Goal: Communication & Community: Answer question/provide support

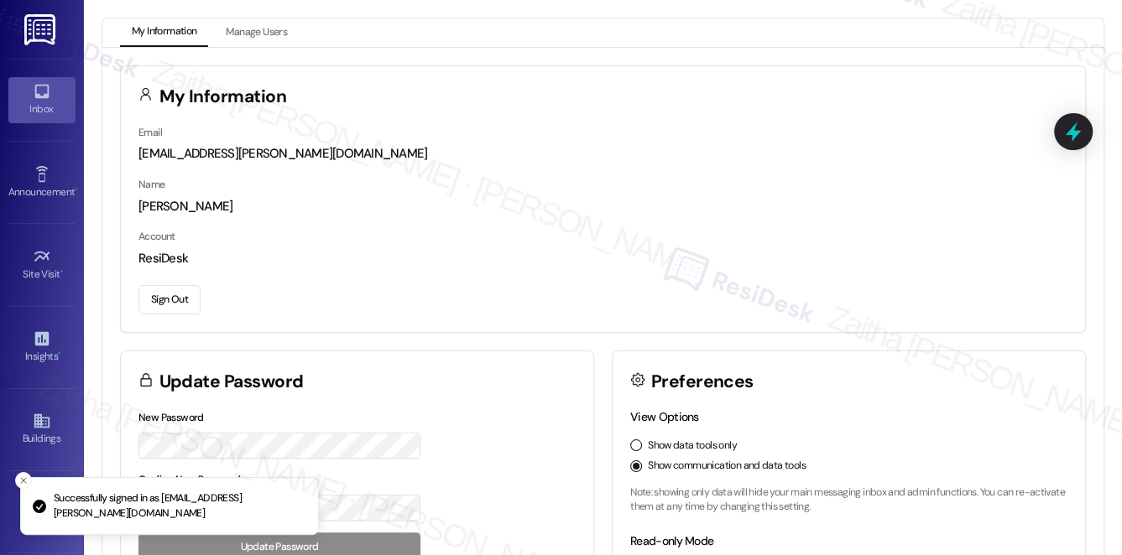
click at [68, 109] on div "Inbox" at bounding box center [42, 109] width 84 height 17
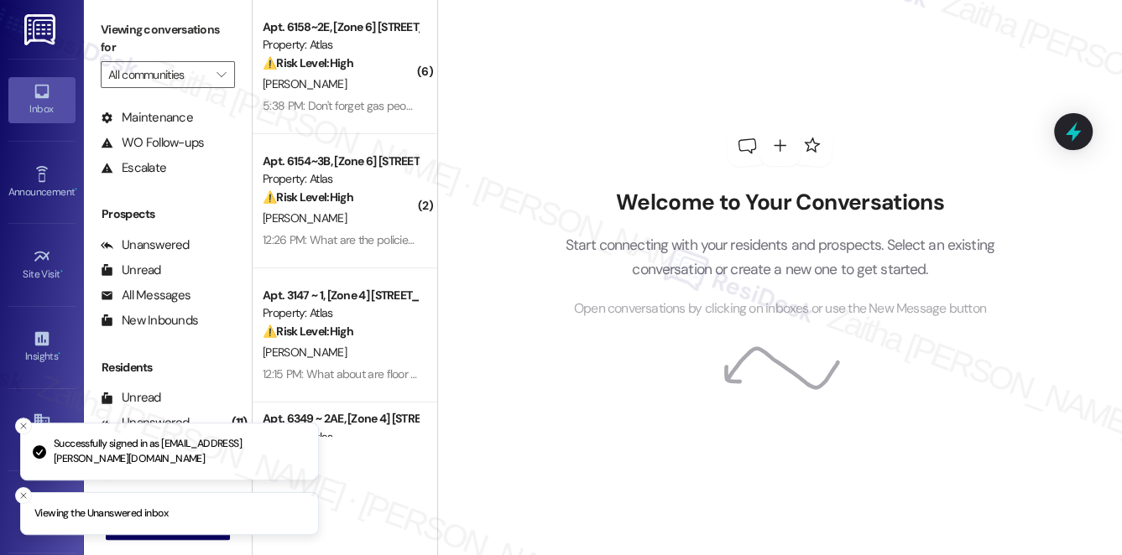
scroll to position [201, 0]
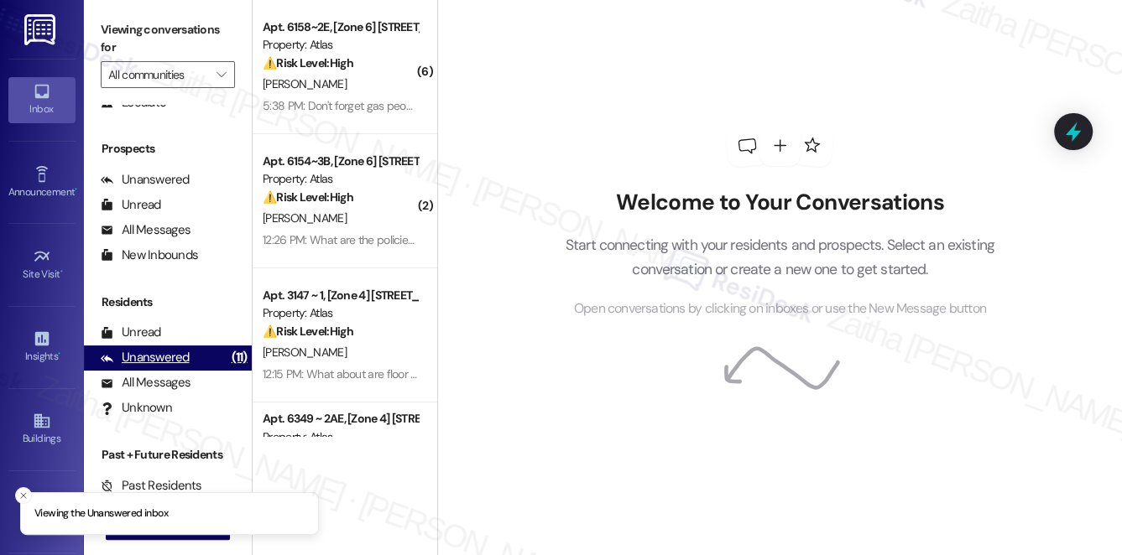
click at [149, 352] on div "Unanswered" at bounding box center [145, 358] width 89 height 18
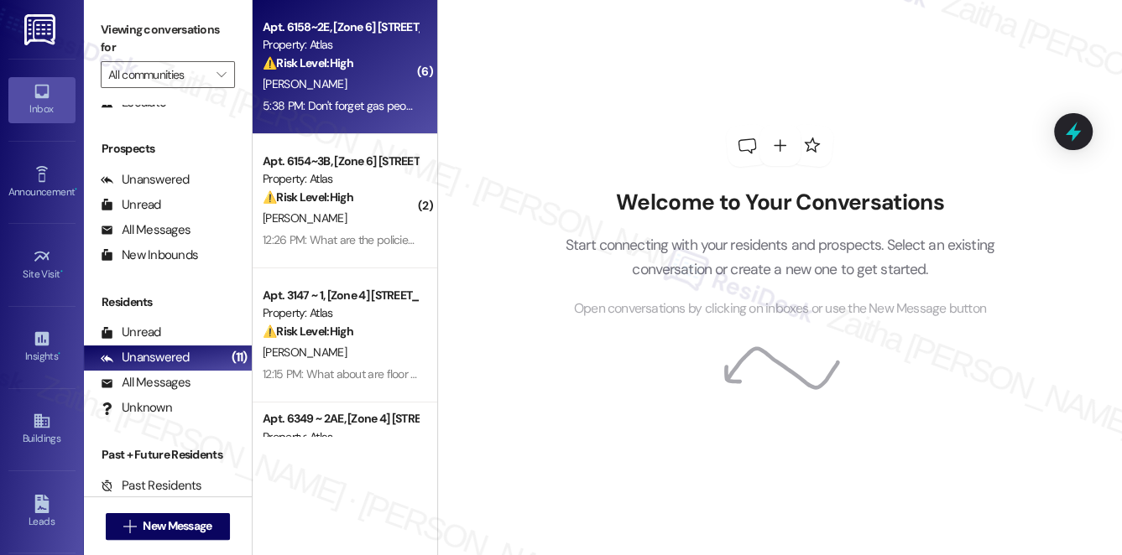
click at [343, 76] on div "[PERSON_NAME]" at bounding box center [340, 84] width 159 height 21
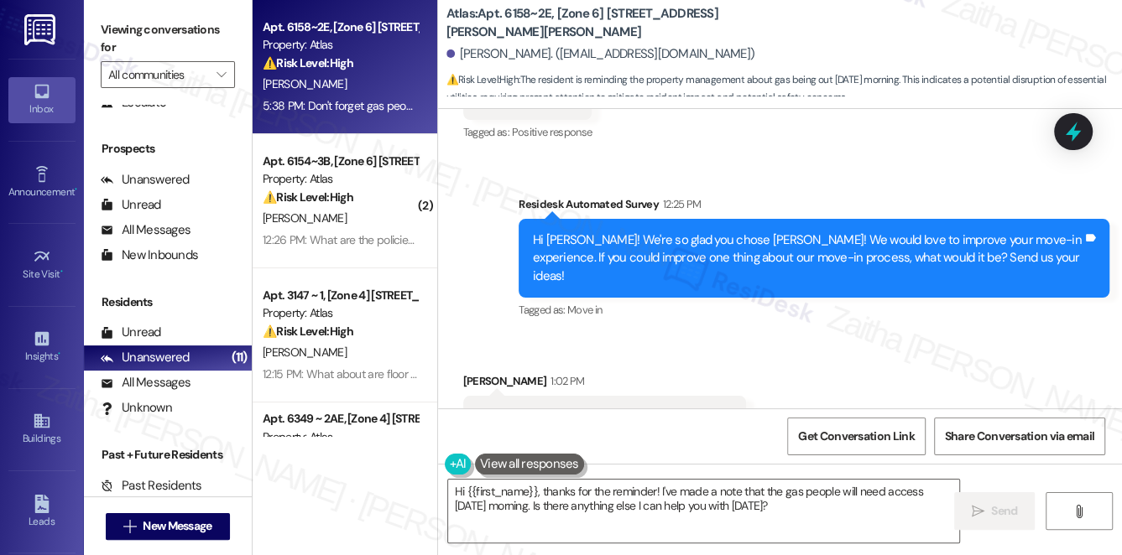
scroll to position [4908, 0]
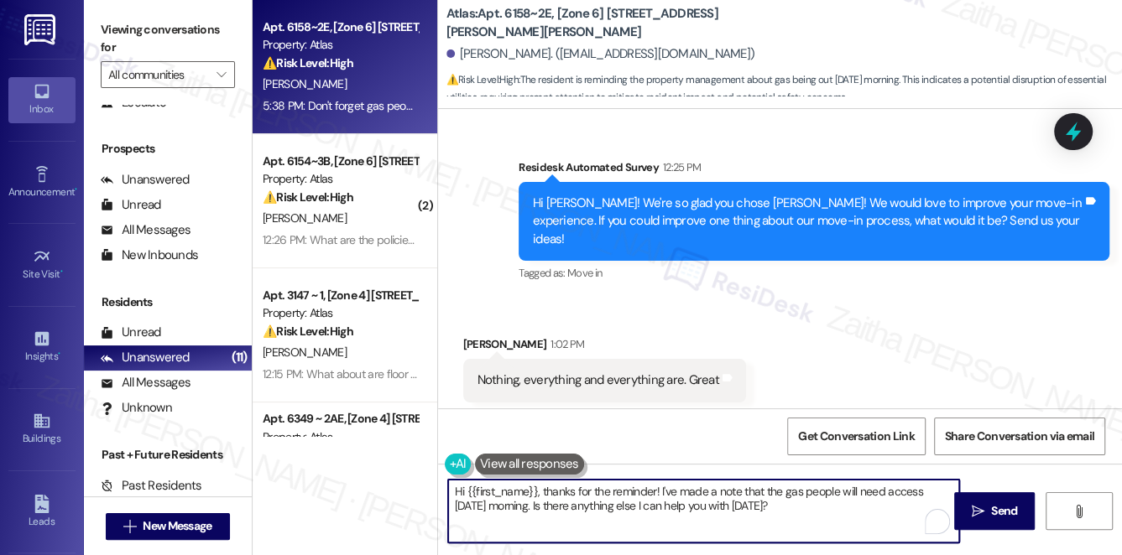
drag, startPoint x: 551, startPoint y: 505, endPoint x: 790, endPoint y: 519, distance: 238.7
click at [790, 519] on textarea "Hi {{first_name}}, thanks for the reminder! I've made a note that the gas peopl…" at bounding box center [704, 511] width 512 height 63
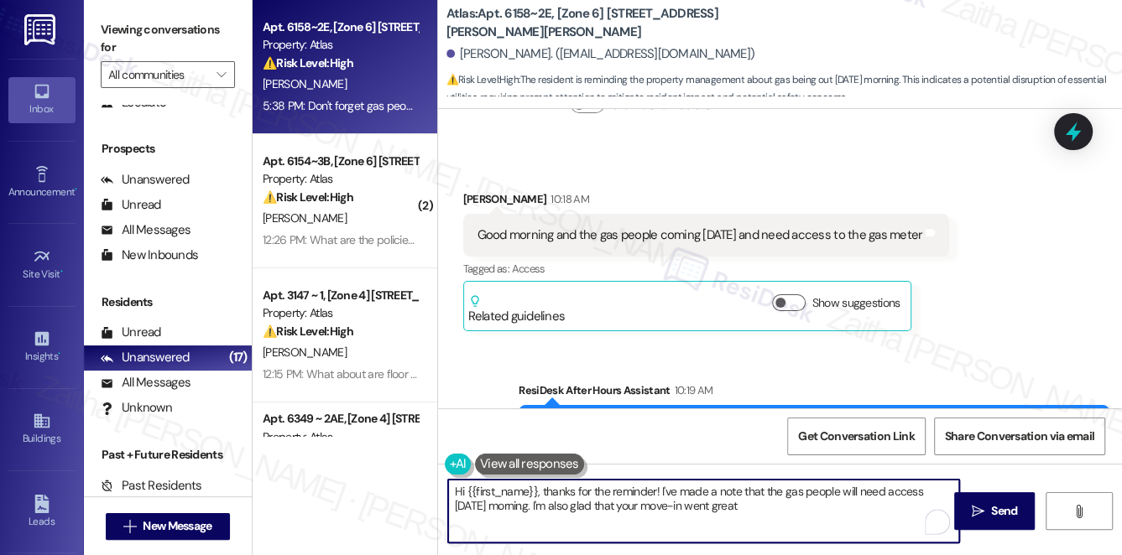
scroll to position [4374, 0]
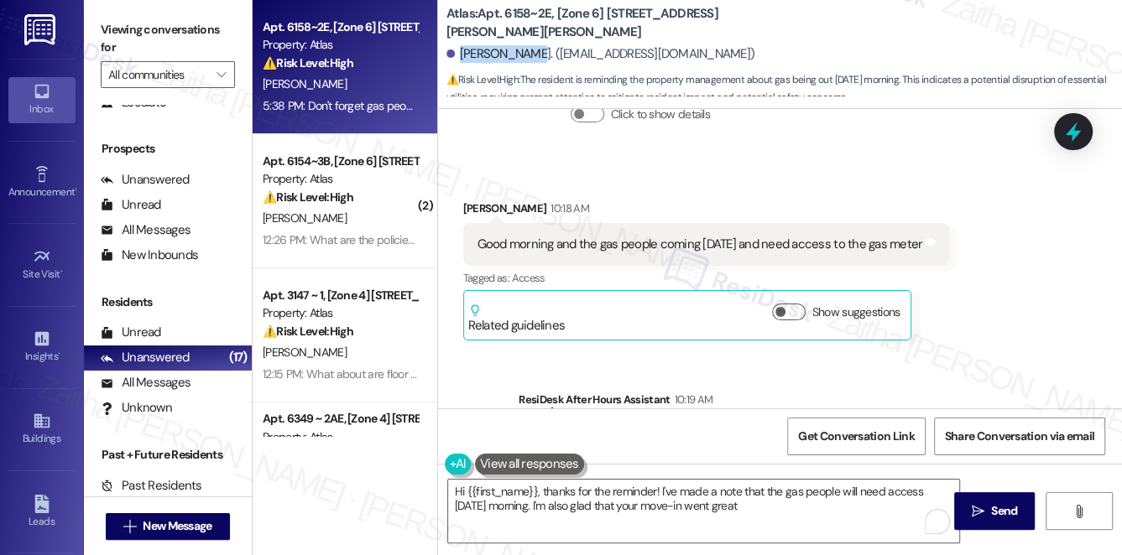
drag, startPoint x: 458, startPoint y: 52, endPoint x: 525, endPoint y: 43, distance: 67.8
click at [525, 43] on div "[PERSON_NAME]. ([EMAIL_ADDRESS][DOMAIN_NAME])" at bounding box center [783, 55] width 675 height 34
copy div "[PERSON_NAME]"
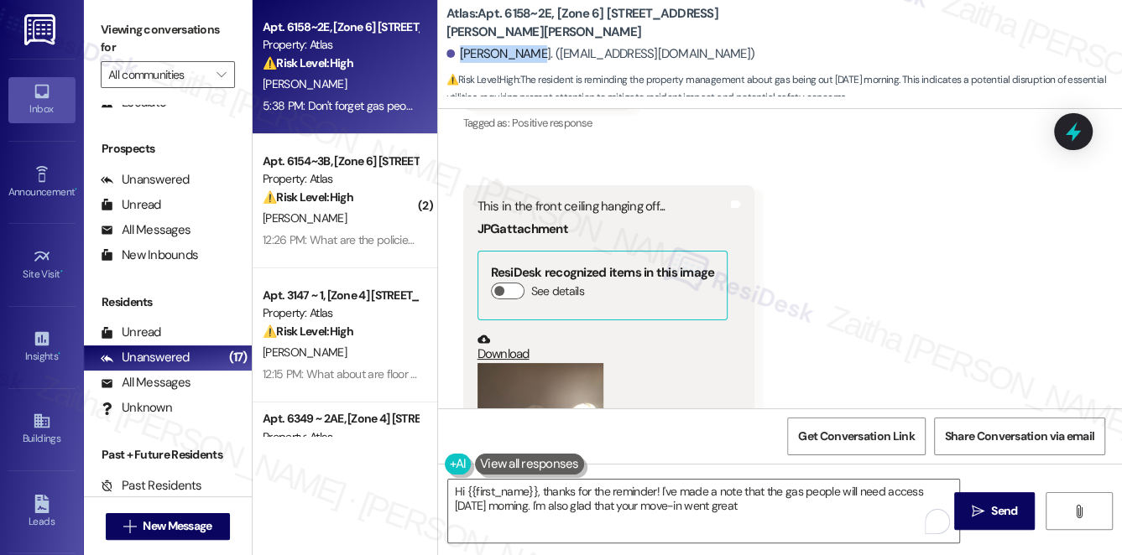
scroll to position [3459, 0]
drag, startPoint x: 529, startPoint y: 188, endPoint x: 653, endPoint y: 185, distance: 123.4
click at [653, 197] on div "This in the front ceiling hanging off..." at bounding box center [602, 206] width 251 height 18
copy div "front ceiling hanging off"
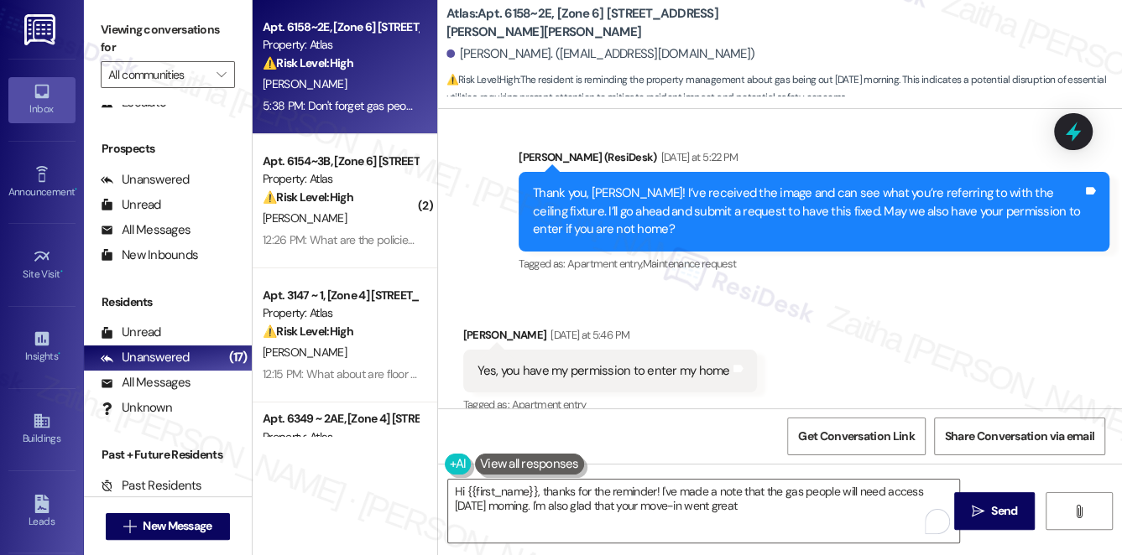
scroll to position [3916, 0]
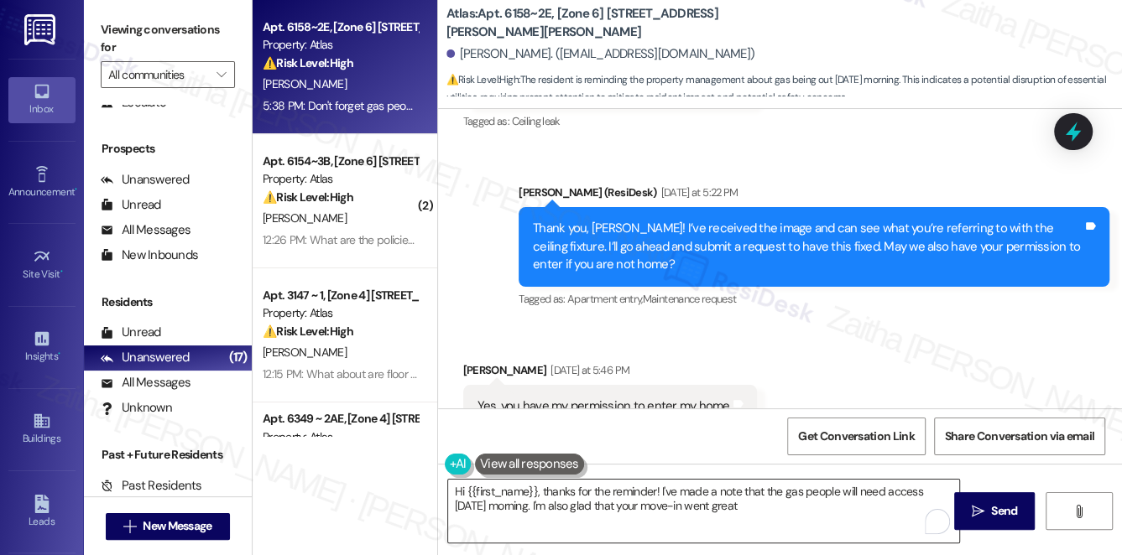
click at [772, 508] on textarea "Hi {{first_name}}, thanks for the reminder! I've made a note that the gas peopl…" at bounding box center [704, 511] width 512 height 63
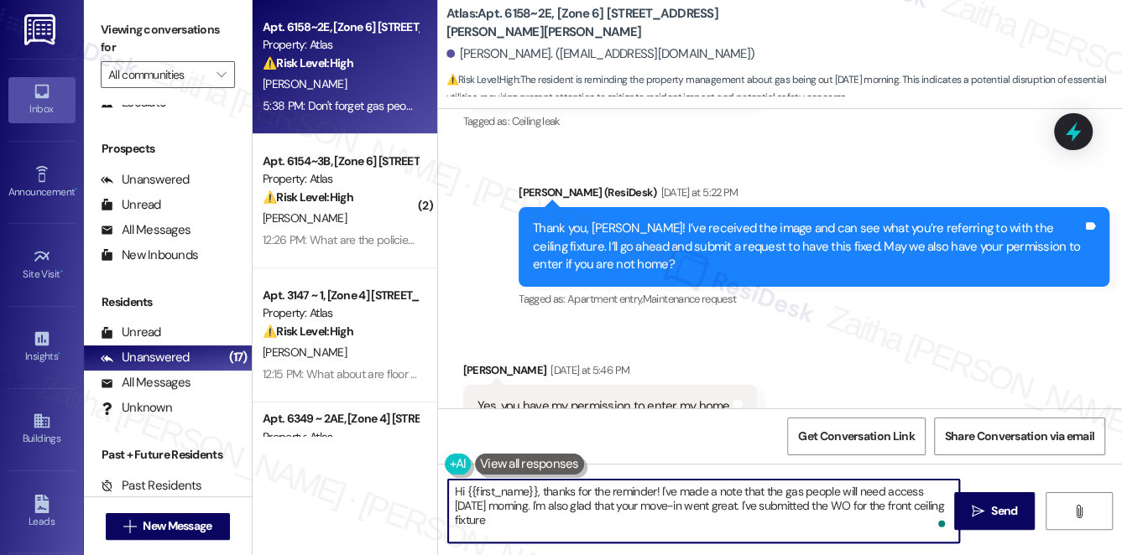
type textarea "Hi {{first_name}}, thanks for the reminder! I've made a note that the gas peopl…"
drag, startPoint x: 454, startPoint y: 493, endPoint x: 548, endPoint y: 517, distance: 97.1
click at [548, 517] on textarea "Hi {{first_name}}, thanks for the reminder! I've made a note that the gas peopl…" at bounding box center [704, 511] width 512 height 63
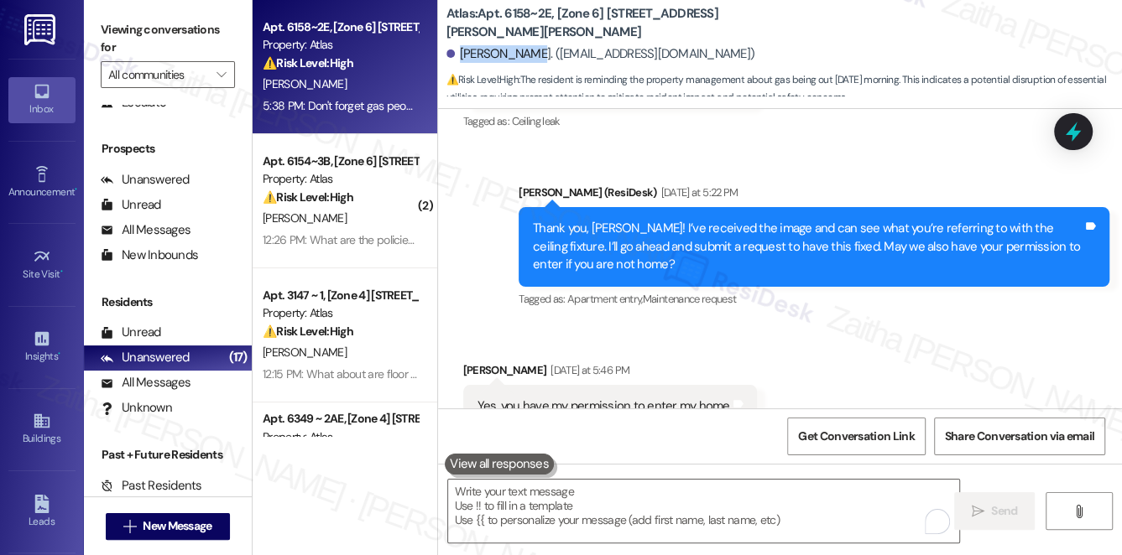
drag, startPoint x: 461, startPoint y: 54, endPoint x: 524, endPoint y: 49, distance: 64.0
click at [524, 49] on div "[PERSON_NAME]. ([EMAIL_ADDRESS][DOMAIN_NAME])" at bounding box center [600, 54] width 309 height 18
copy div "[PERSON_NAME]"
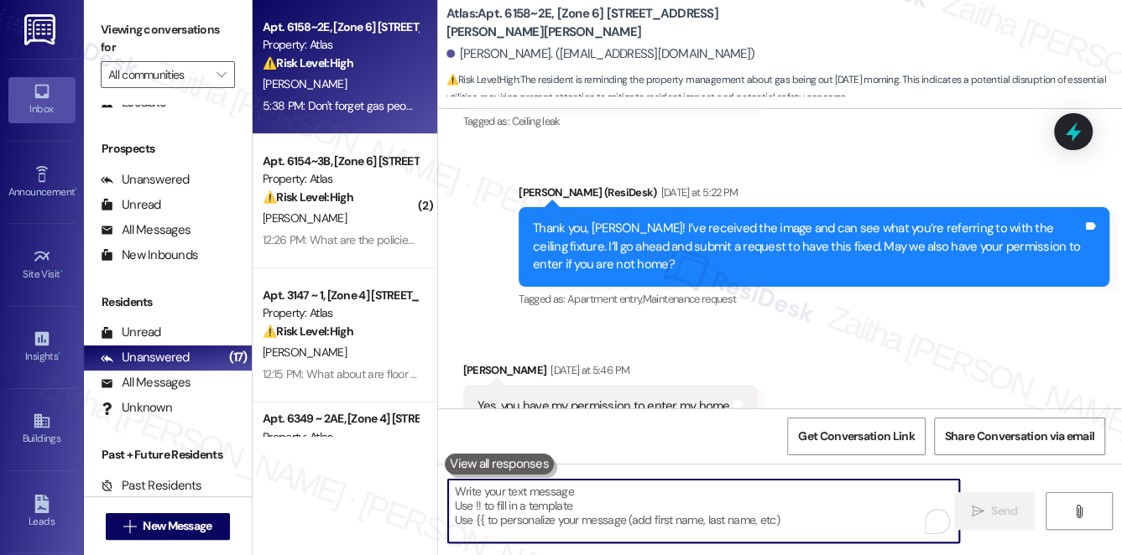
click at [590, 510] on textarea "To enrich screen reader interactions, please activate Accessibility in Grammarl…" at bounding box center [704, 511] width 512 height 63
paste textarea "Hi {{first_name}}, thank you for the reminder! I’ve noted that the gas company …"
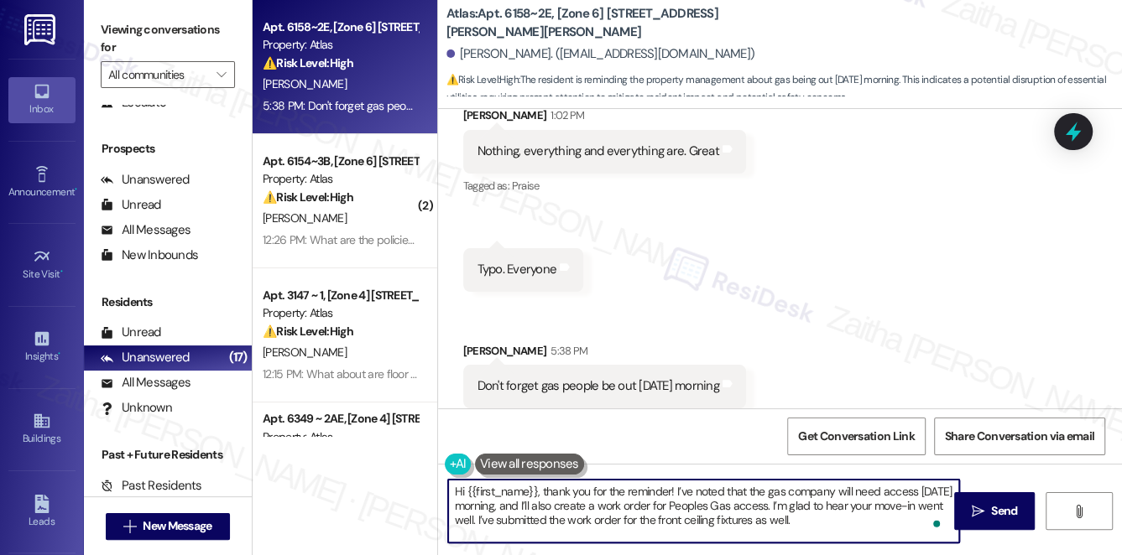
scroll to position [13, 0]
paste textarea "Is there anything else I can assist you with?"
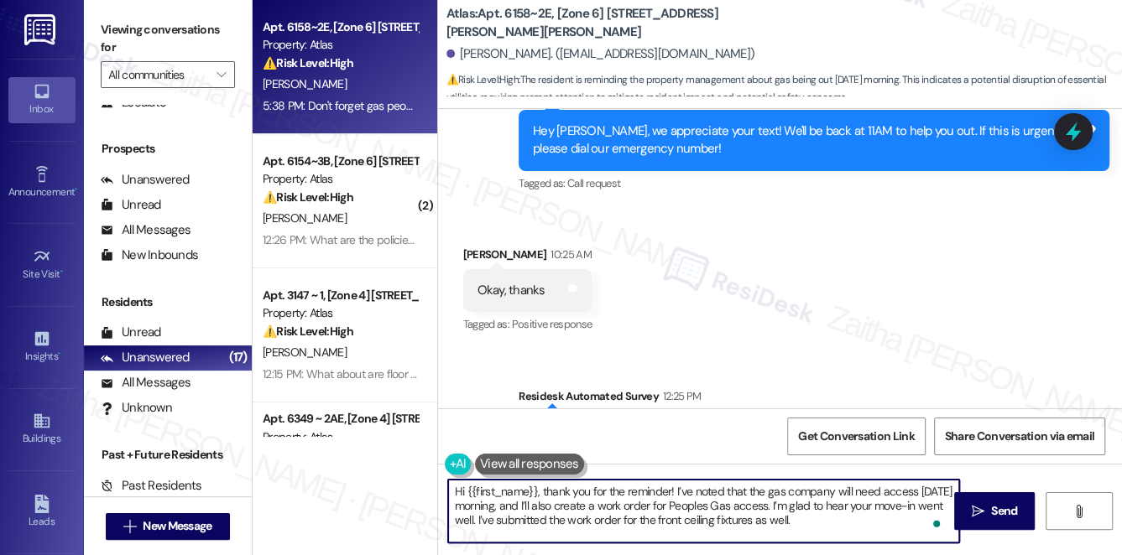
scroll to position [4755, 0]
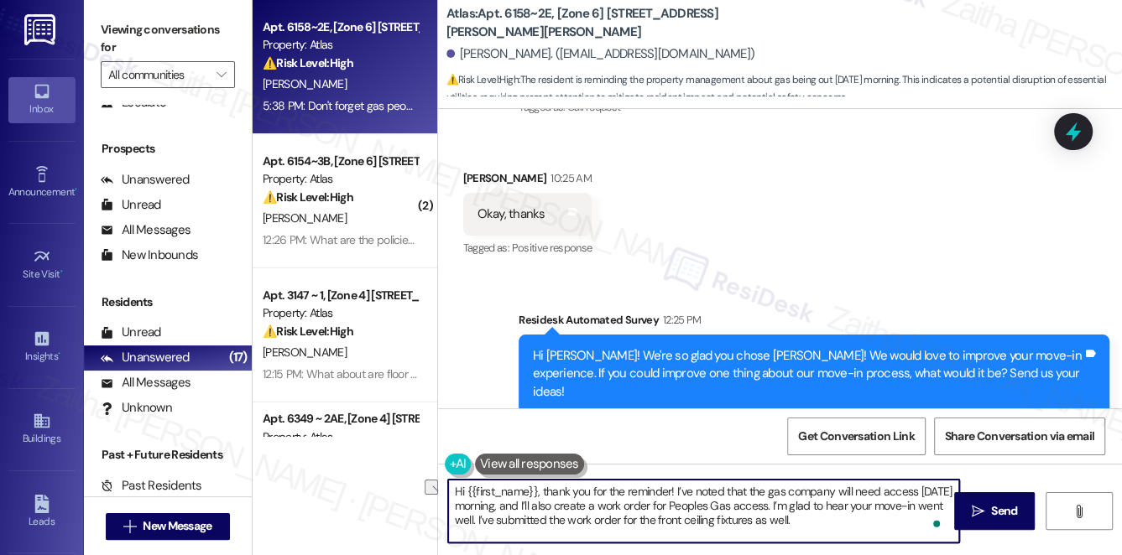
drag, startPoint x: 544, startPoint y: 489, endPoint x: 423, endPoint y: 494, distance: 120.9
click at [423, 494] on div "Apt. 6158~2E, [Zone 6] [STREET_ADDRESS][PERSON_NAME][PERSON_NAME] Property: Atl…" at bounding box center [687, 277] width 869 height 555
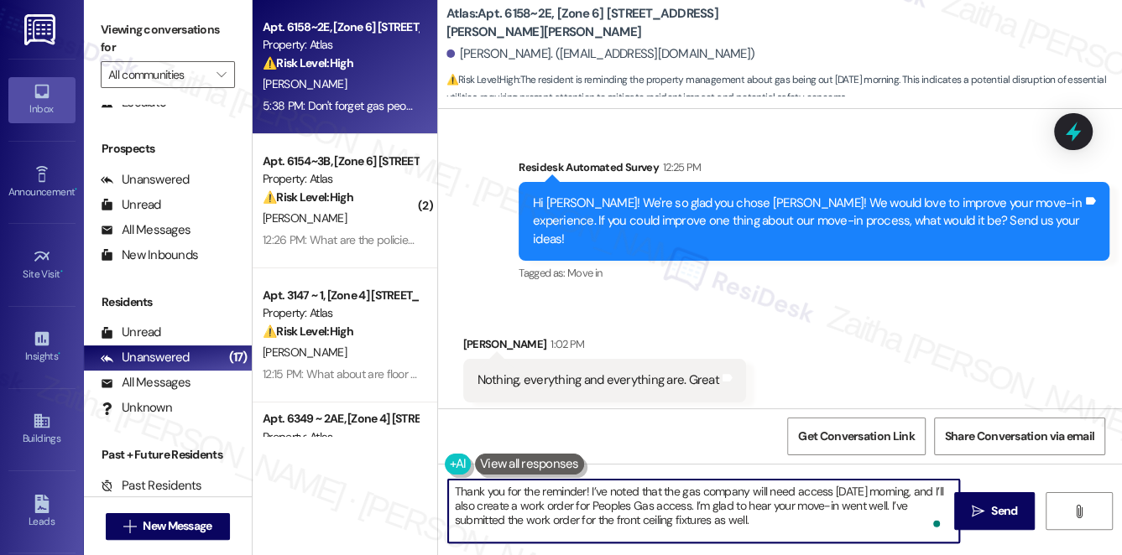
click at [478, 336] on div "[PERSON_NAME] 1:02 PM" at bounding box center [604, 347] width 283 height 23
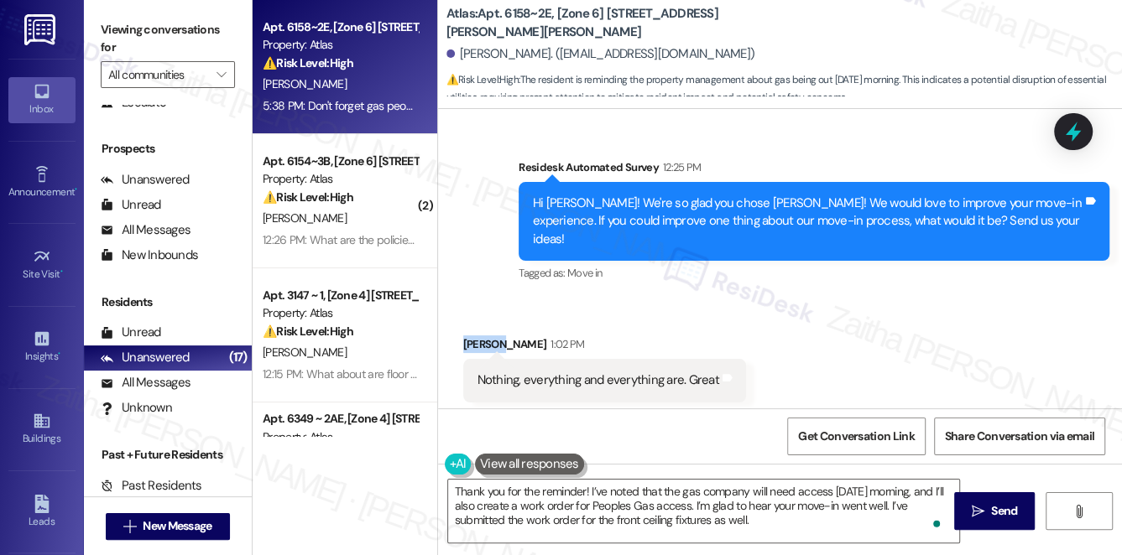
click at [478, 336] on div "[PERSON_NAME] 1:02 PM" at bounding box center [604, 347] width 283 height 23
copy div "Aretha"
click at [586, 490] on textarea "Thank you for the reminder! I’ve noted that the gas company will need access [D…" at bounding box center [704, 511] width 512 height 63
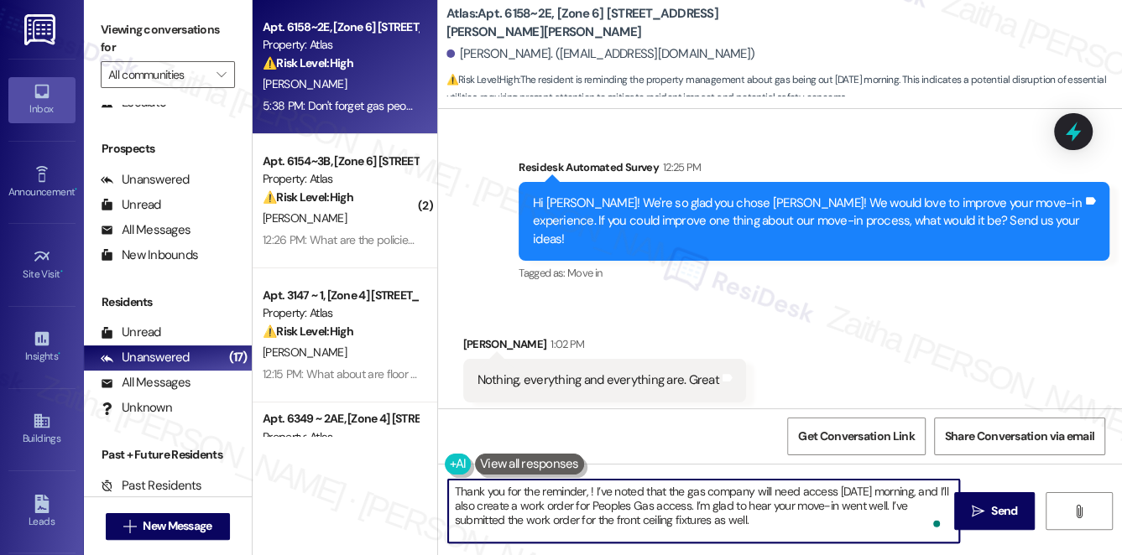
paste textarea "Aretha"
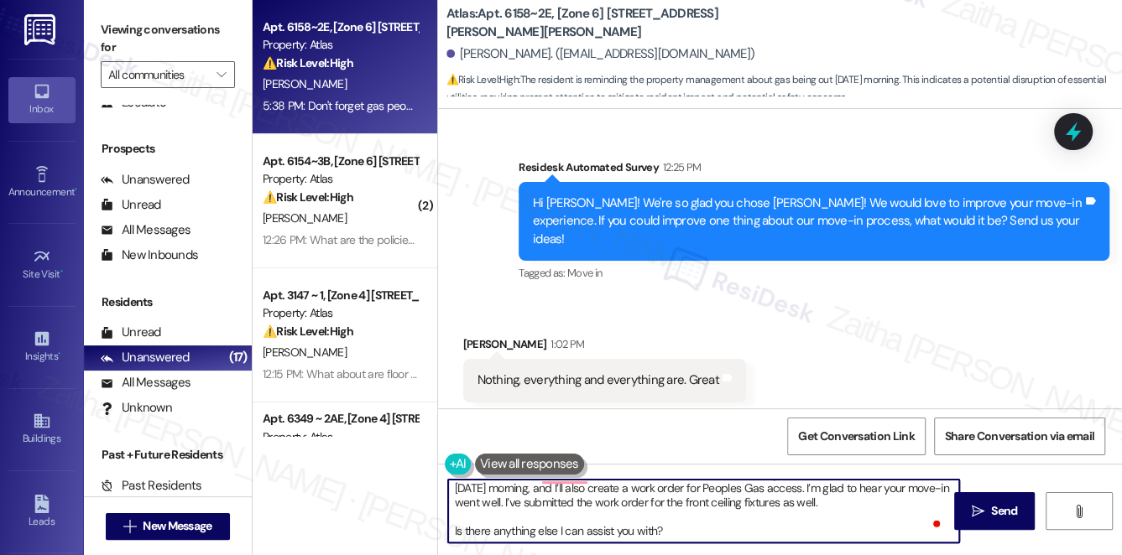
scroll to position [0, 0]
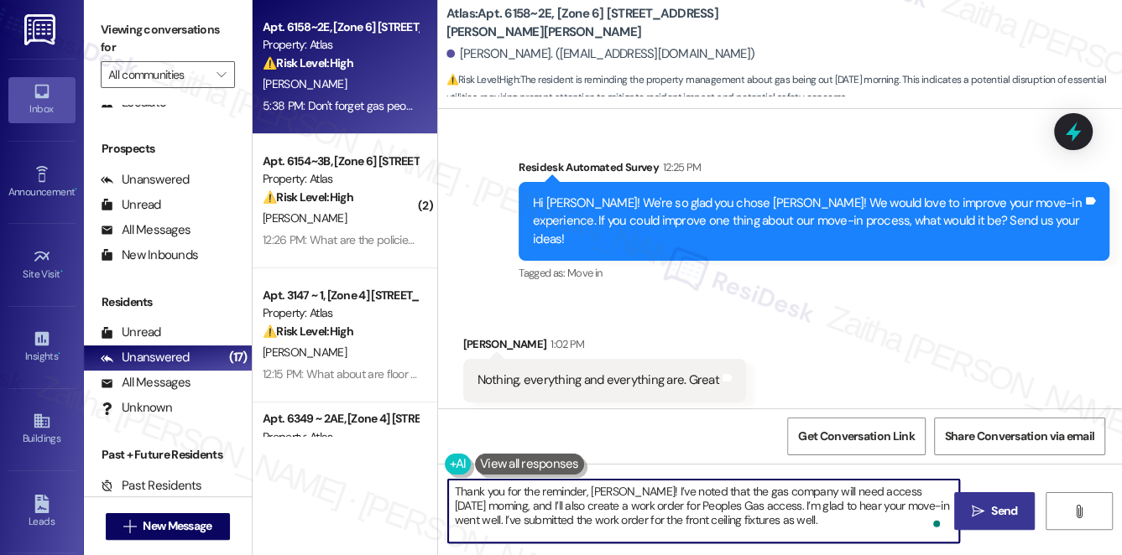
type textarea "Thank you for the reminder, [PERSON_NAME]! I’ve noted that the gas company will…"
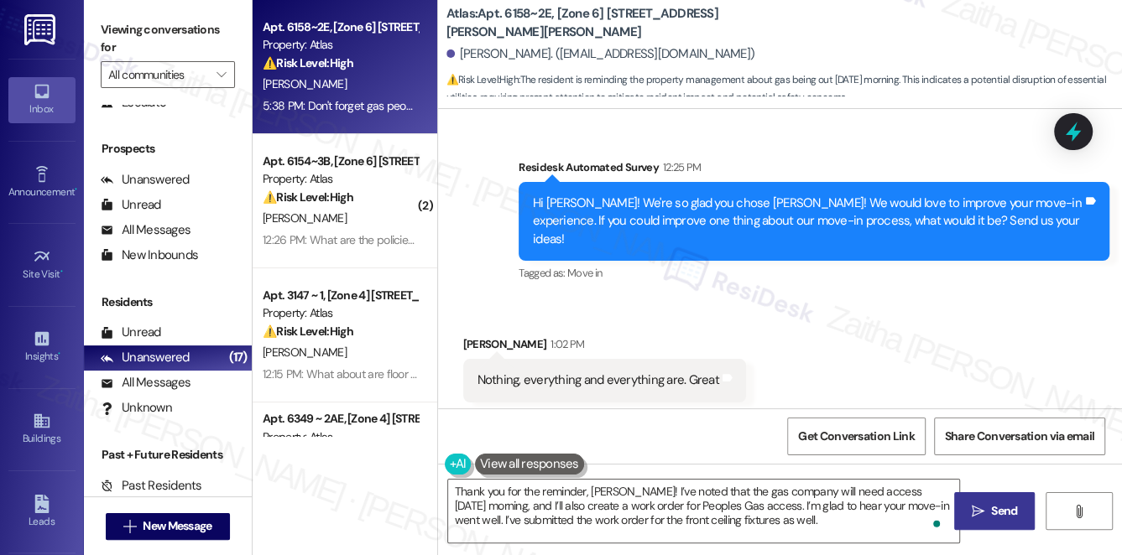
click at [989, 506] on span "Send" at bounding box center [1004, 512] width 33 height 18
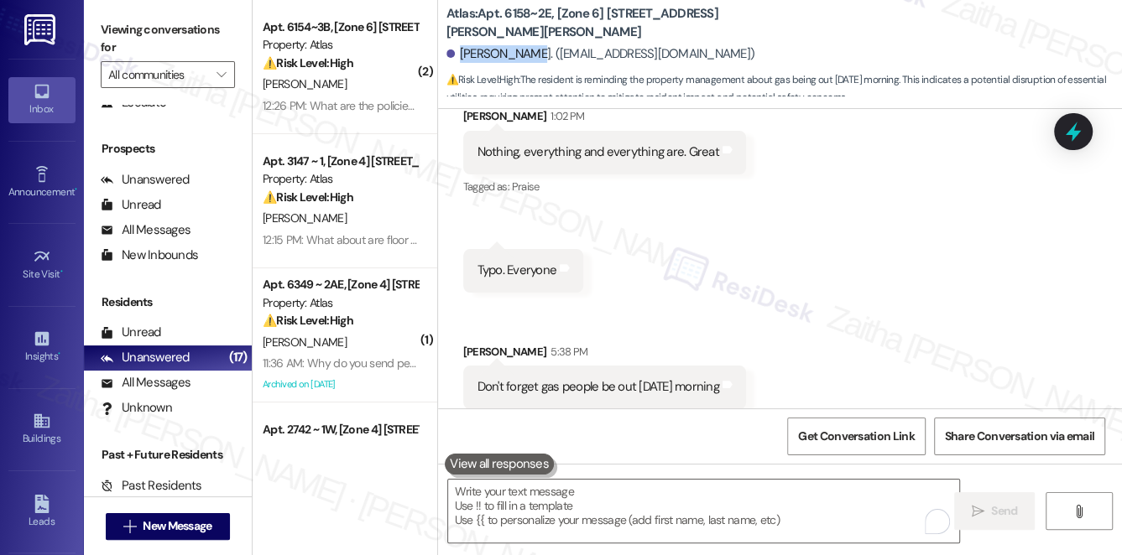
drag, startPoint x: 461, startPoint y: 53, endPoint x: 526, endPoint y: 47, distance: 65.7
click at [526, 47] on div "[PERSON_NAME]. ([EMAIL_ADDRESS][DOMAIN_NAME])" at bounding box center [600, 54] width 309 height 18
copy div "[PERSON_NAME]"
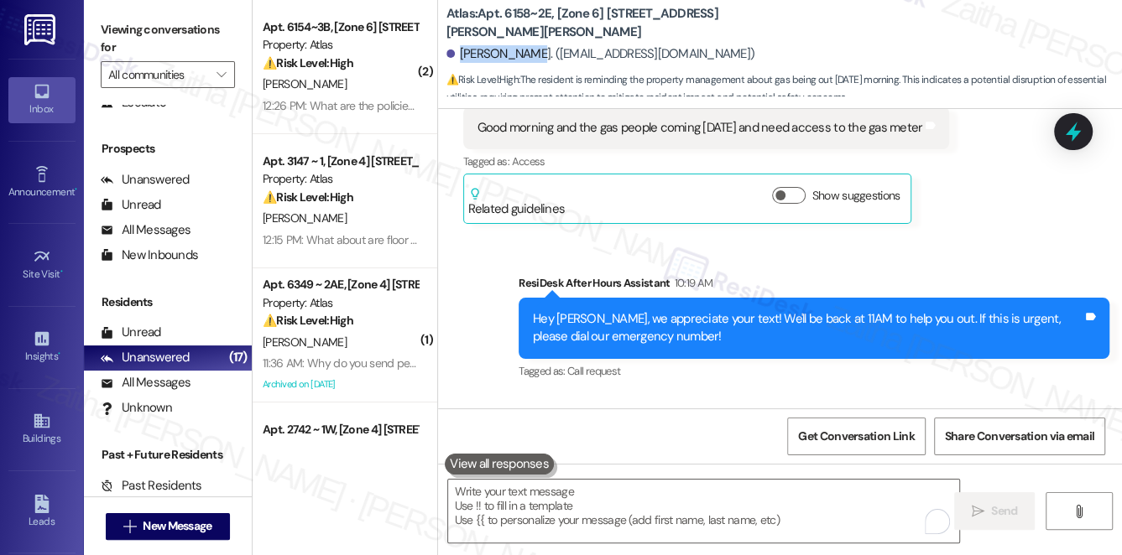
scroll to position [4410, 0]
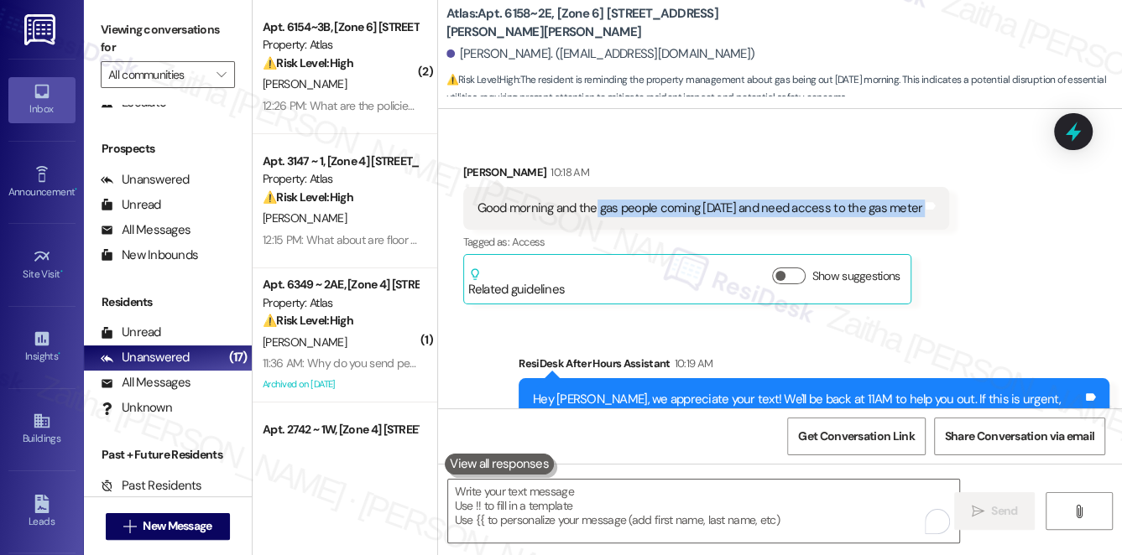
drag, startPoint x: 595, startPoint y: 185, endPoint x: 948, endPoint y: 193, distance: 353.3
click at [948, 193] on div "Good morning and the gas people coming [DATE] and need access to the gas meter …" at bounding box center [706, 208] width 487 height 43
copy div "gas people coming [DATE] and need access to the gas meter Tags and notes"
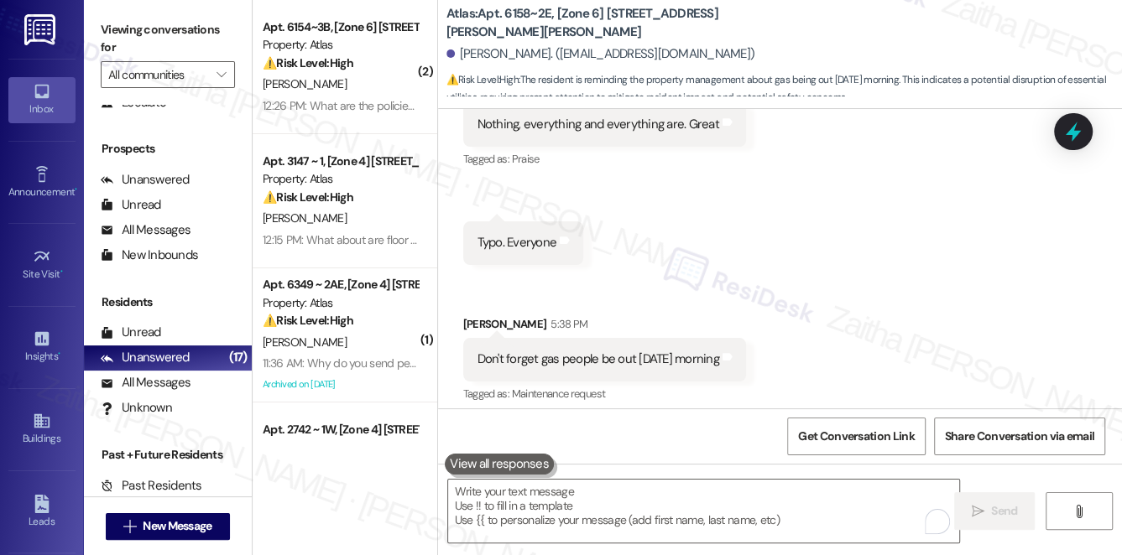
scroll to position [5173, 0]
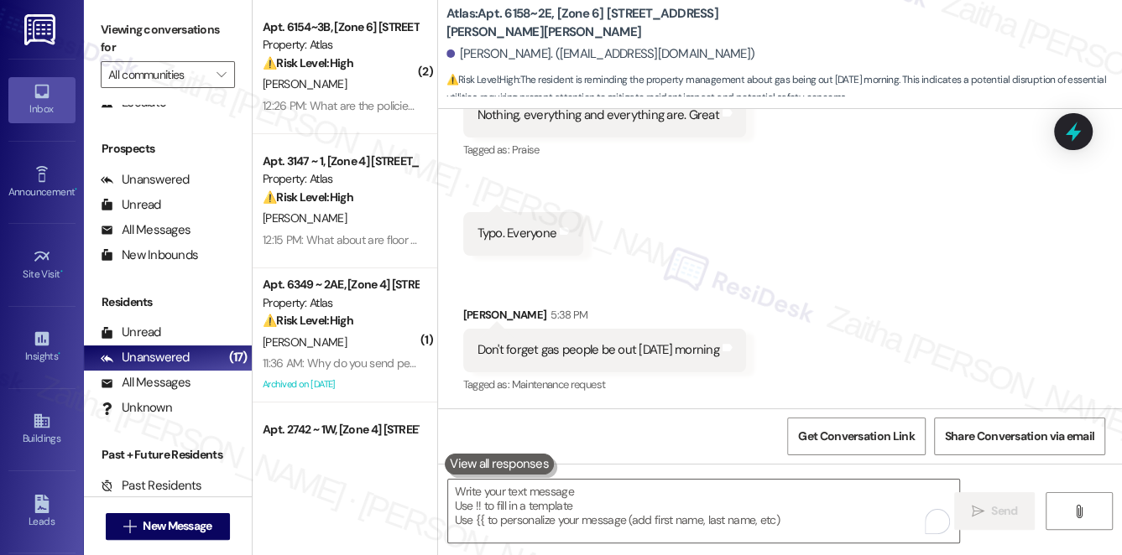
click at [719, 342] on div "Don't forget gas people be out [DATE] morning" at bounding box center [598, 351] width 242 height 18
copy div "morning"
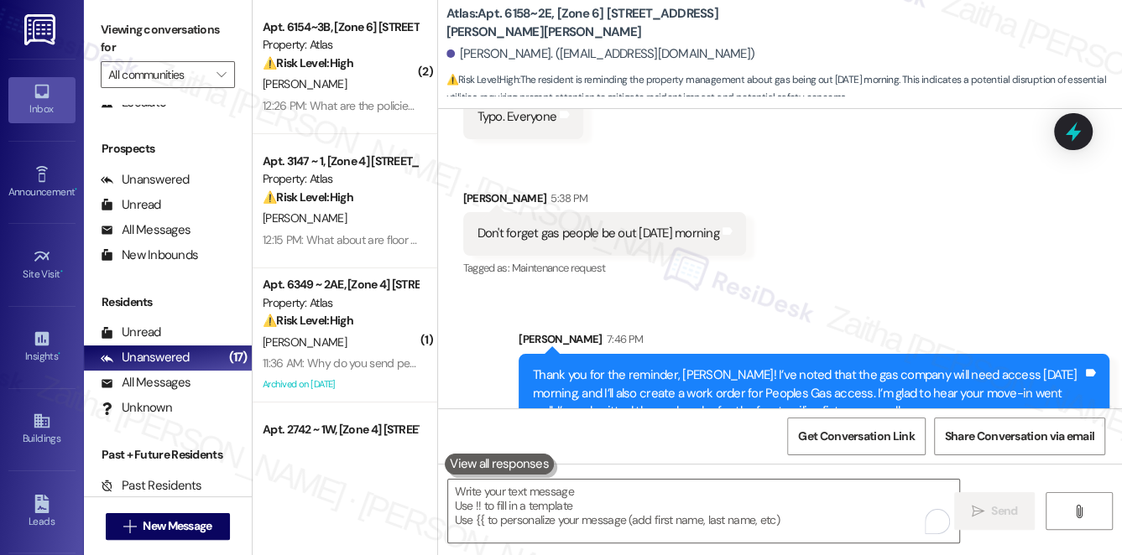
scroll to position [5326, 0]
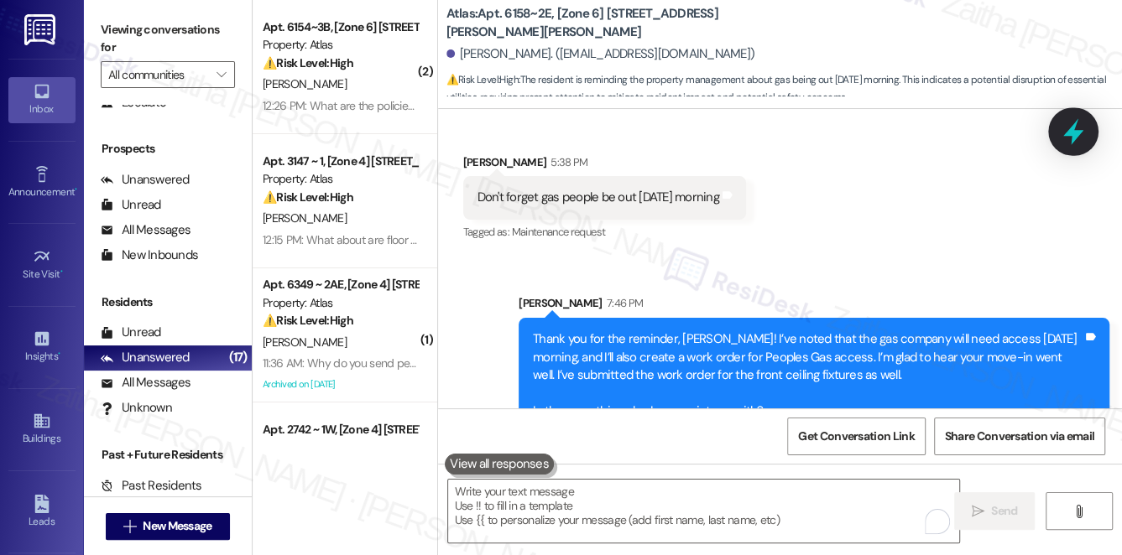
click at [1079, 123] on icon at bounding box center [1073, 131] width 29 height 29
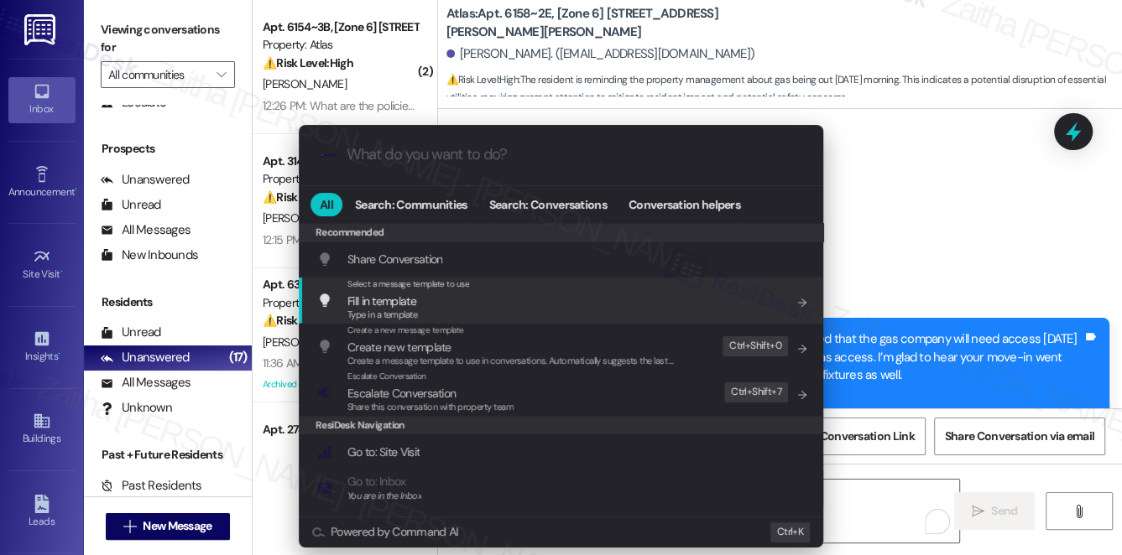
click at [937, 227] on div ".cls-1{fill:#0a055f;}.cls-2{fill:#0cc4c4;} resideskLogoBlueOrange All Search: C…" at bounding box center [561, 277] width 1122 height 555
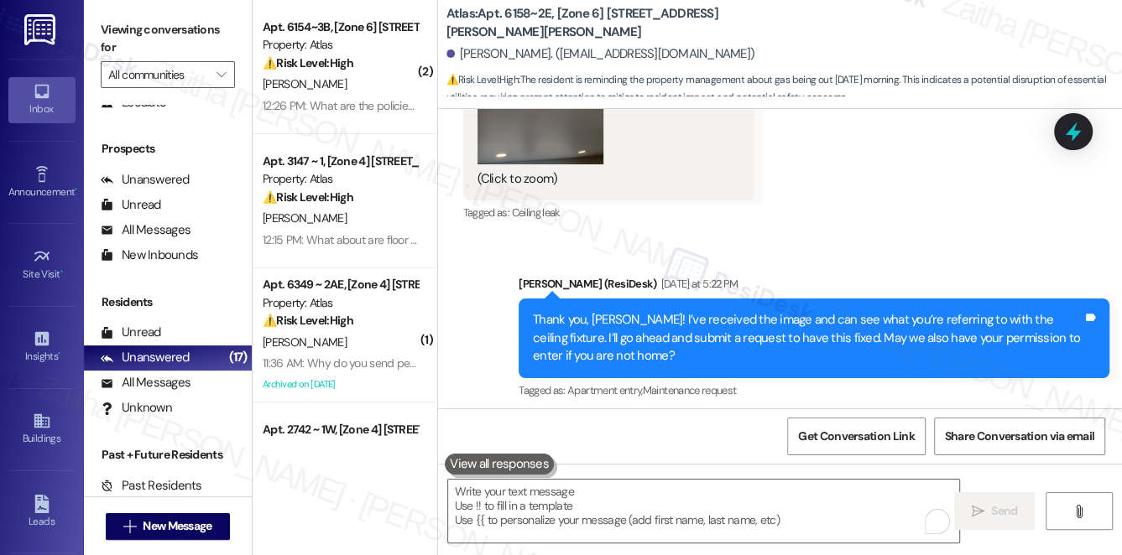
scroll to position [4029, 0]
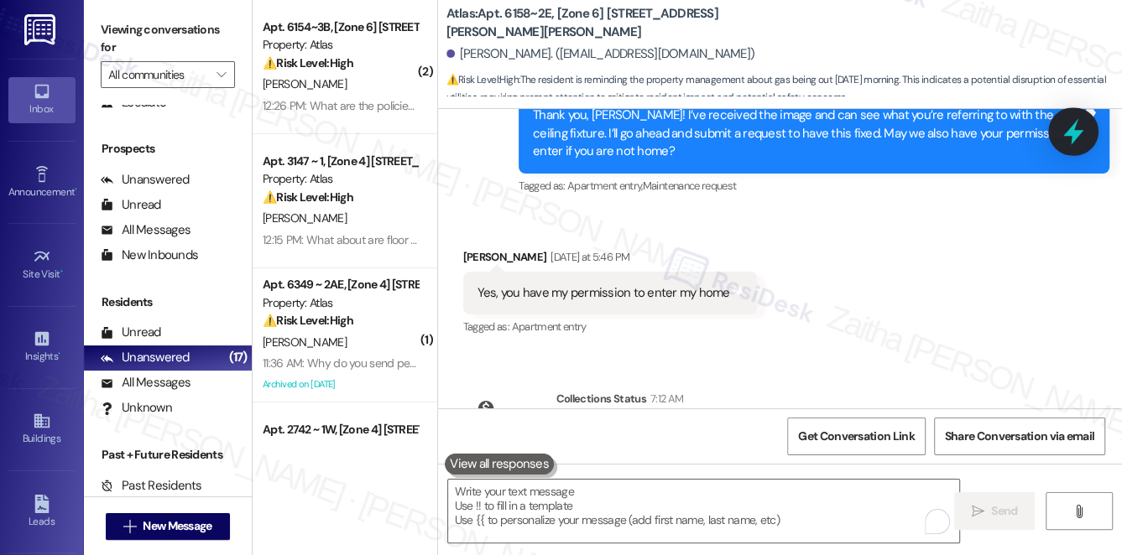
click at [1078, 134] on icon at bounding box center [1073, 132] width 20 height 26
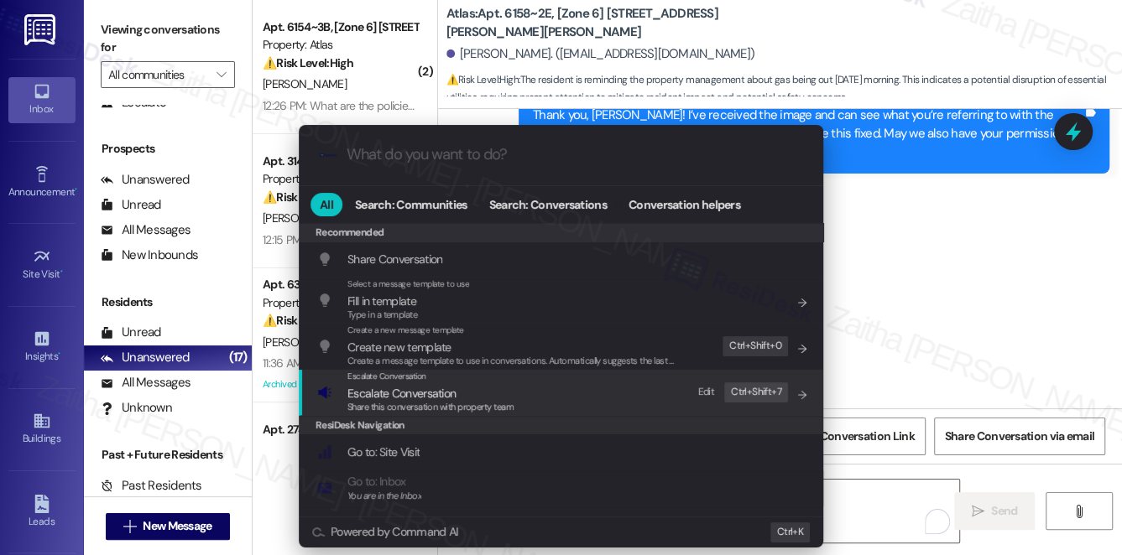
click at [394, 396] on span "Escalate Conversation" at bounding box center [401, 393] width 108 height 15
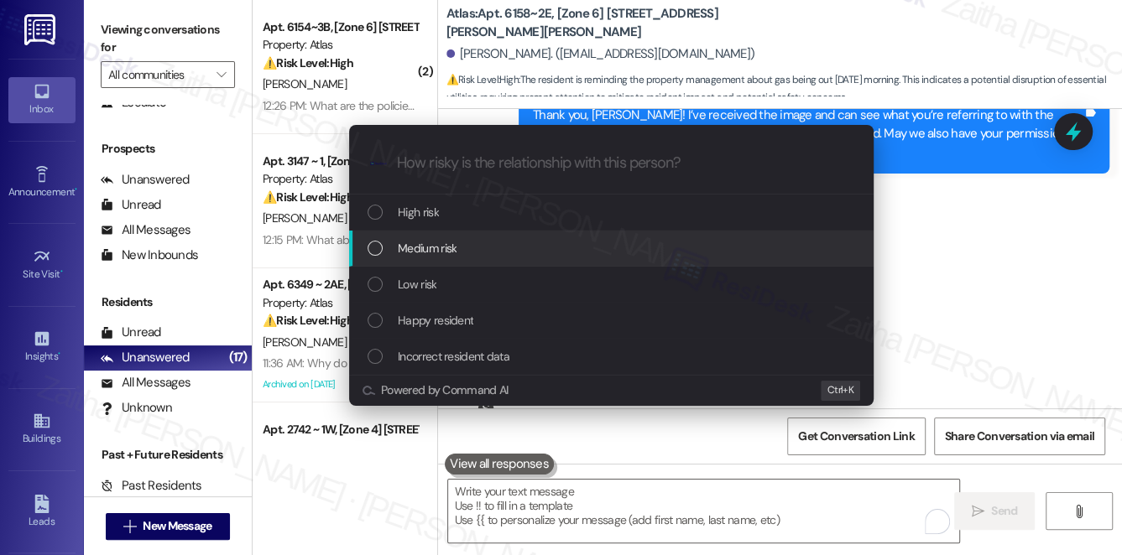
click at [441, 248] on span "Medium risk" at bounding box center [427, 248] width 59 height 18
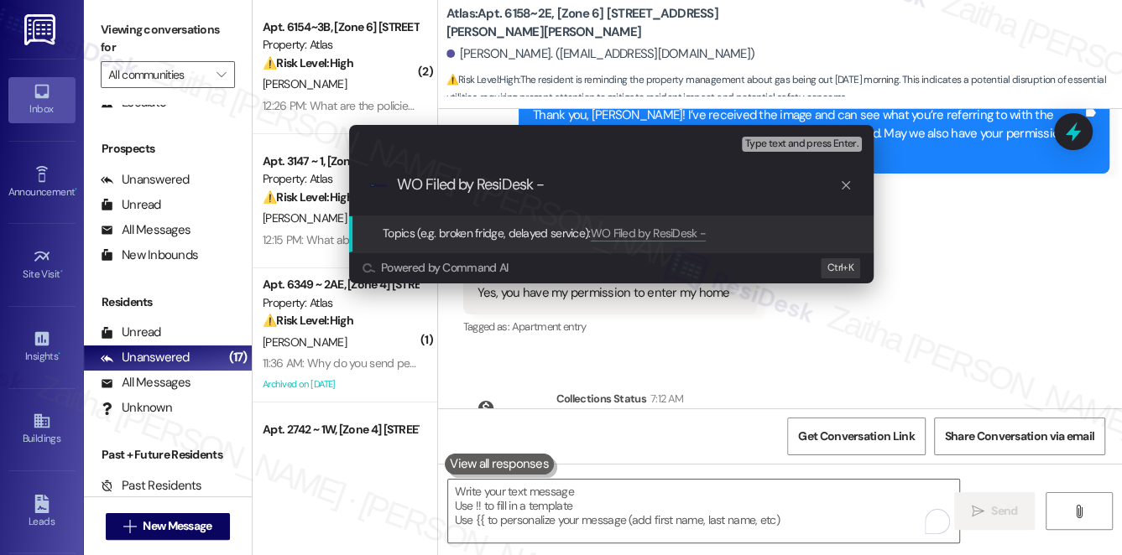
paste input "167306-1"
paste input "167304-1"
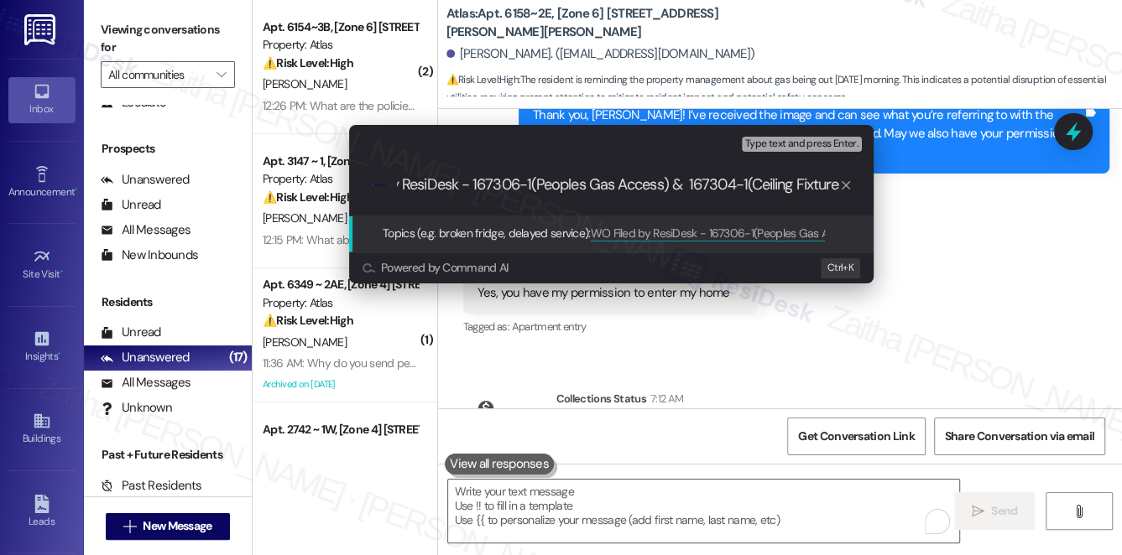
scroll to position [0, 81]
type input "WO Filed by ResiDesk - 167306-1(Peoples Gas Access) & 167304-1(Ceiling Fixtures)"
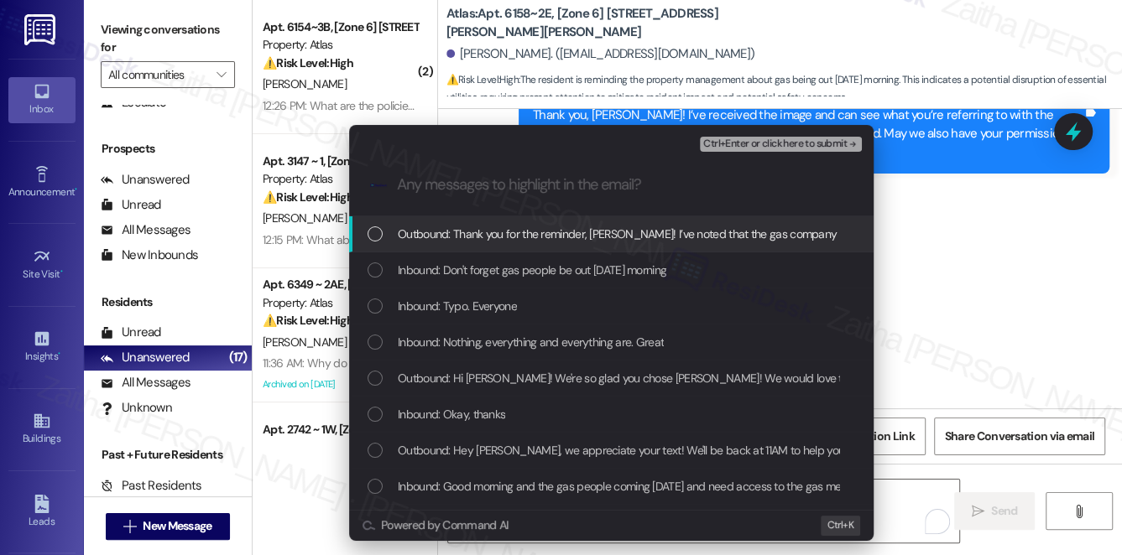
scroll to position [0, 0]
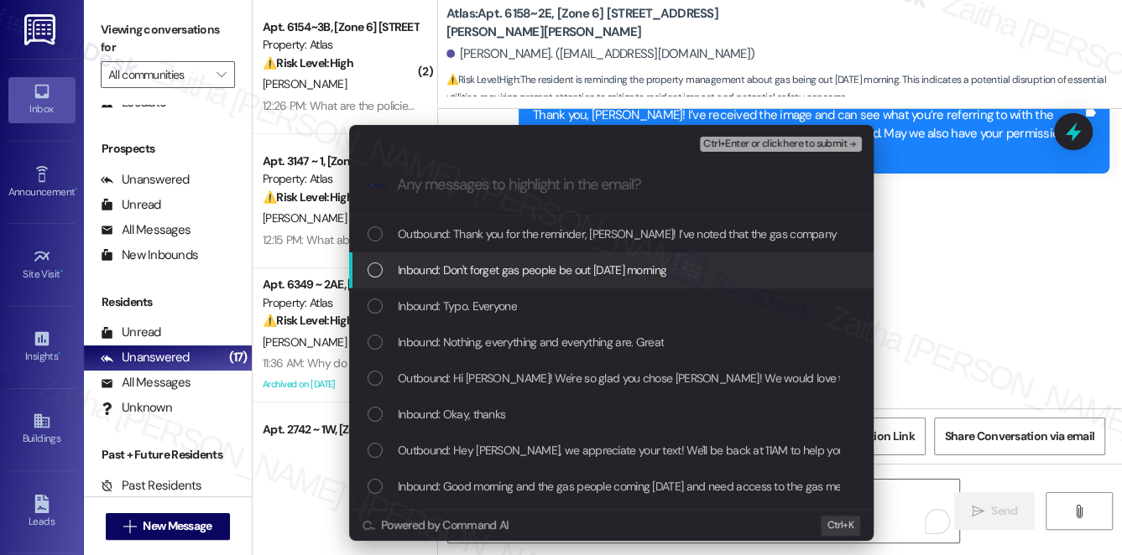
click at [649, 264] on span "Inbound: Don't forget gas people be out [DATE] morning" at bounding box center [532, 270] width 269 height 18
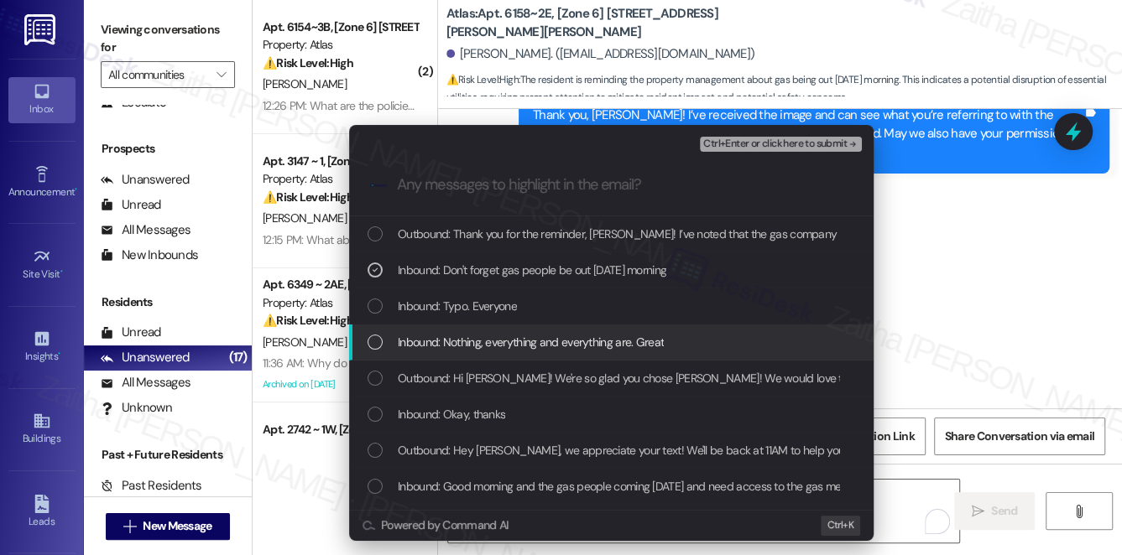
click at [590, 342] on span "Inbound: Nothing, everything and everything are. Great" at bounding box center [531, 342] width 266 height 18
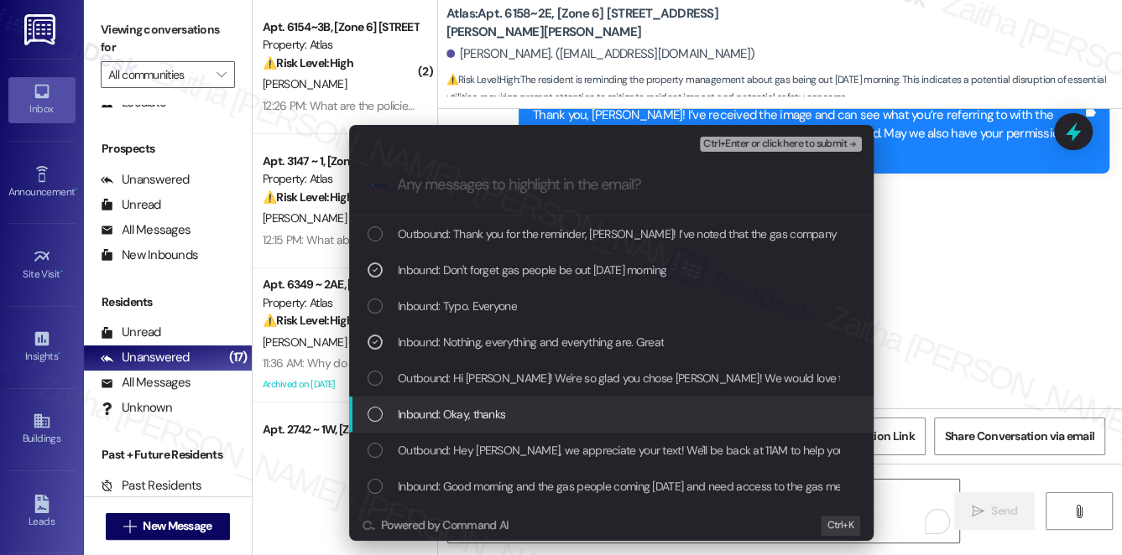
click at [580, 405] on div "Inbound: Okay, thanks" at bounding box center [613, 414] width 491 height 18
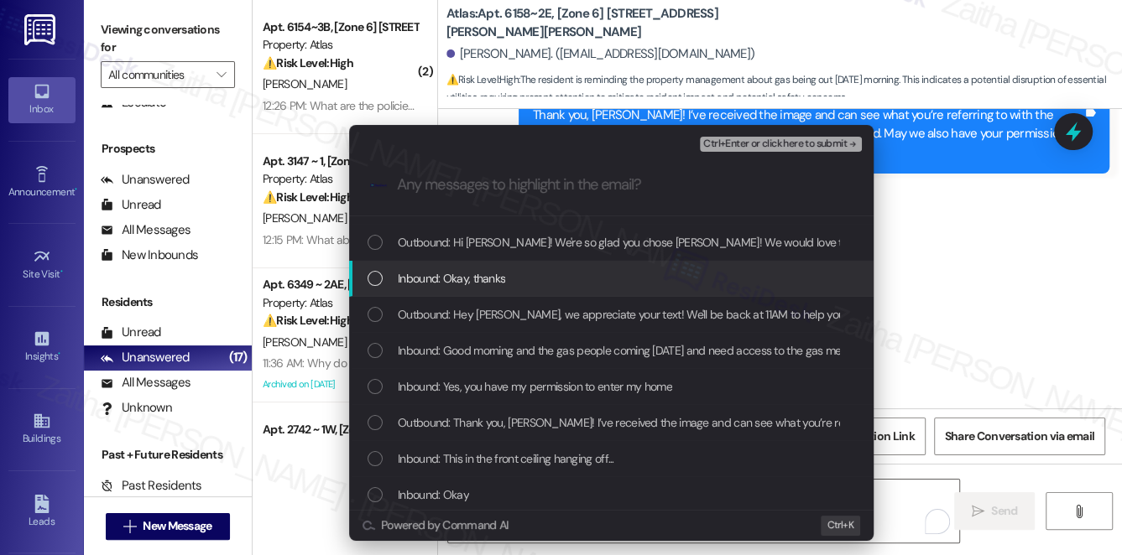
scroll to position [152, 0]
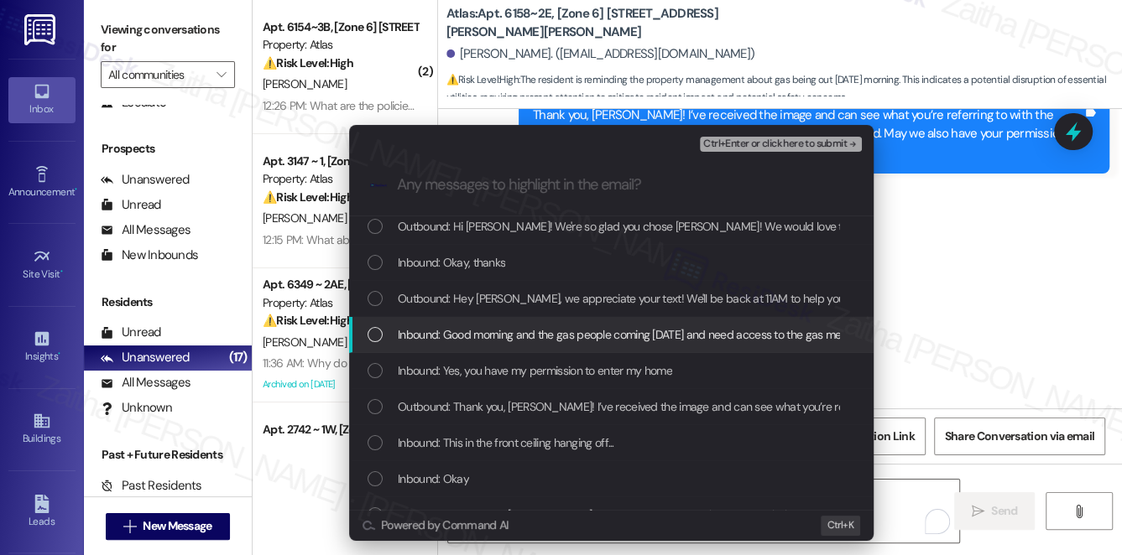
click at [589, 339] on span "Inbound: Good morning and the gas people coming [DATE] and need access to the g…" at bounding box center [626, 335] width 456 height 18
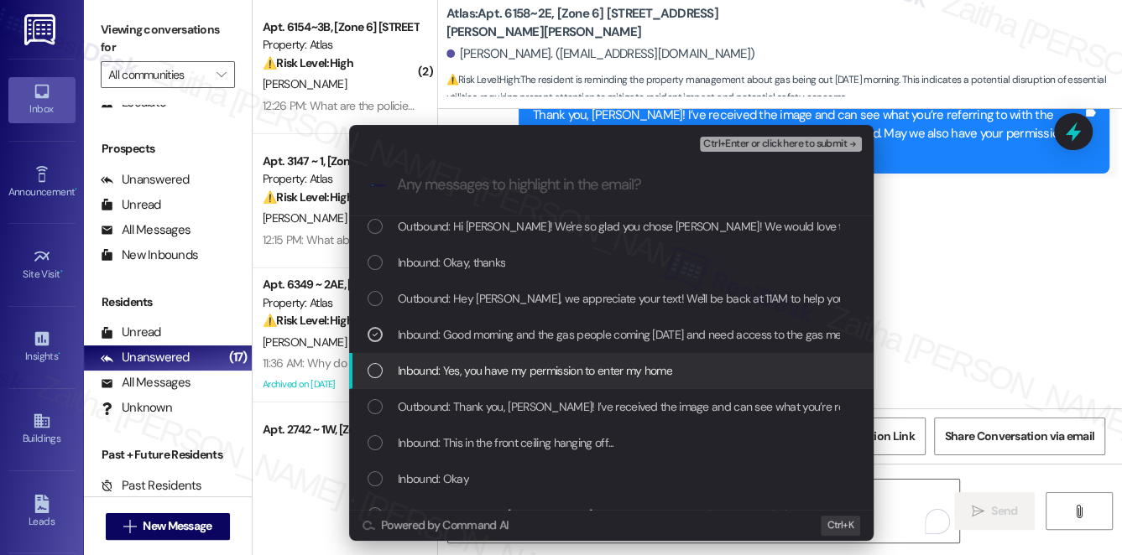
click at [598, 370] on span "Inbound: Yes, you have my permission to enter my home" at bounding box center [535, 371] width 274 height 18
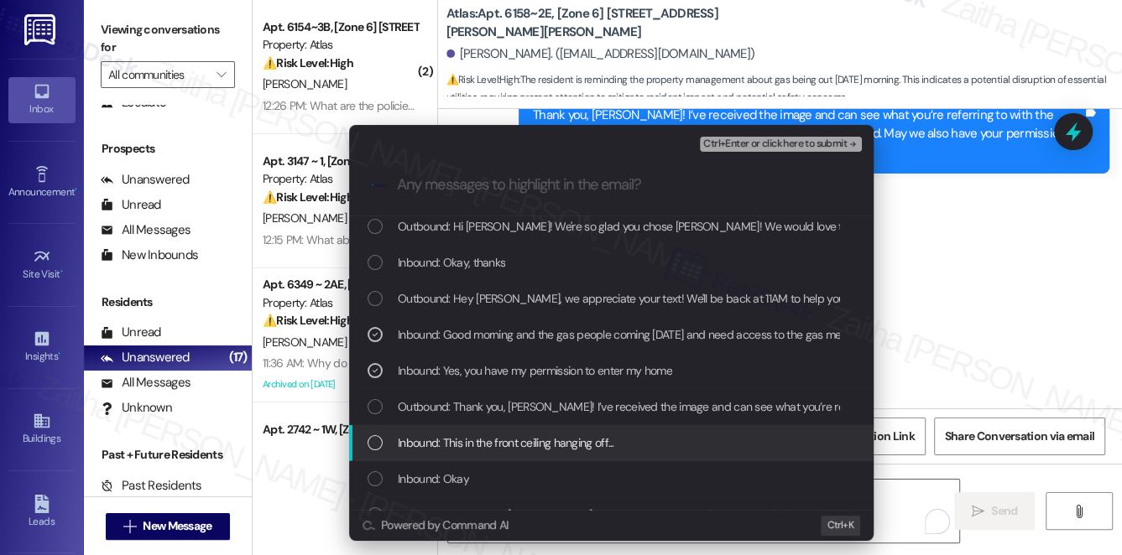
click at [626, 434] on div "Inbound: This in the front ceiling hanging off..." at bounding box center [613, 443] width 491 height 18
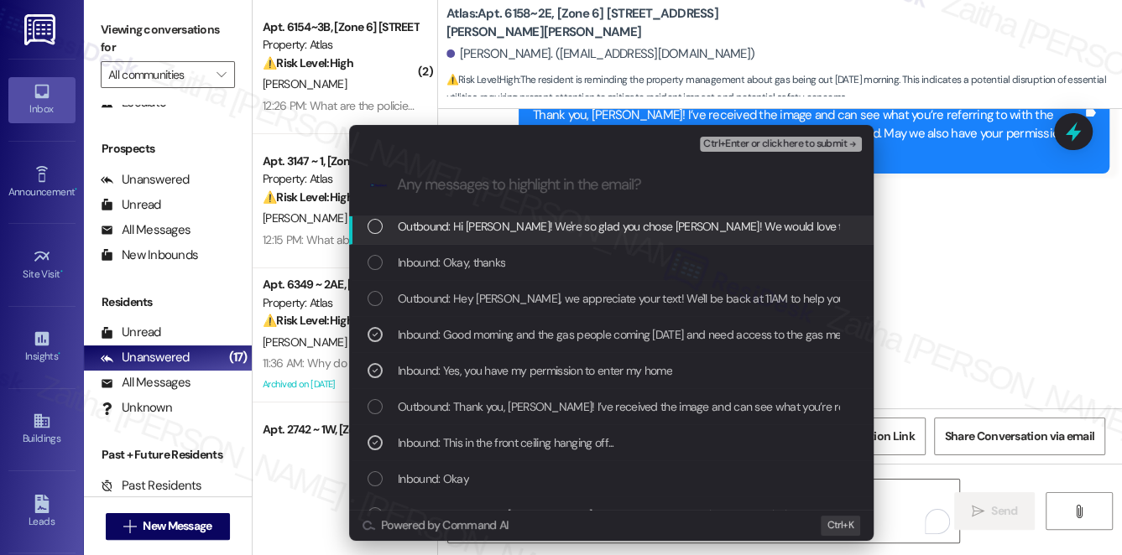
click at [759, 142] on span "Ctrl+Enter or click here to submit" at bounding box center [774, 144] width 143 height 12
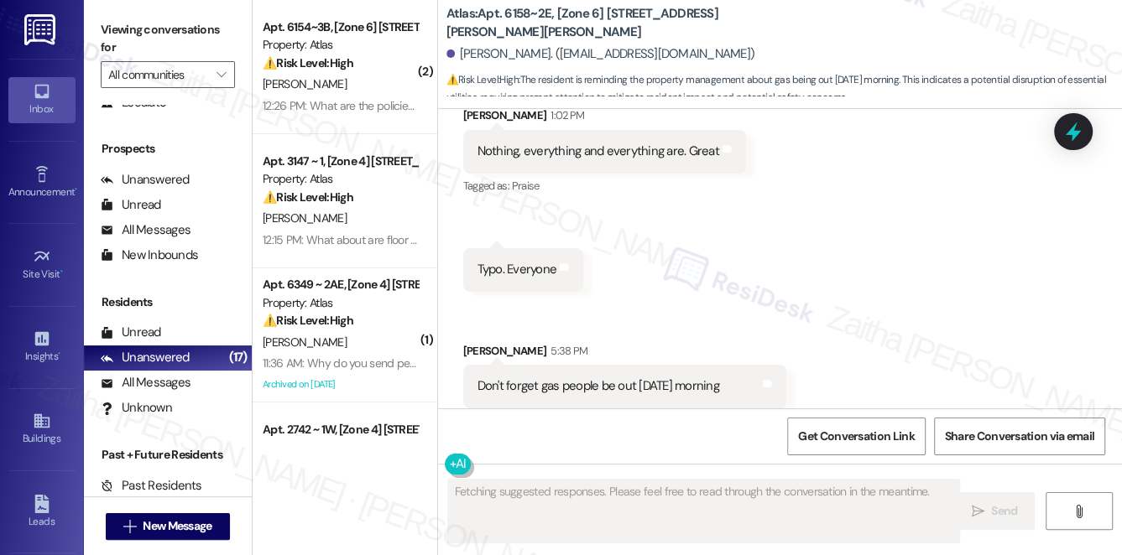
scroll to position [5136, 0]
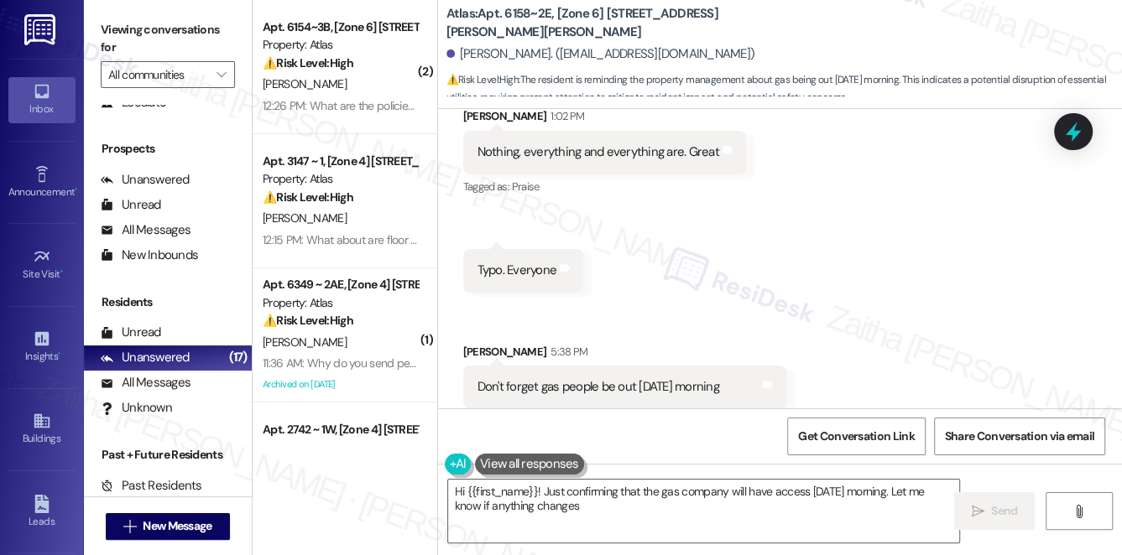
type textarea "Hi {{first_name}}! Just confirming that the gas company will have access [DATE]…"
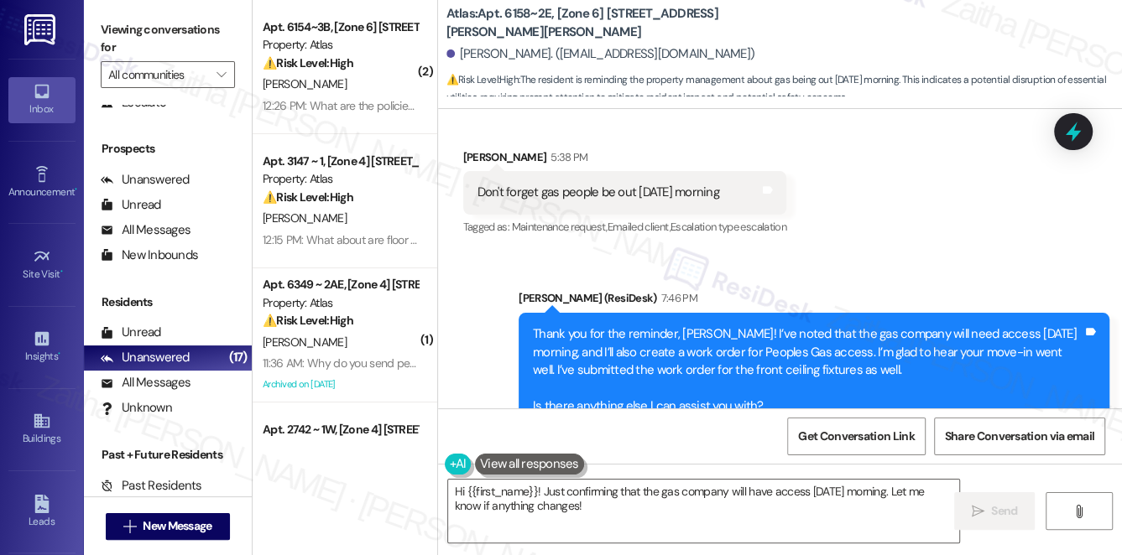
scroll to position [5350, 0]
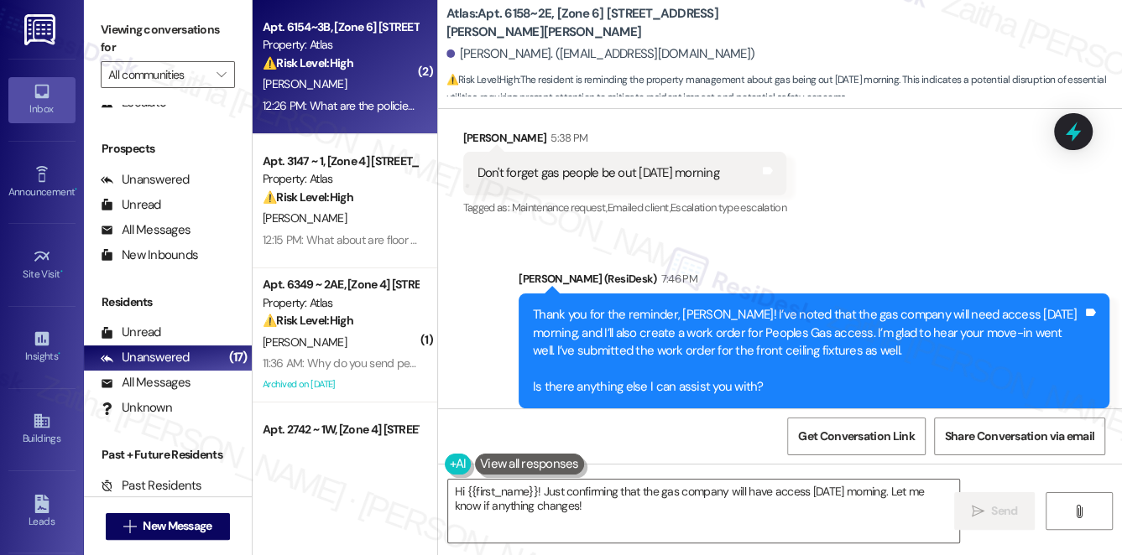
click at [365, 92] on div "[PERSON_NAME]" at bounding box center [340, 84] width 159 height 21
type textarea "Fetching suggested responses. Please feel free to read through the conversation…"
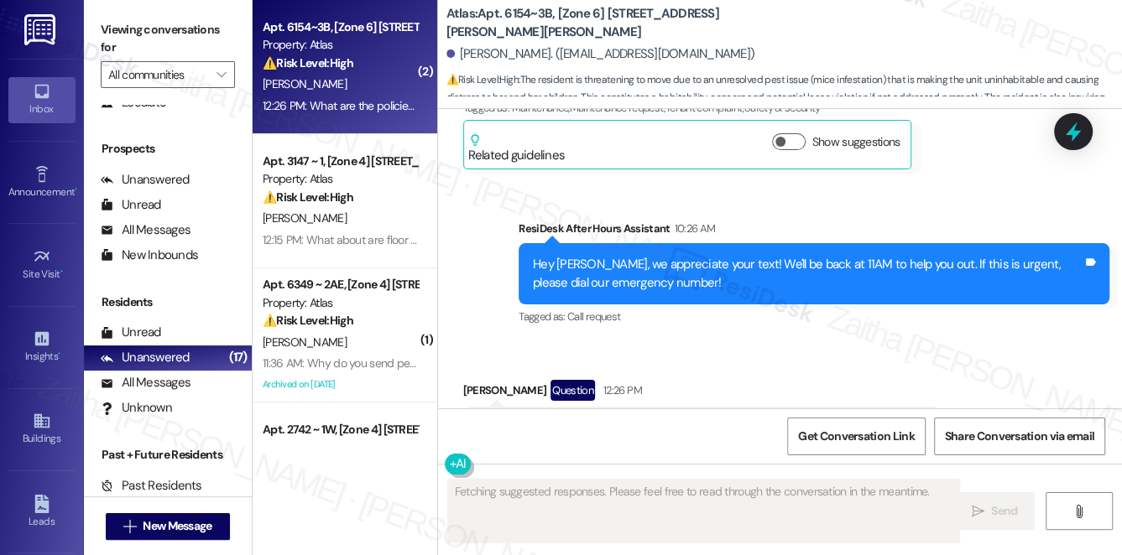
scroll to position [4157, 0]
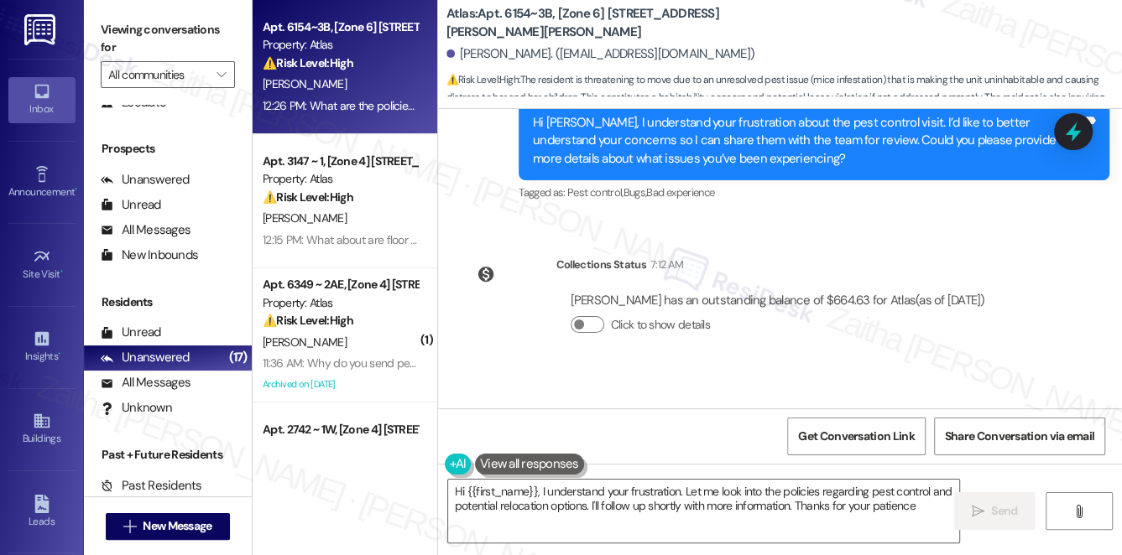
type textarea "Hi {{first_name}}, I understand your frustration. Let me look into the policies…"
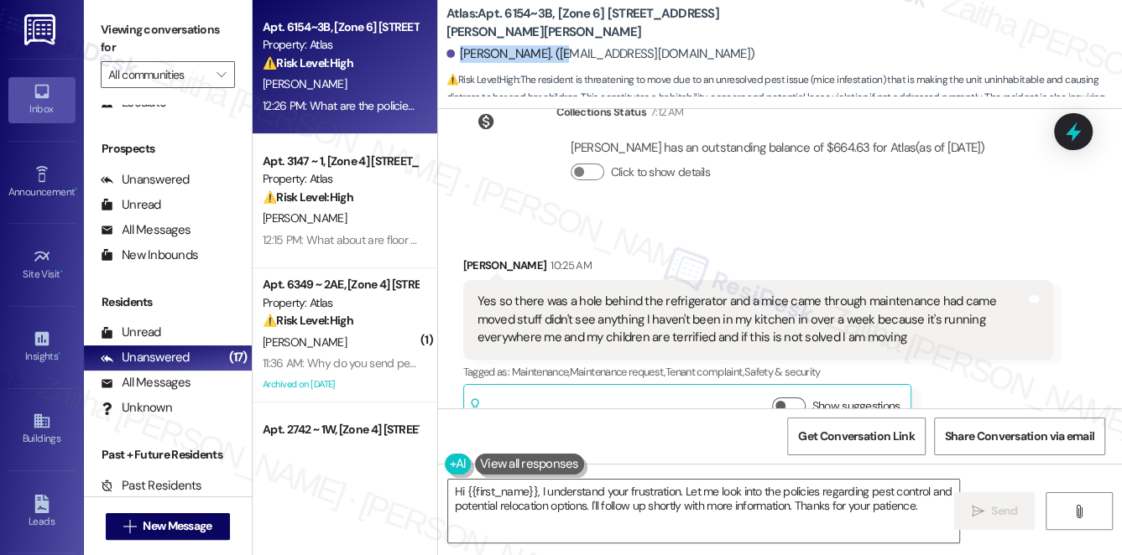
drag, startPoint x: 460, startPoint y: 52, endPoint x: 561, endPoint y: 52, distance: 100.7
click at [561, 52] on div "[PERSON_NAME]. ([EMAIL_ADDRESS][DOMAIN_NAME])" at bounding box center [600, 54] width 309 height 18
copy div "[PERSON_NAME]"
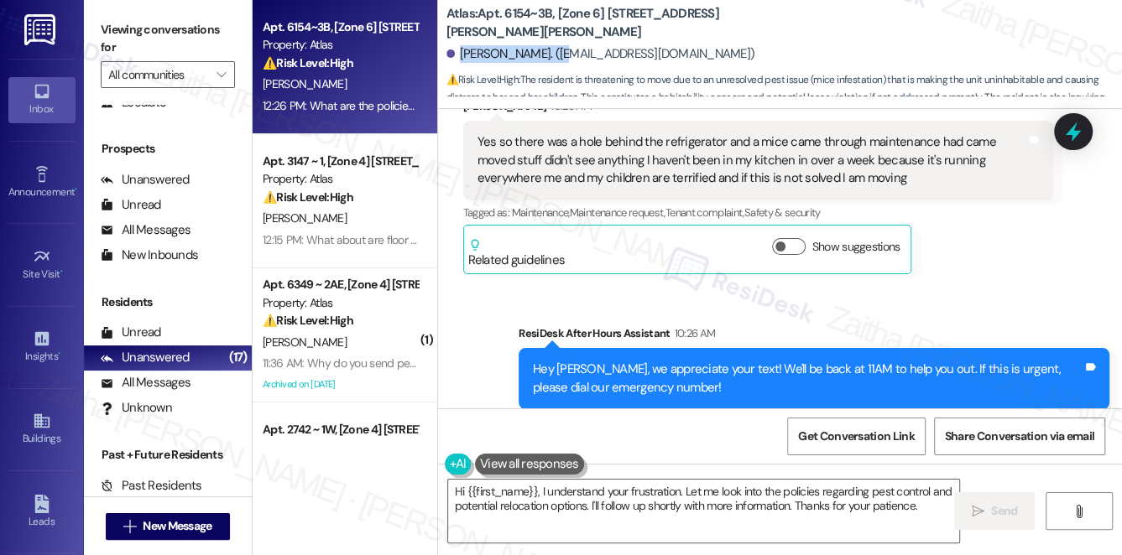
scroll to position [3929, 0]
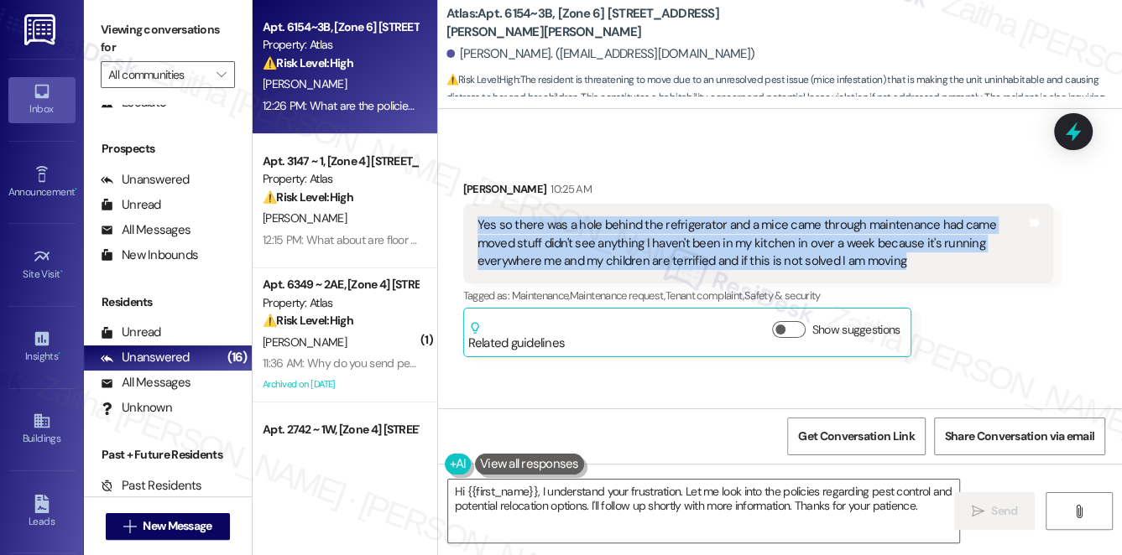
drag, startPoint x: 474, startPoint y: 190, endPoint x: 830, endPoint y: 224, distance: 357.3
click at [830, 224] on div "Yes so there was a hole behind the refrigerator and a mice came through mainten…" at bounding box center [752, 243] width 553 height 54
copy div "Yes so there was a hole behind the refrigerator and a mice came through mainten…"
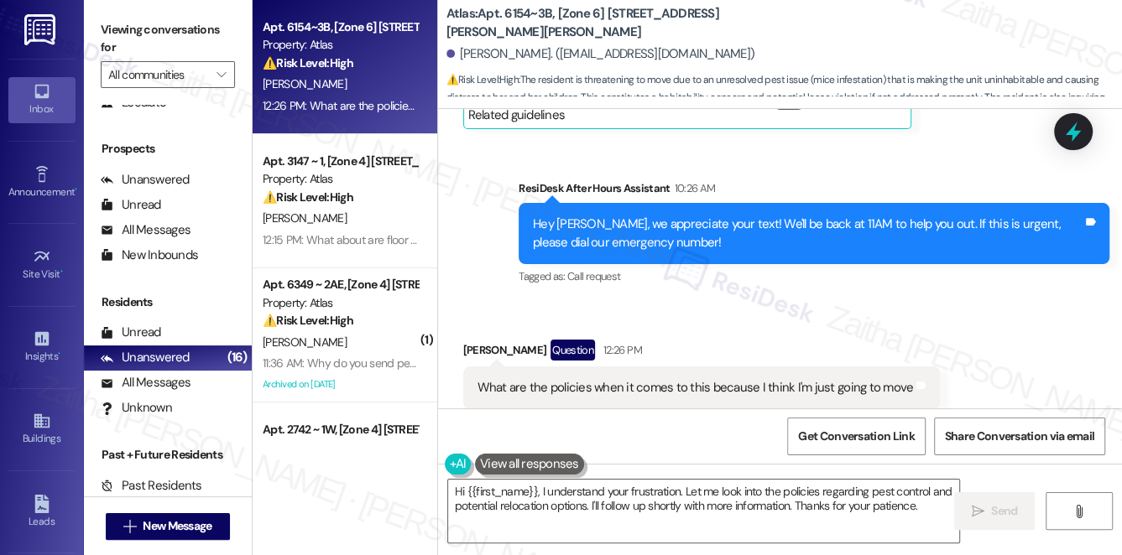
scroll to position [4158, 0]
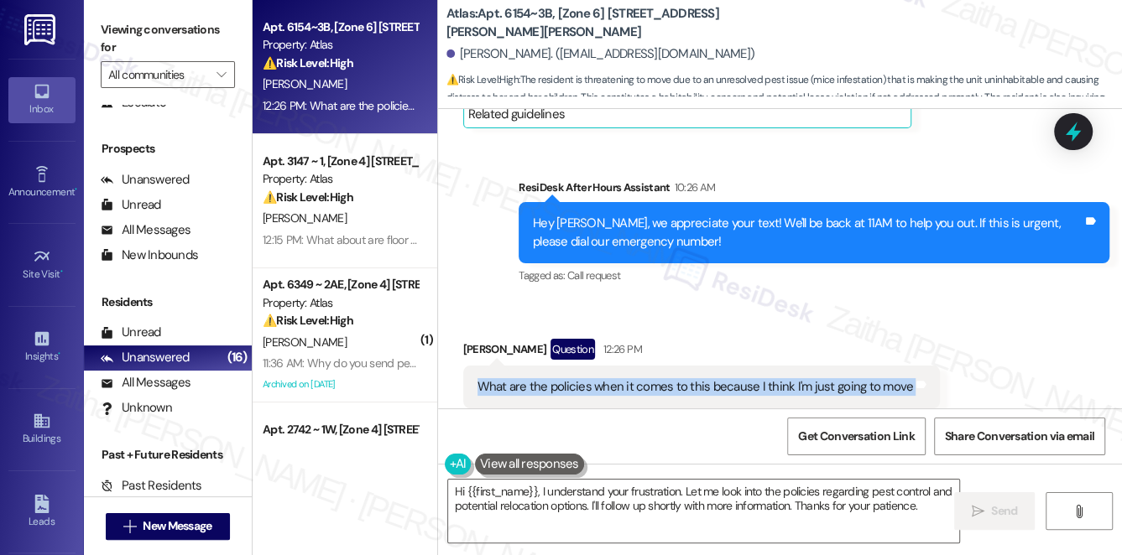
drag, startPoint x: 458, startPoint y: 344, endPoint x: 915, endPoint y: 362, distance: 457.6
click at [915, 362] on div "Received via SMS [PERSON_NAME] Question 12:26 PM What are the policies when it …" at bounding box center [702, 386] width 503 height 120
copy div "What are the policies when it comes to this because I think I'm just going to m…"
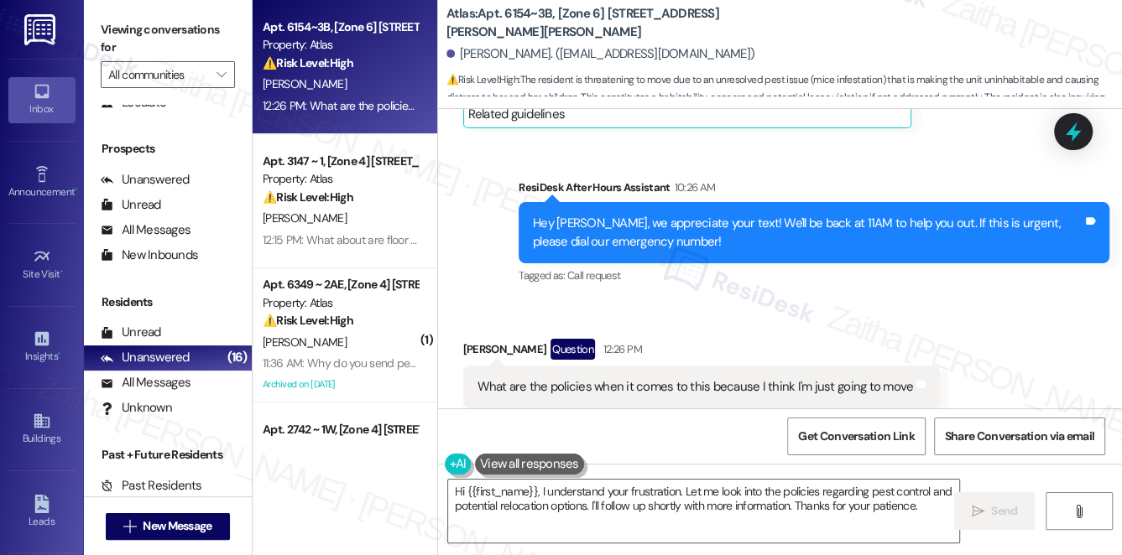
click at [914, 301] on div "Received via SMS [PERSON_NAME] Question 12:26 PM What are the policies when it …" at bounding box center [780, 373] width 684 height 145
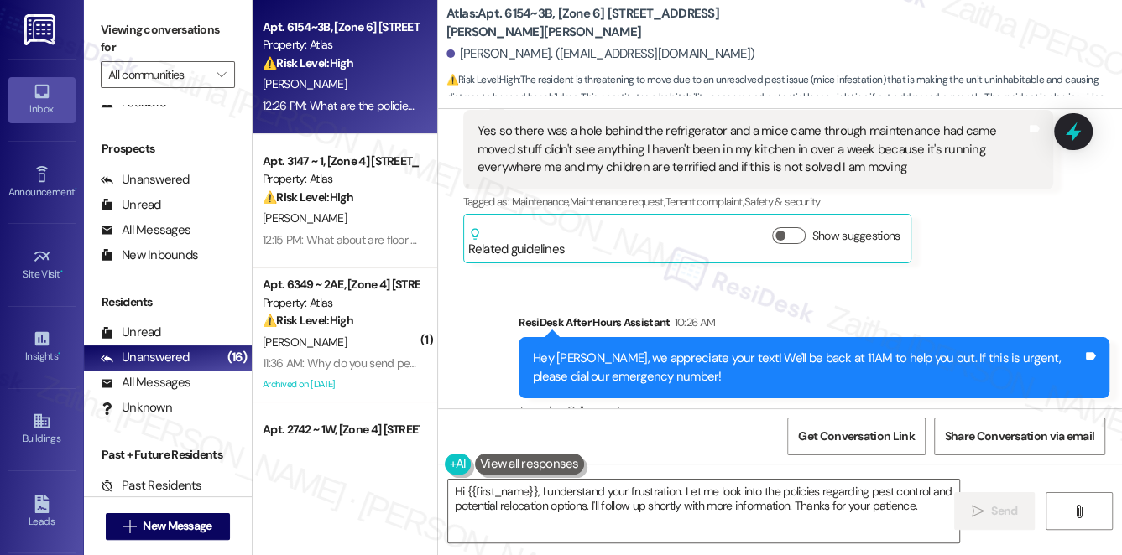
scroll to position [3853, 0]
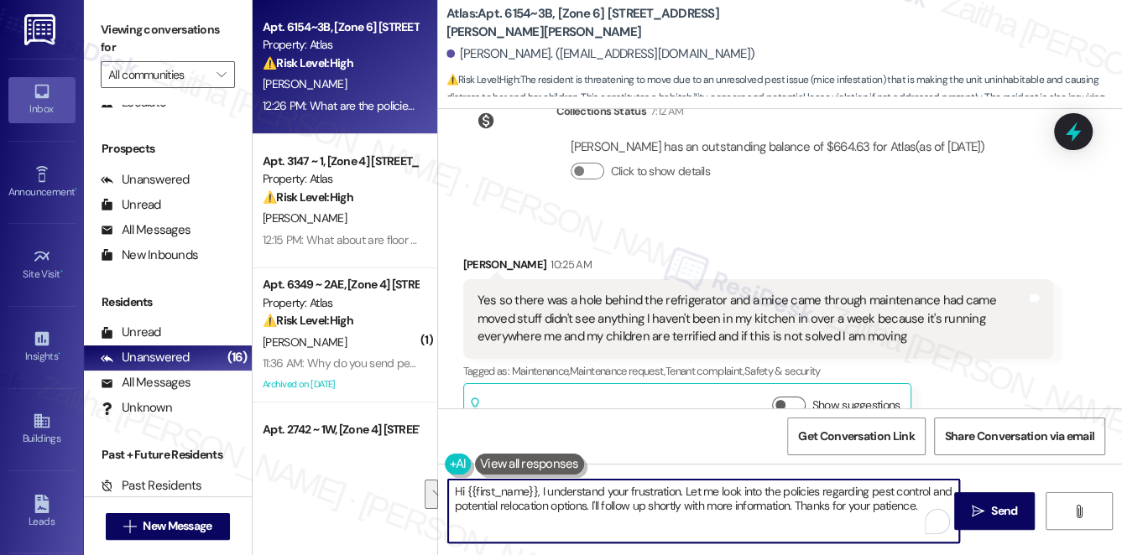
drag, startPoint x: 452, startPoint y: 495, endPoint x: 921, endPoint y: 506, distance: 469.2
click at [921, 506] on textarea "Hi {{first_name}}, I understand your frustration. Let me look into the policies…" at bounding box center [704, 511] width 512 height 63
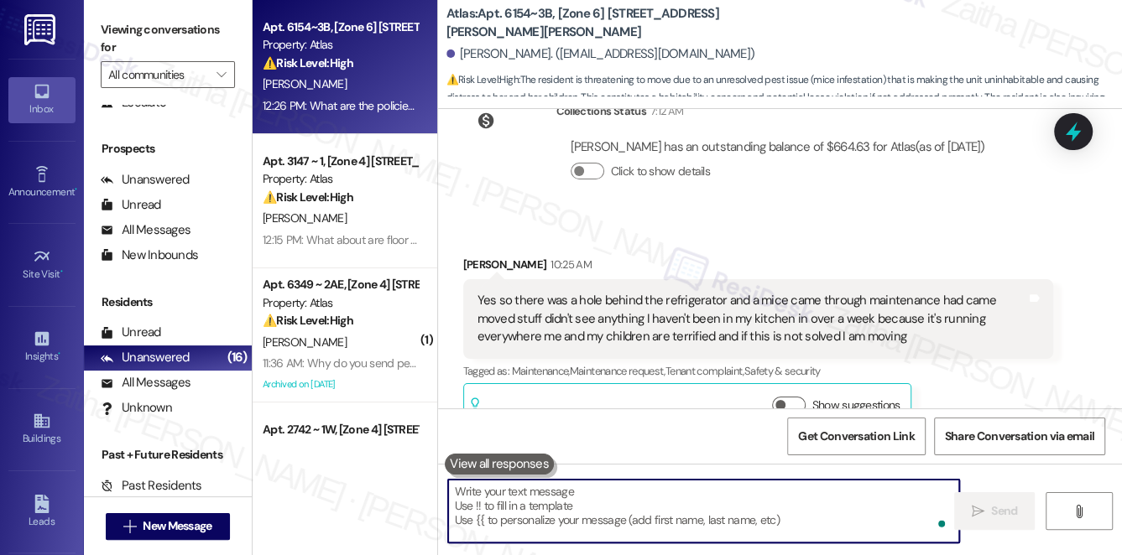
paste textarea "Hi {{first_name}}, I’m so sorry to hear about this situation—I completely under…"
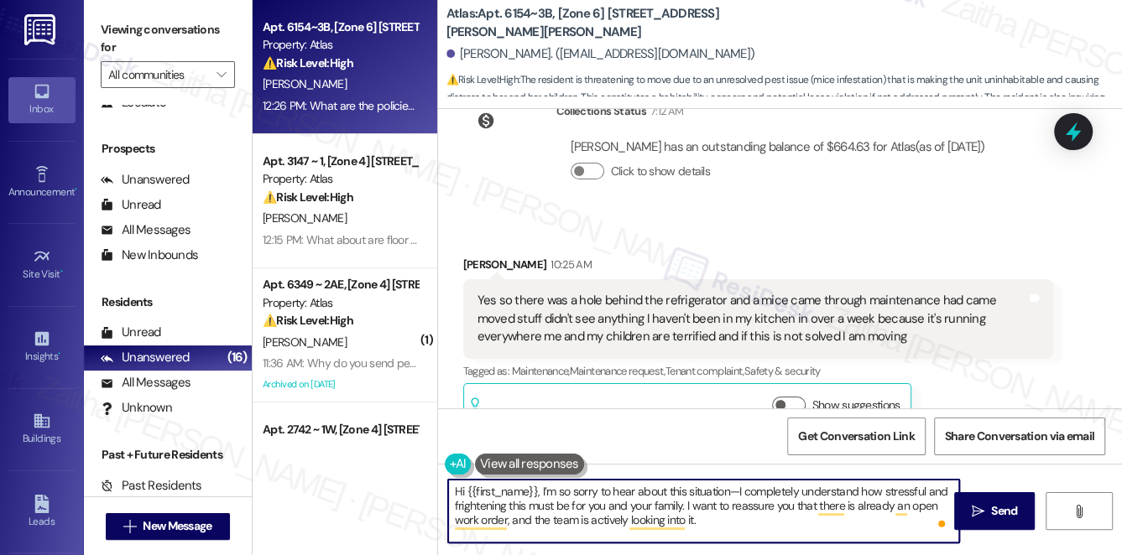
click at [738, 489] on textarea "Hi {{first_name}}, I’m so sorry to hear about this situation—I completely under…" at bounding box center [704, 511] width 512 height 63
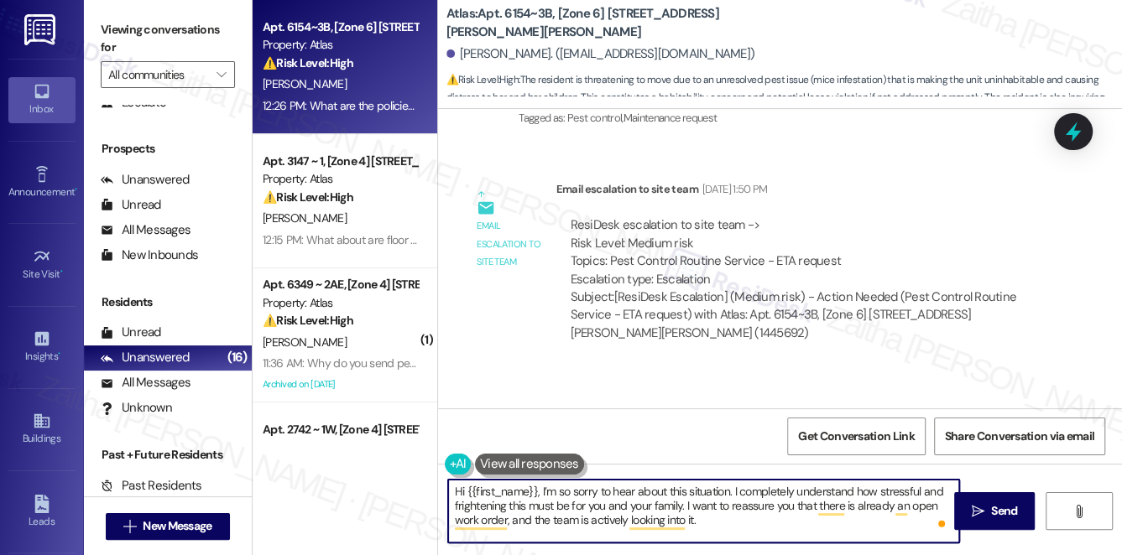
scroll to position [2709, 0]
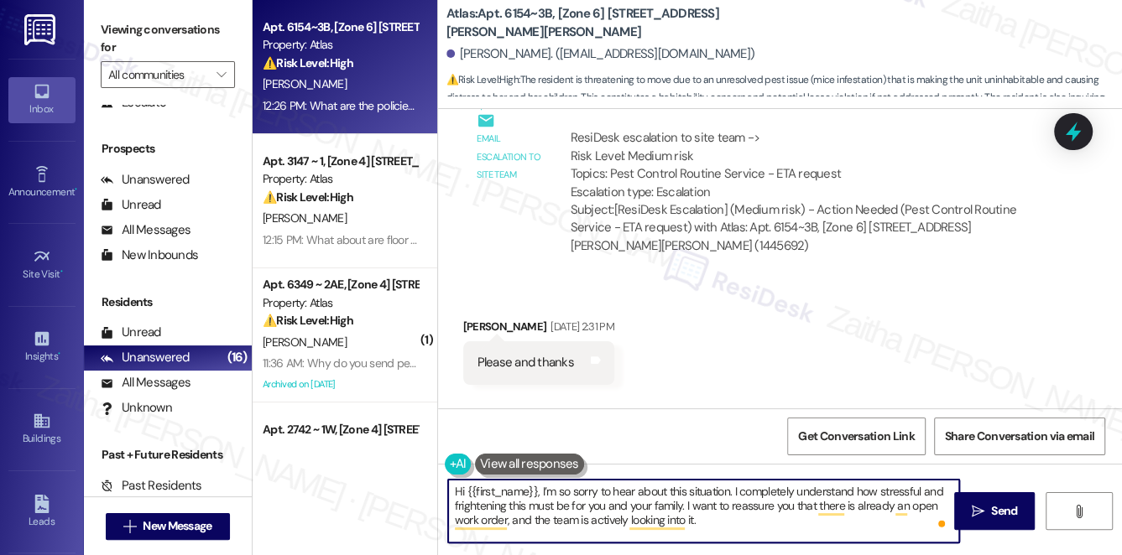
click at [720, 529] on textarea "Hi {{first_name}}, I’m so sorry to hear about this situation. I completely unde…" at bounding box center [704, 511] width 512 height 63
paste textarea "Regarding your question about policies, I’ll check with the team so I can provi…"
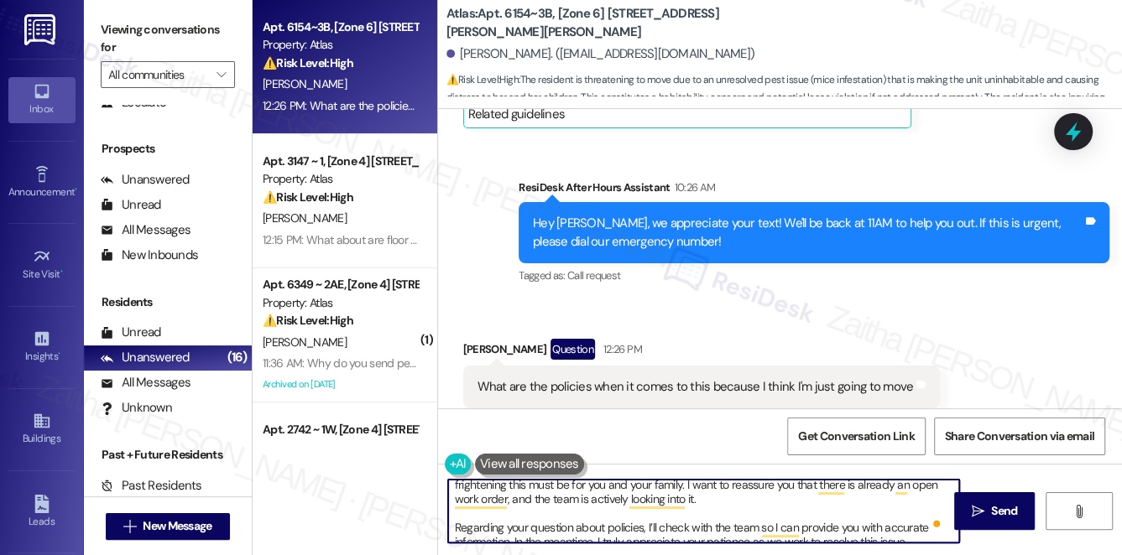
scroll to position [33, 0]
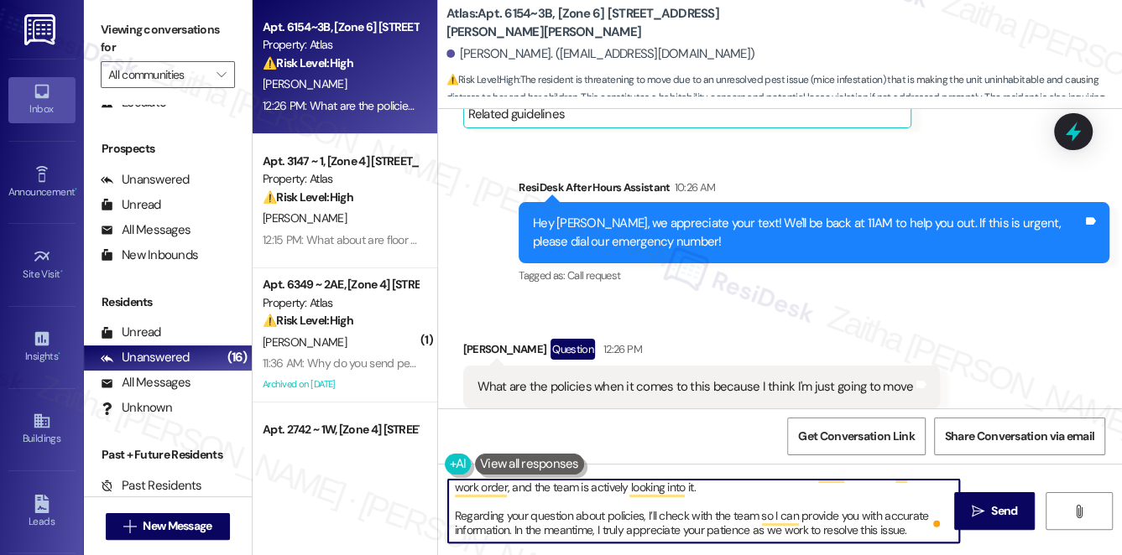
drag, startPoint x: 759, startPoint y: 514, endPoint x: 508, endPoint y: 529, distance: 251.3
click at [508, 529] on textarea "Hi {{first_name}}, I’m so sorry to hear about this situation. I completely unde…" at bounding box center [704, 511] width 512 height 63
type textarea "Hi {{first_name}}, I’m so sorry to hear about this situation. I completely unde…"
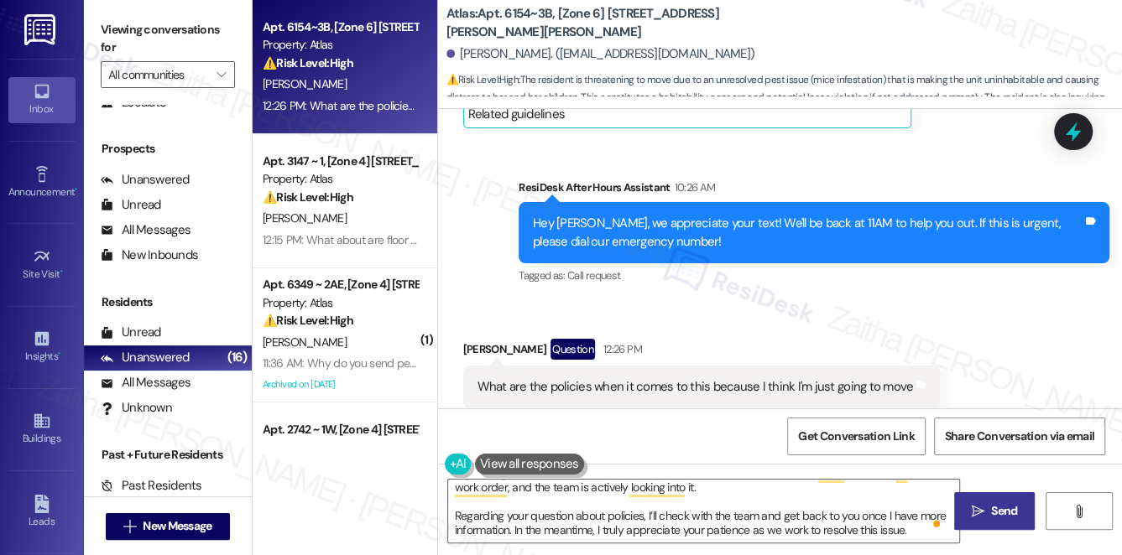
click at [998, 503] on span "Send" at bounding box center [1004, 512] width 26 height 18
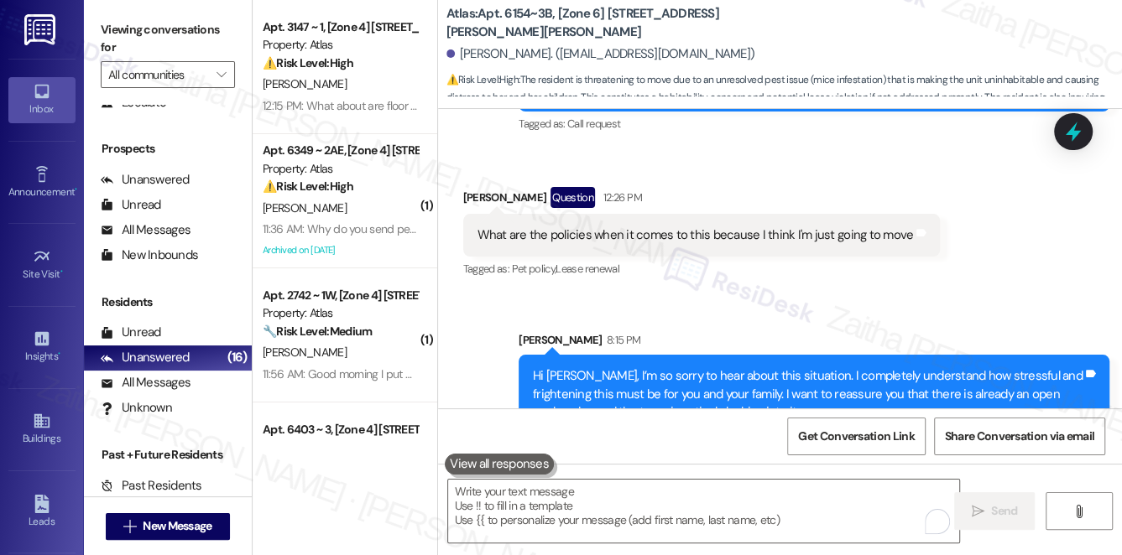
scroll to position [4365, 0]
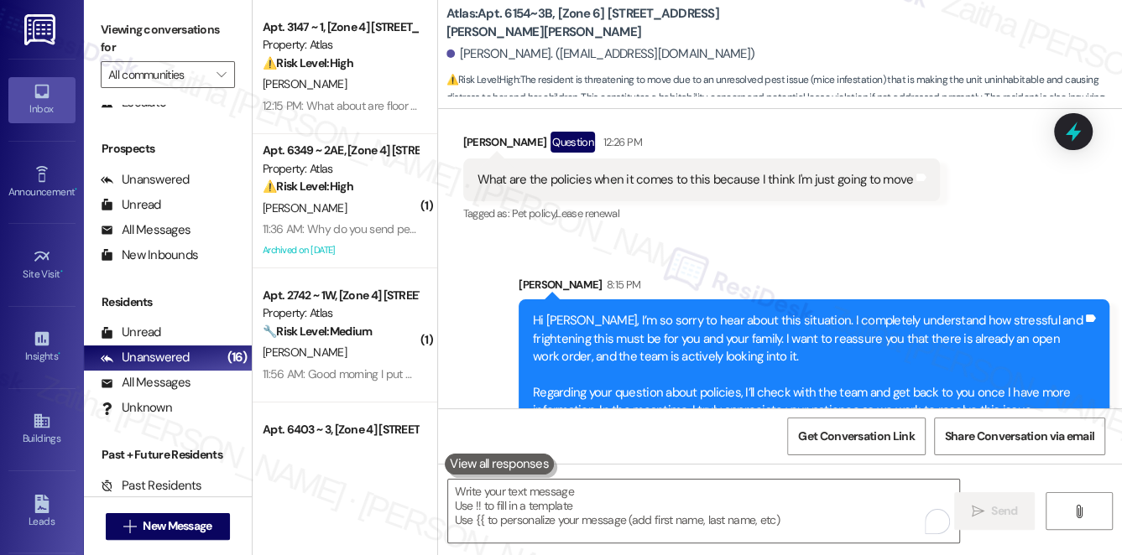
drag, startPoint x: 972, startPoint y: 229, endPoint x: 1032, endPoint y: 175, distance: 81.4
click at [971, 263] on div "Sent via SMS [PERSON_NAME] 8:15 PM Hi [PERSON_NAME], I’m so sorry to hear about…" at bounding box center [814, 353] width 616 height 181
click at [1066, 134] on icon at bounding box center [1073, 132] width 20 height 26
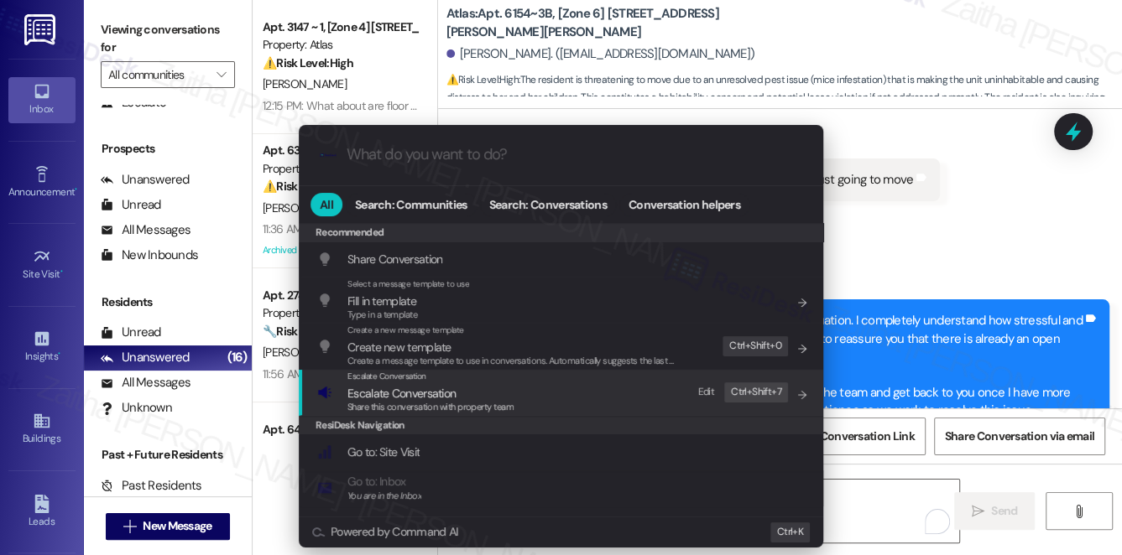
click at [442, 380] on div "Escalate Conversation" at bounding box center [430, 376] width 166 height 13
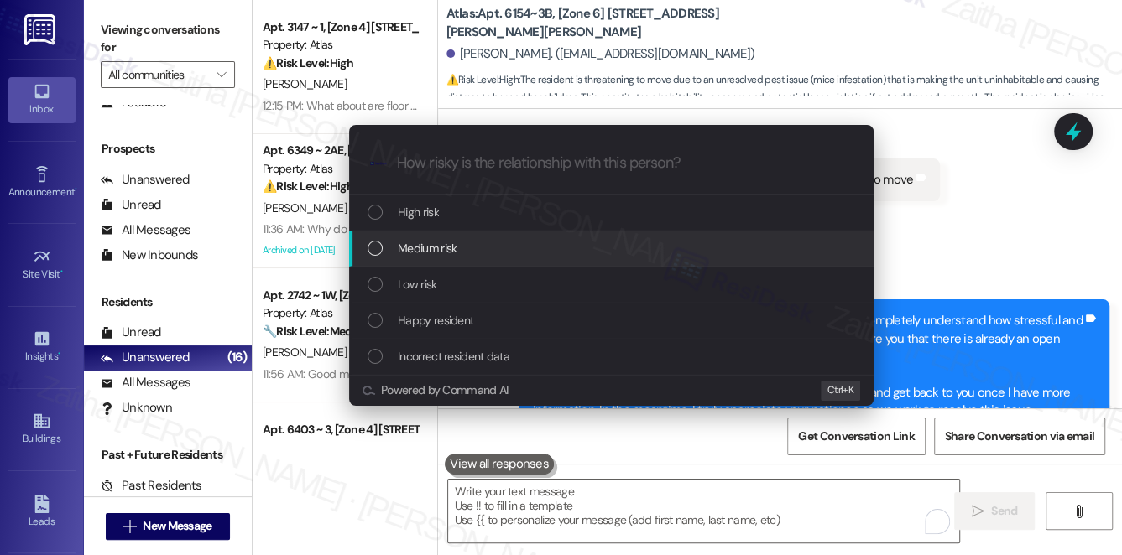
click at [465, 251] on div "Medium risk" at bounding box center [613, 248] width 491 height 18
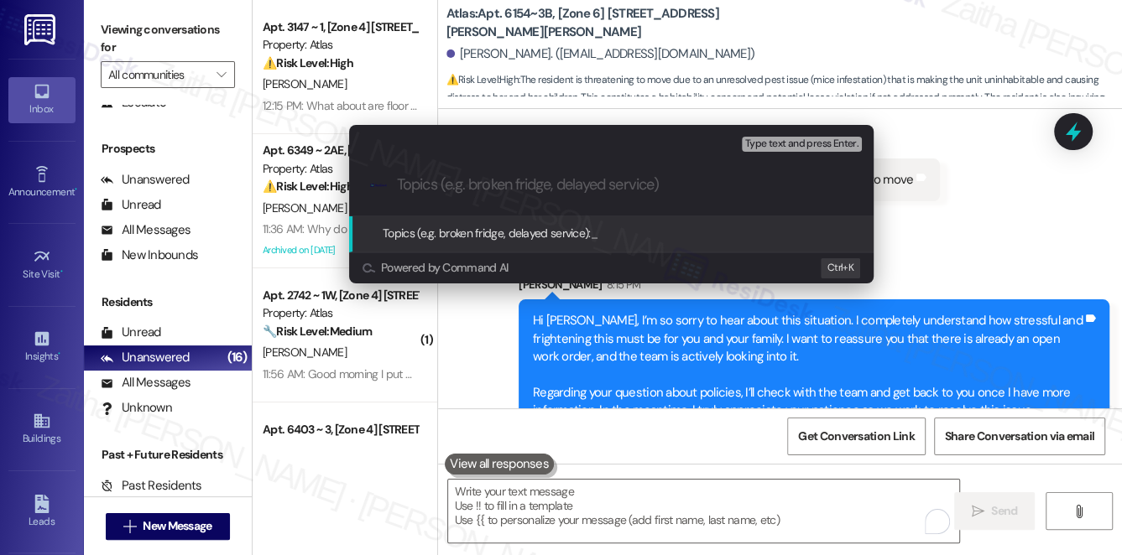
paste input "Resident Concern: Rodent Issue & Policy Inquiry"
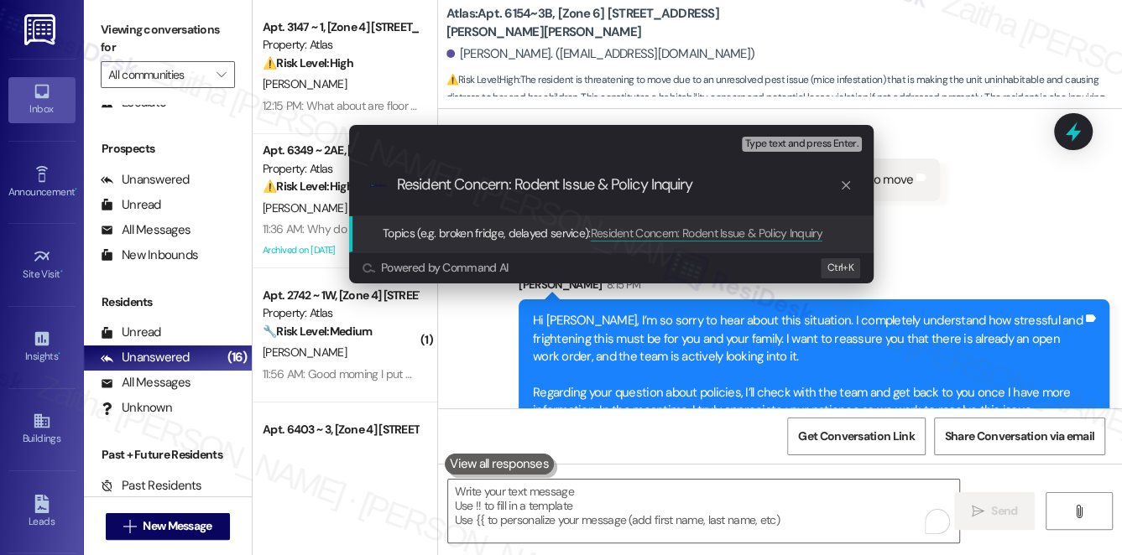
click at [537, 188] on input "Resident Concern: Rodent Issue & Policy Inquiry" at bounding box center [618, 185] width 442 height 18
click at [536, 188] on input "Resident Concern: Rodent Issue & Policy Inquiry" at bounding box center [618, 185] width 442 height 18
drag, startPoint x: 514, startPoint y: 182, endPoint x: 399, endPoint y: 180, distance: 114.1
click at [399, 180] on input "Resident Concern: Pest Issue & Policy Inquiry" at bounding box center [618, 185] width 442 height 18
type input "Pest Issue & Policy Inquiry"
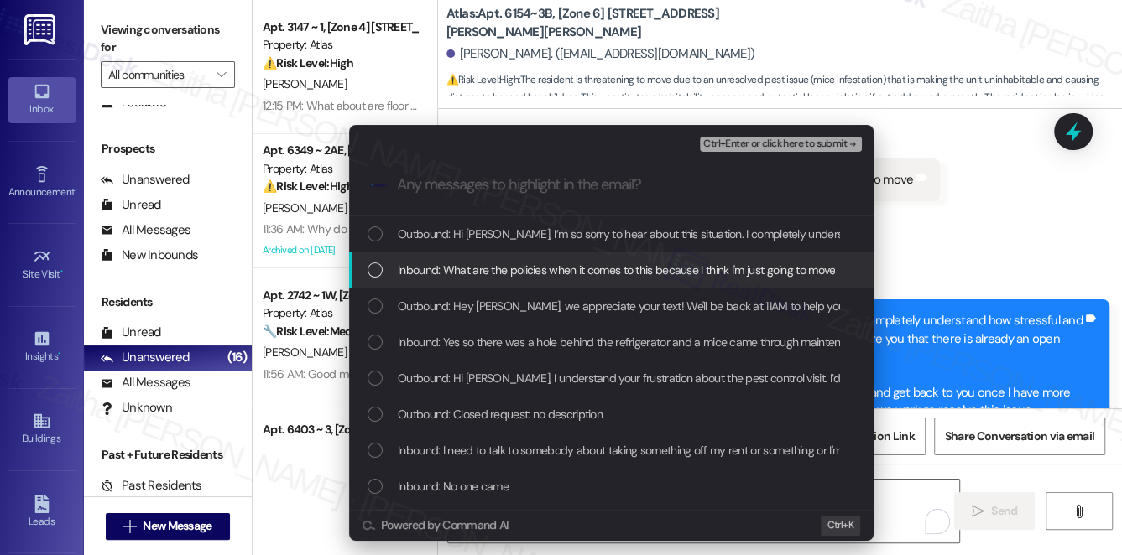
click at [418, 264] on span "Inbound: What are the policies when it comes to this because I think I'm just g…" at bounding box center [616, 270] width 437 height 18
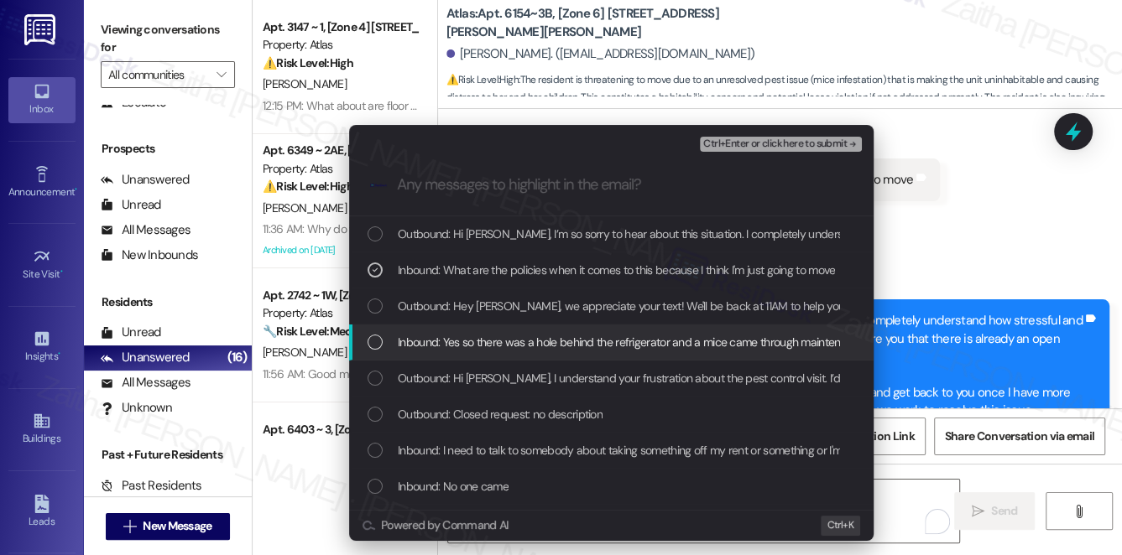
click at [452, 346] on span "Inbound: Yes so there was a hole behind the refrigerator and a mice came throug…" at bounding box center [1087, 342] width 1378 height 18
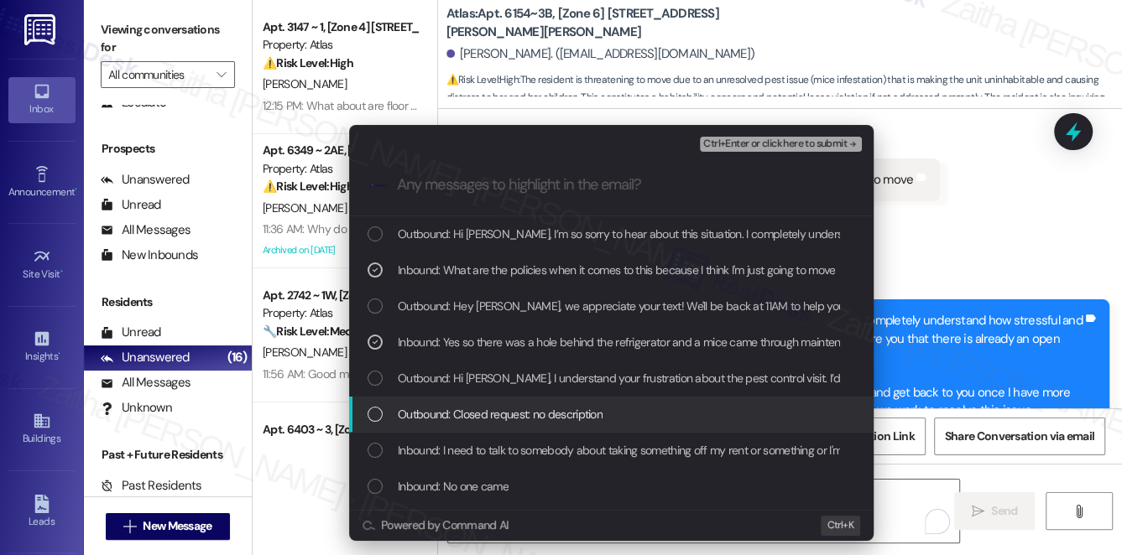
click at [476, 408] on span "Outbound: Closed request: no description" at bounding box center [500, 414] width 205 height 18
click at [596, 409] on span "Outbound: Closed request: no description" at bounding box center [500, 414] width 205 height 18
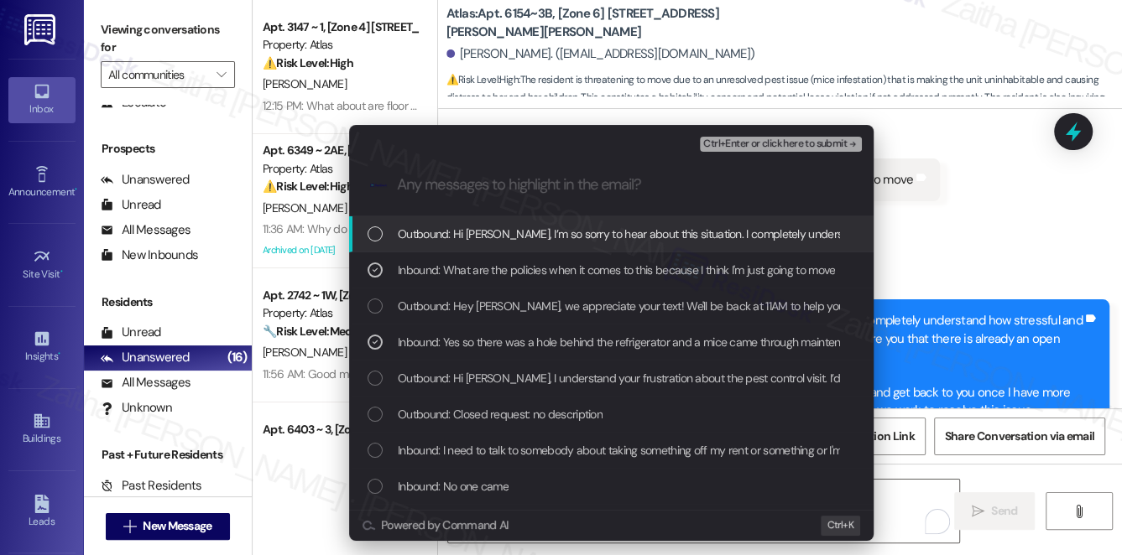
click at [762, 148] on span "Ctrl+Enter or click here to submit" at bounding box center [774, 144] width 143 height 12
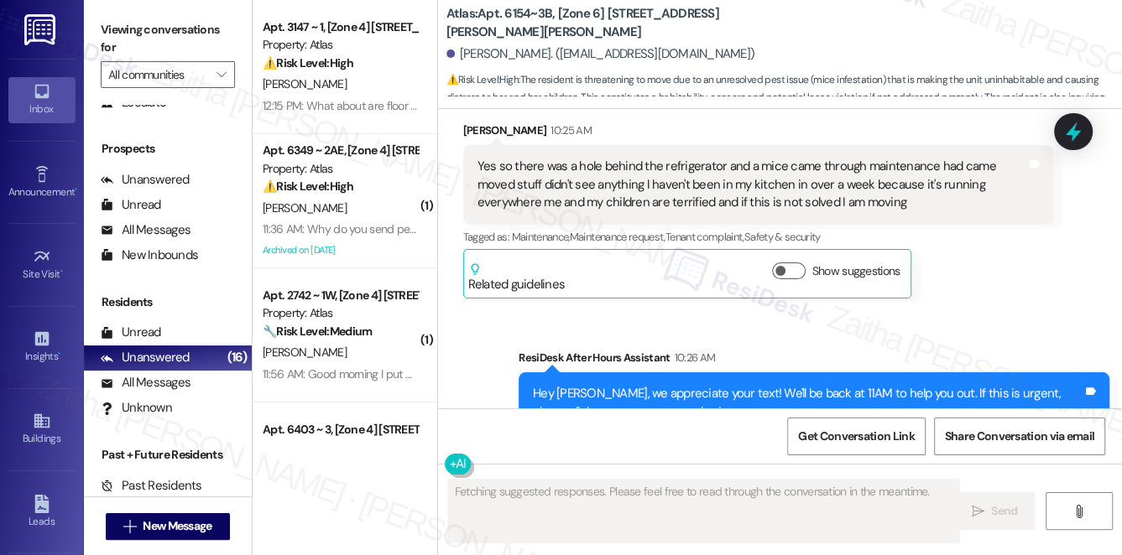
scroll to position [4157, 0]
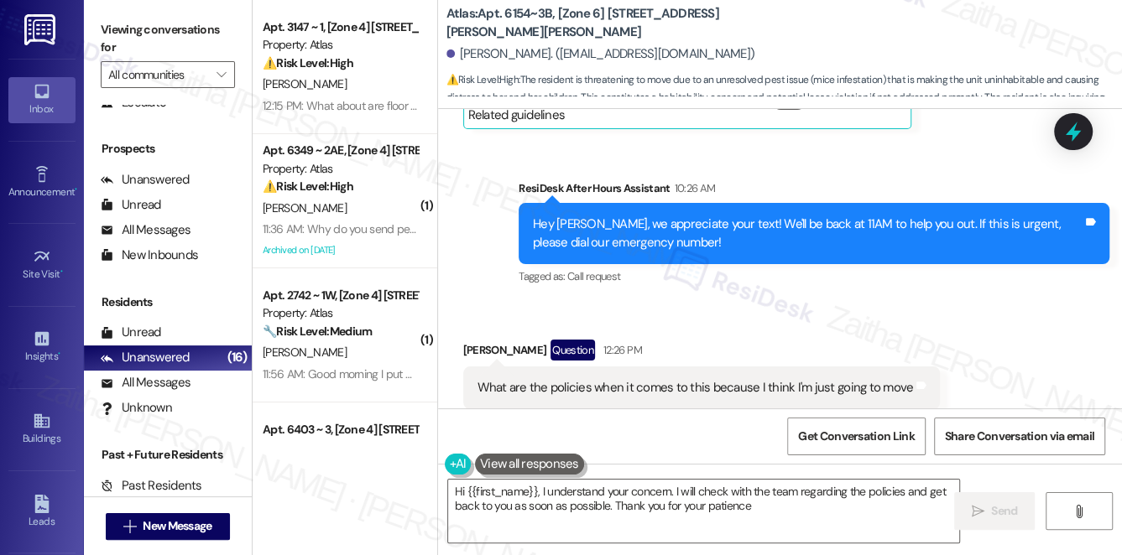
type textarea "Hi {{first_name}}, I understand your concern. I will check with the team regard…"
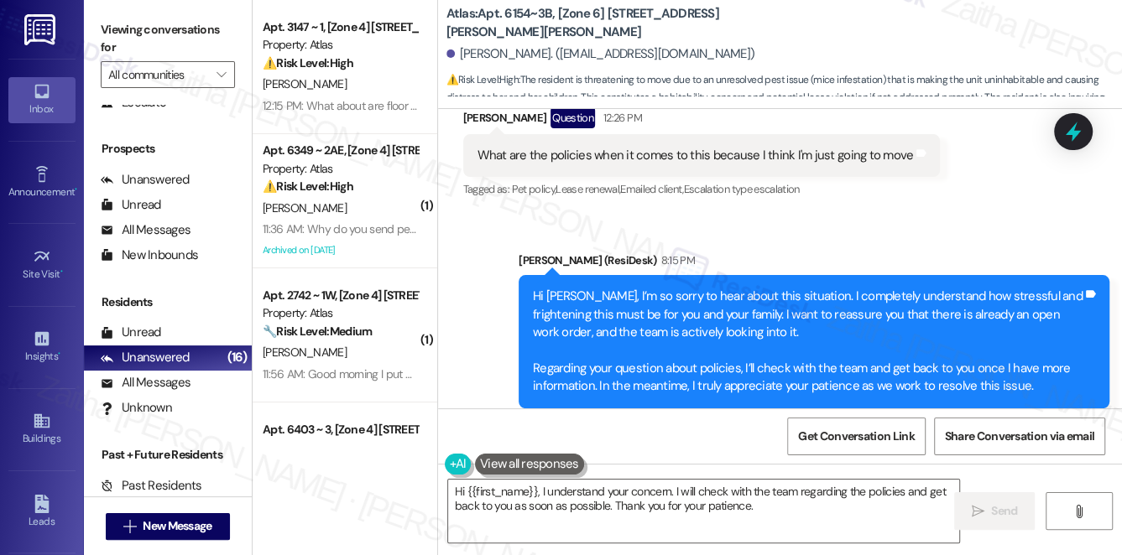
scroll to position [4390, 0]
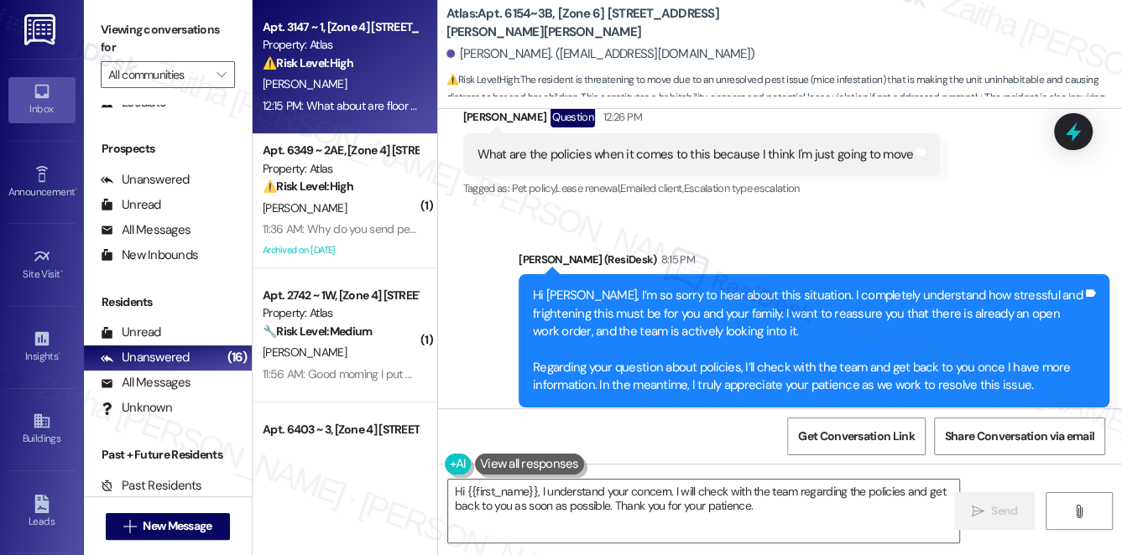
click at [391, 86] on div "[PERSON_NAME]" at bounding box center [340, 84] width 159 height 21
type textarea "Fetching suggested responses. Please feel free to read through the conversation…"
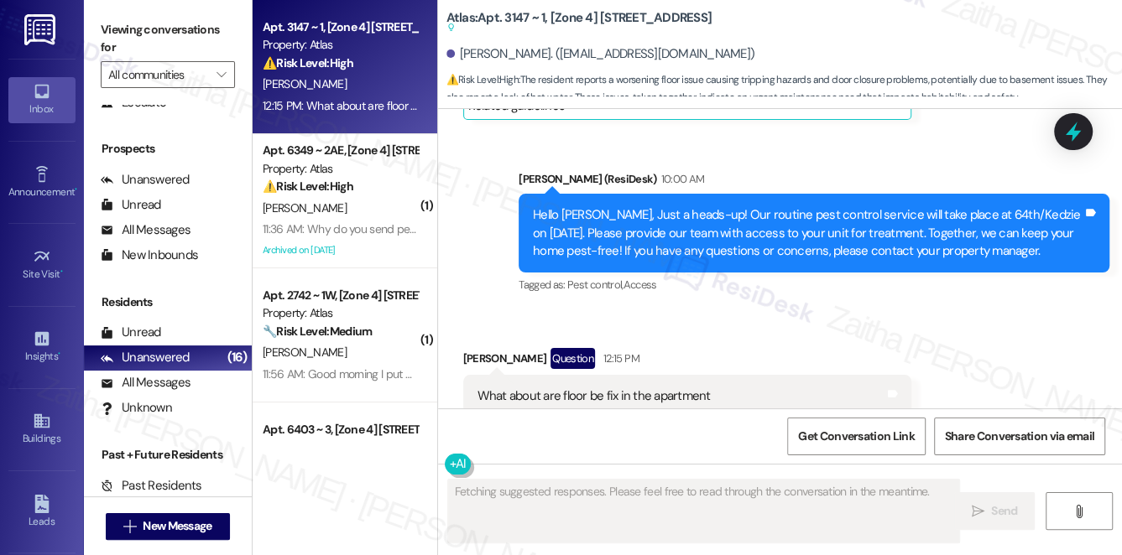
scroll to position [11035, 0]
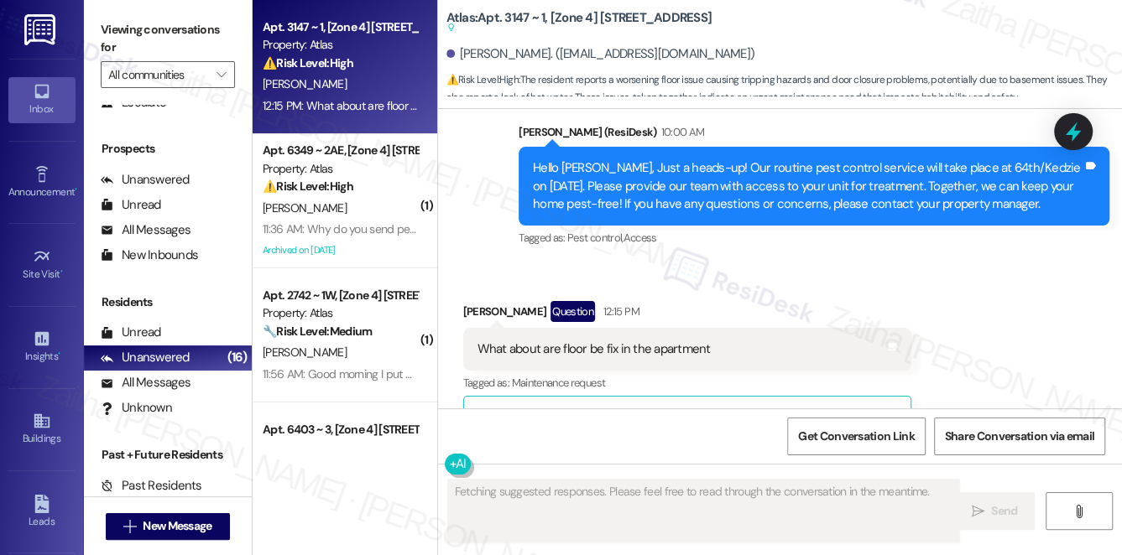
click at [781, 409] on button "Hide Suggestions" at bounding box center [792, 417] width 34 height 17
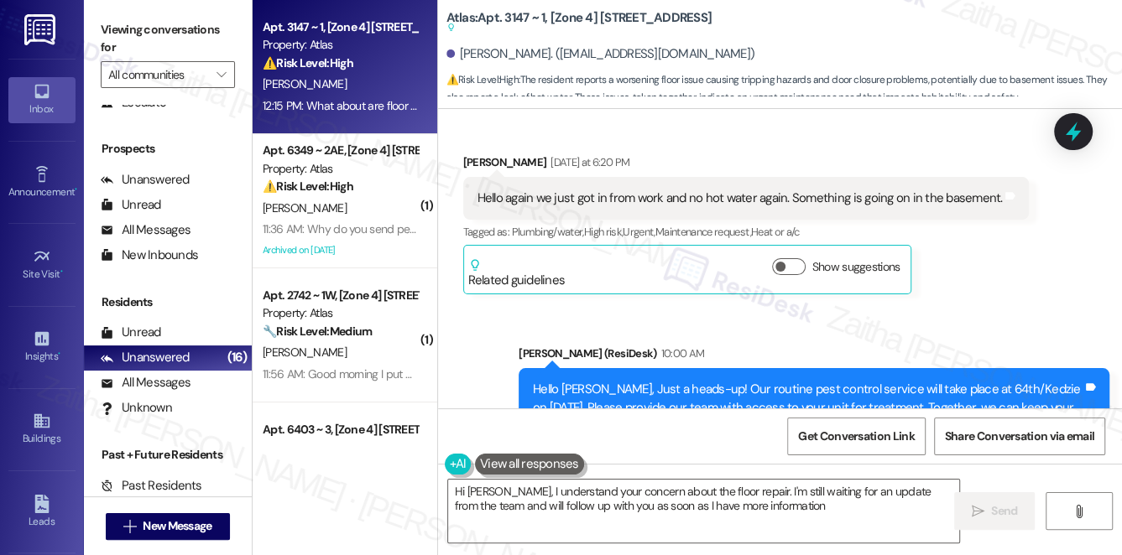
type textarea "Hi [PERSON_NAME], I understand your concern about the floor repair. I'm still w…"
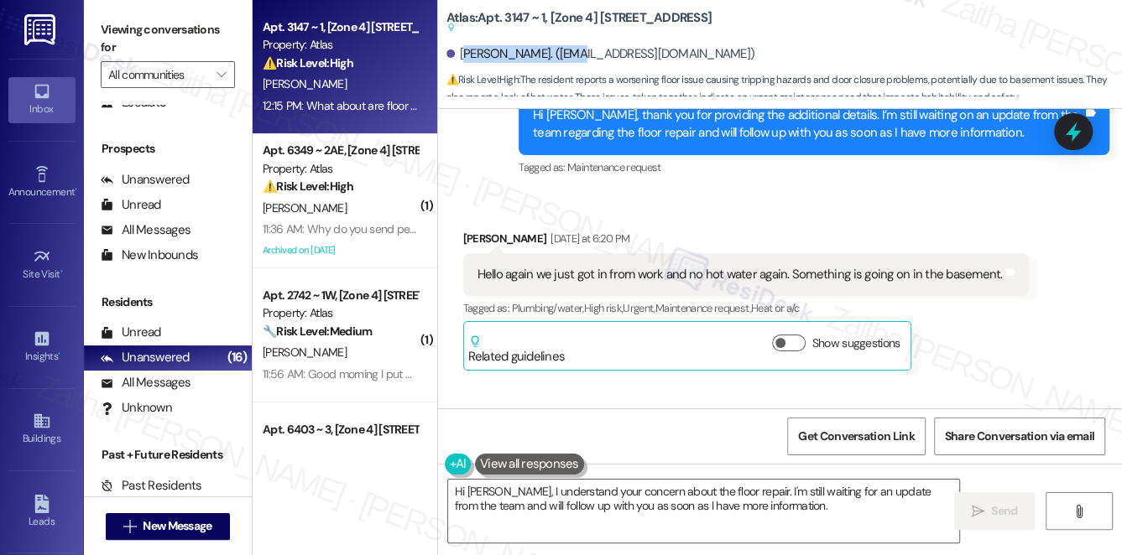
drag, startPoint x: 462, startPoint y: 52, endPoint x: 575, endPoint y: 52, distance: 112.4
click at [575, 52] on div "[PERSON_NAME]. ([EMAIL_ADDRESS][DOMAIN_NAME])" at bounding box center [600, 54] width 309 height 18
drag, startPoint x: 492, startPoint y: 50, endPoint x: 481, endPoint y: 53, distance: 11.2
click at [491, 51] on div "[PERSON_NAME]. ([EMAIL_ADDRESS][DOMAIN_NAME])" at bounding box center [600, 54] width 309 height 18
click at [450, 53] on div at bounding box center [450, 54] width 8 height 8
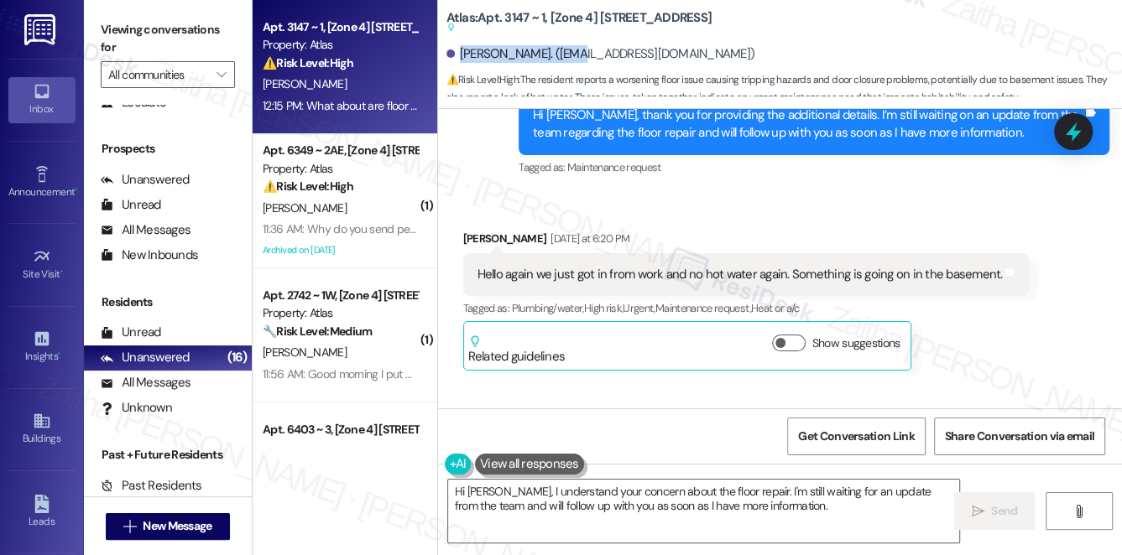
drag, startPoint x: 460, startPoint y: 49, endPoint x: 572, endPoint y: 46, distance: 112.5
click at [572, 46] on div "[PERSON_NAME]. ([EMAIL_ADDRESS][DOMAIN_NAME])" at bounding box center [600, 54] width 309 height 18
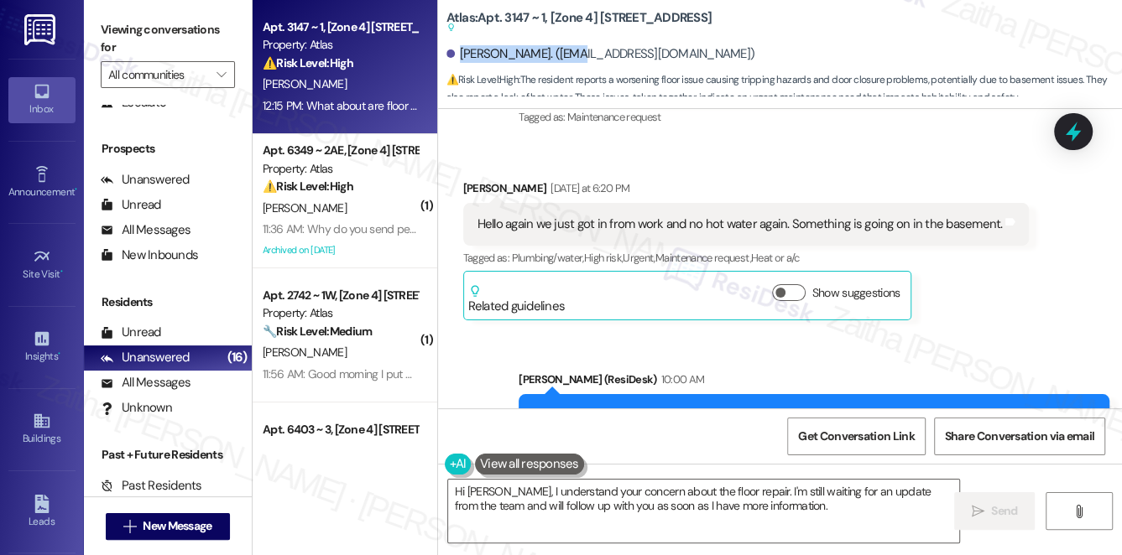
scroll to position [10813, 0]
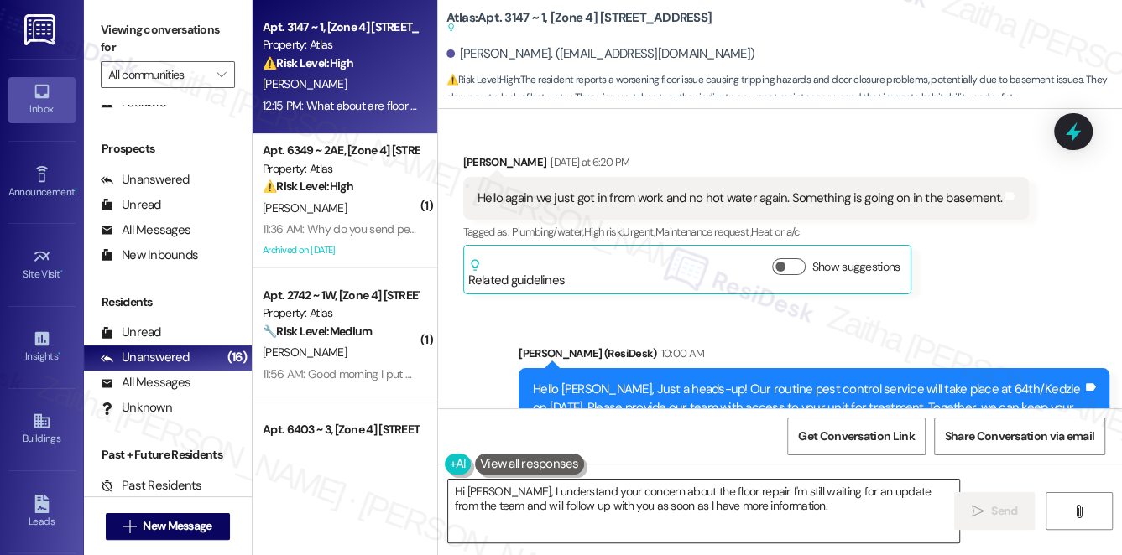
click at [784, 508] on textarea "Hi [PERSON_NAME], I understand your concern about the floor repair. I'm still w…" at bounding box center [704, 511] width 512 height 63
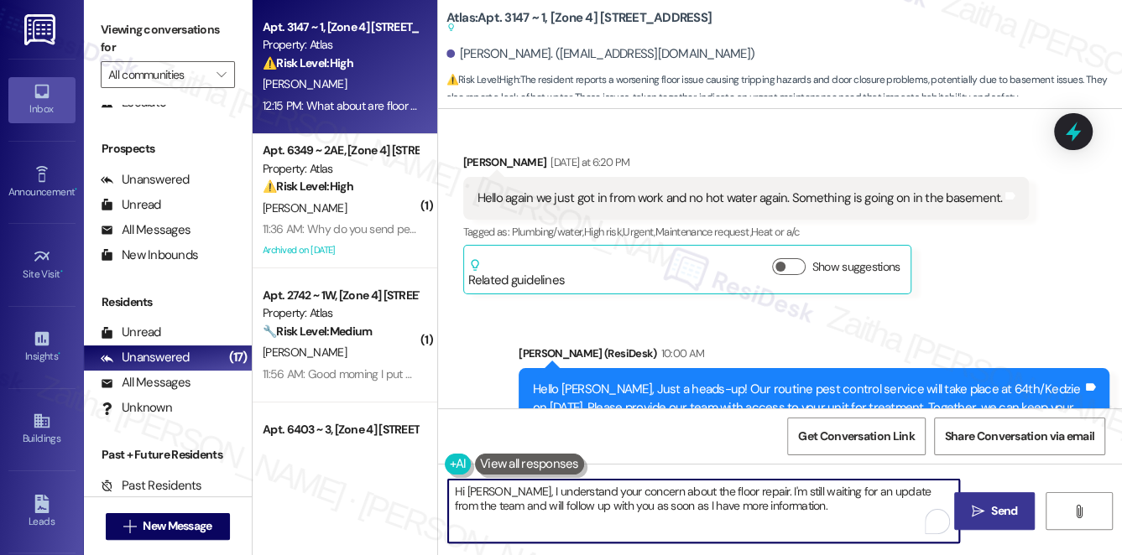
click at [993, 506] on span "Send" at bounding box center [1004, 512] width 26 height 18
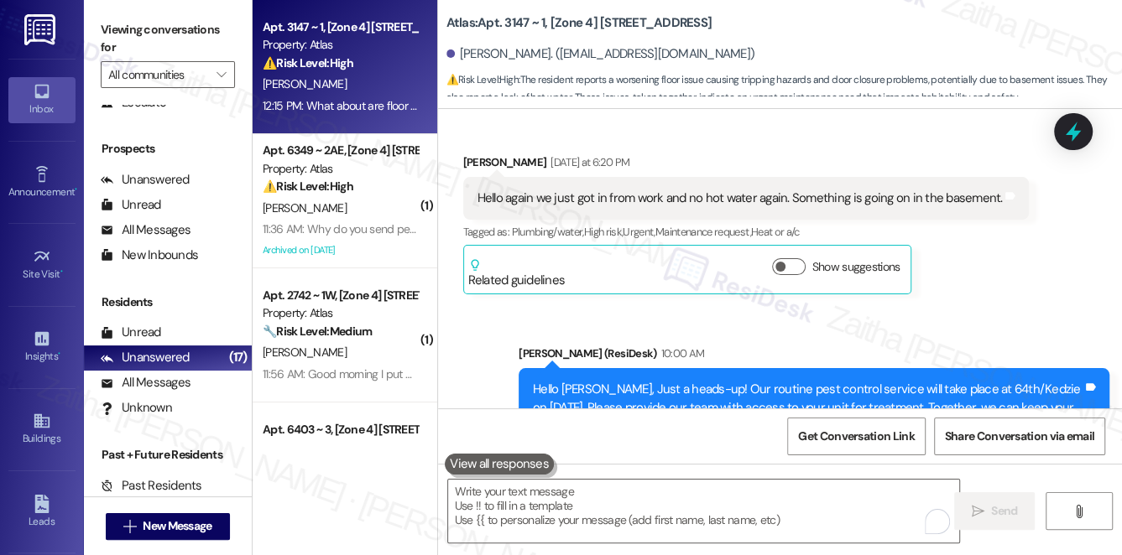
scroll to position [10812, 0]
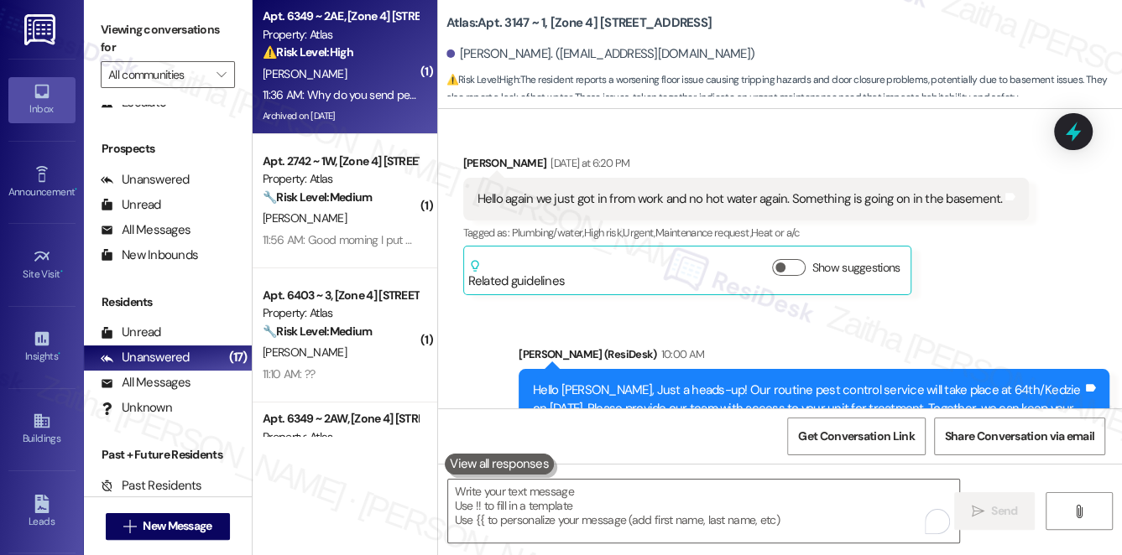
click at [377, 60] on div "⚠️ Risk Level: High The resident is concerned about unauthorized individuals re…" at bounding box center [340, 53] width 155 height 18
type textarea "Fetching suggested responses. Please feel free to read through the conversation…"
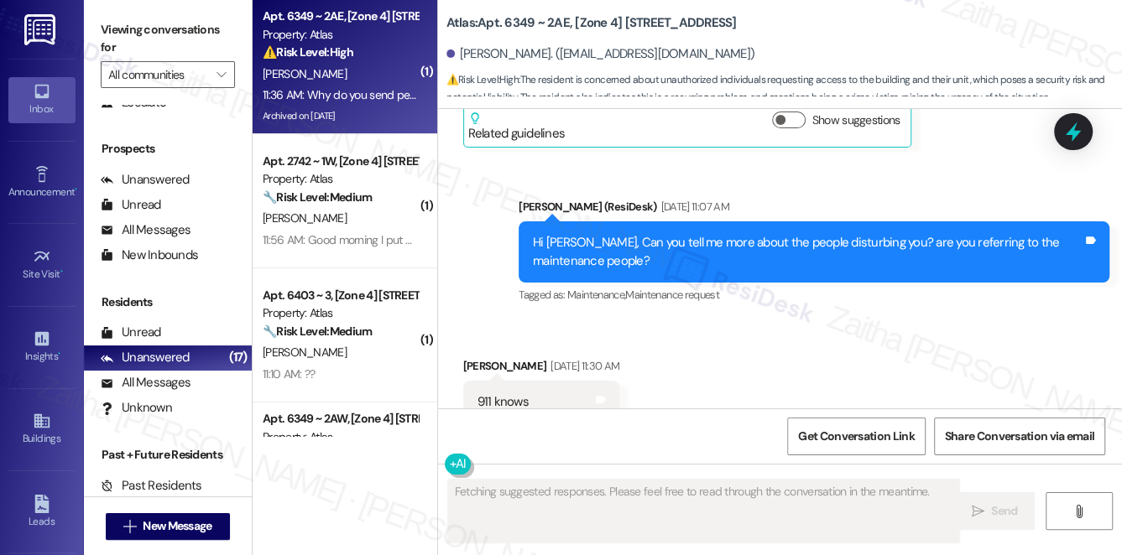
scroll to position [19743, 0]
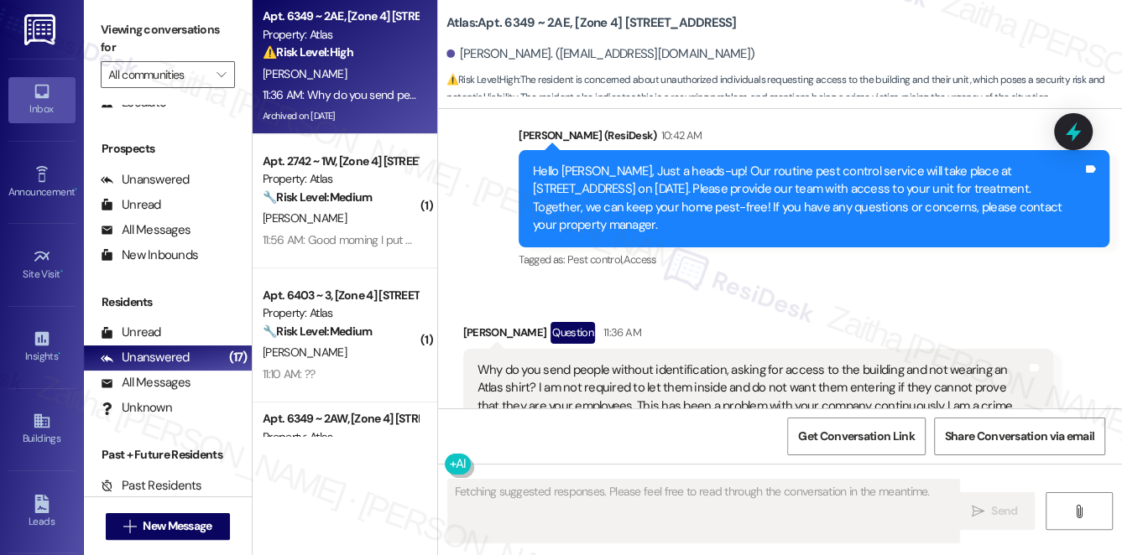
click at [771, 476] on div "Related guidelines Hide Suggestions" at bounding box center [687, 495] width 439 height 39
click at [781, 484] on button "Hide Suggestions" at bounding box center [792, 492] width 34 height 17
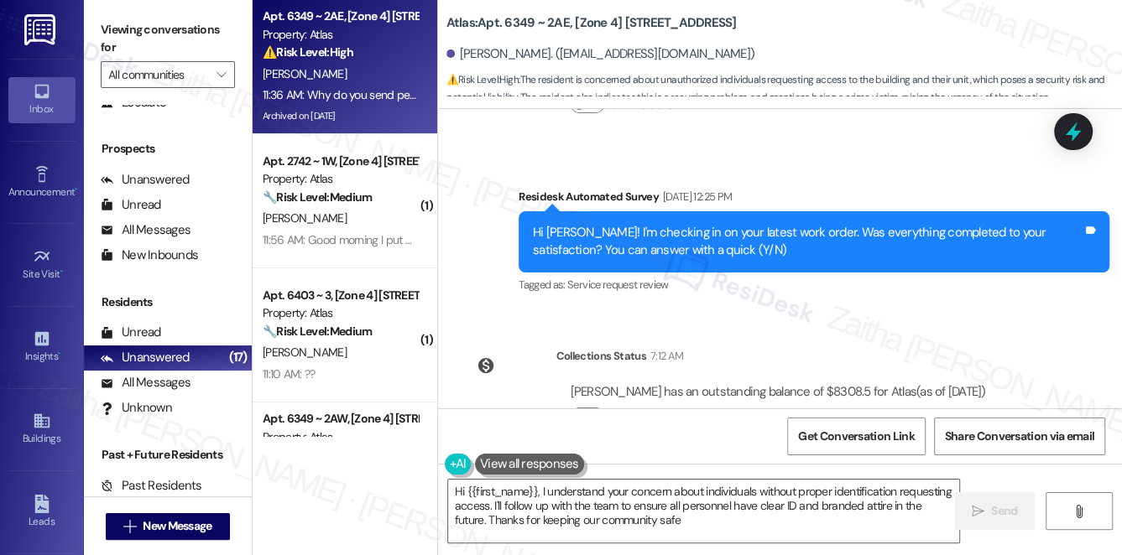
type textarea "Hi {{first_name}}, I understand your concern about individuals without proper i…"
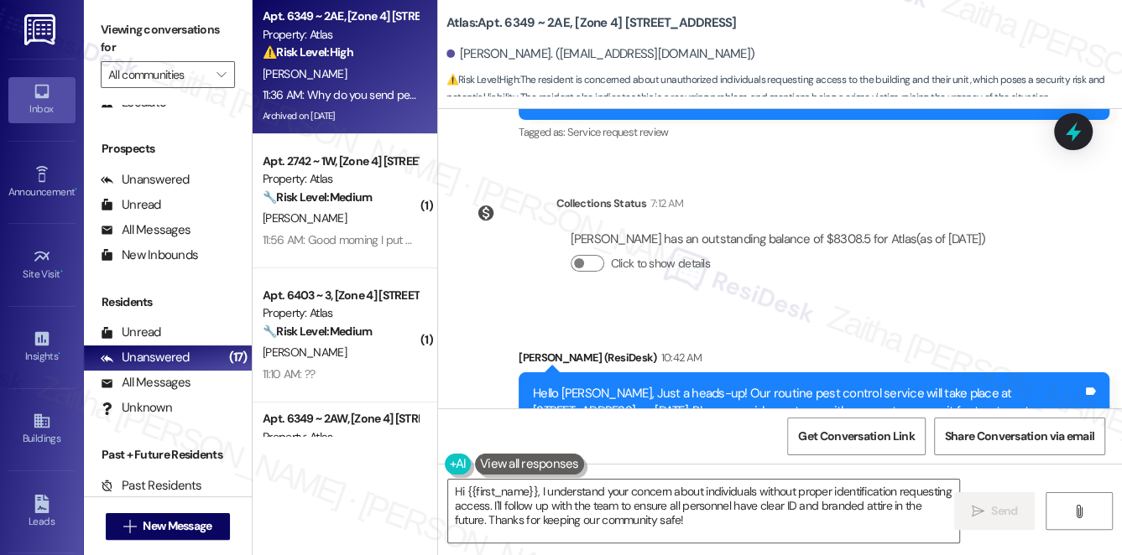
drag, startPoint x: 476, startPoint y: 238, endPoint x: 613, endPoint y: 308, distance: 153.5
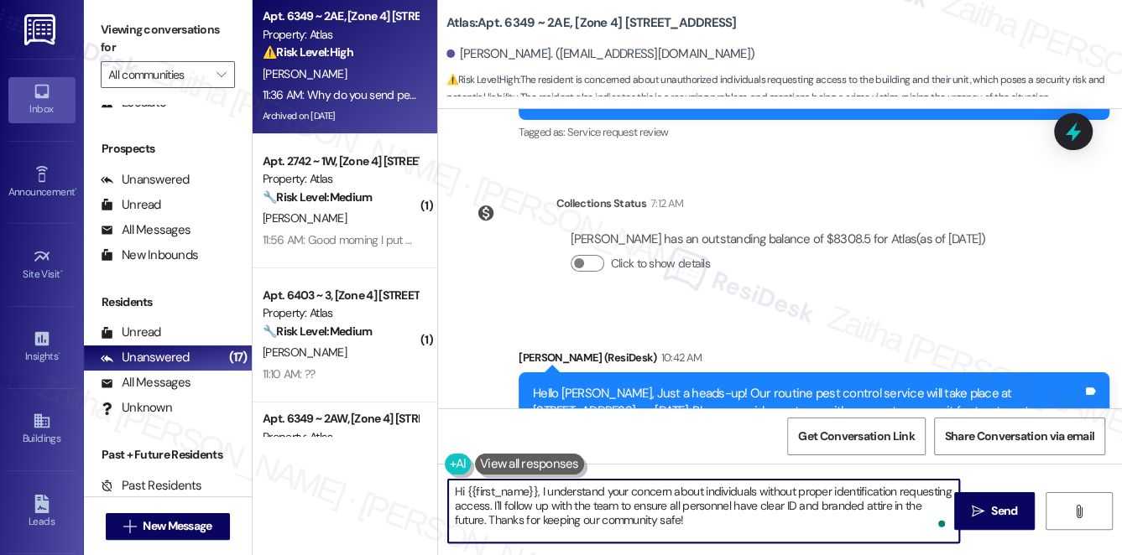
drag, startPoint x: 453, startPoint y: 488, endPoint x: 713, endPoint y: 532, distance: 263.7
click at [713, 532] on textarea "Hi {{first_name}}, I understand your concern about individuals without proper i…" at bounding box center [704, 511] width 512 height 63
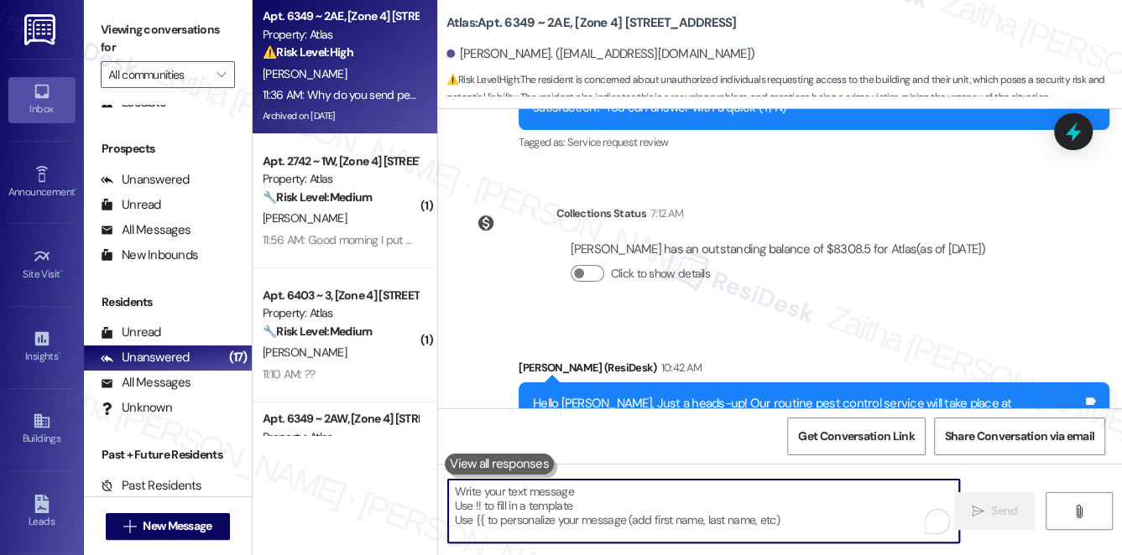
scroll to position [19521, 0]
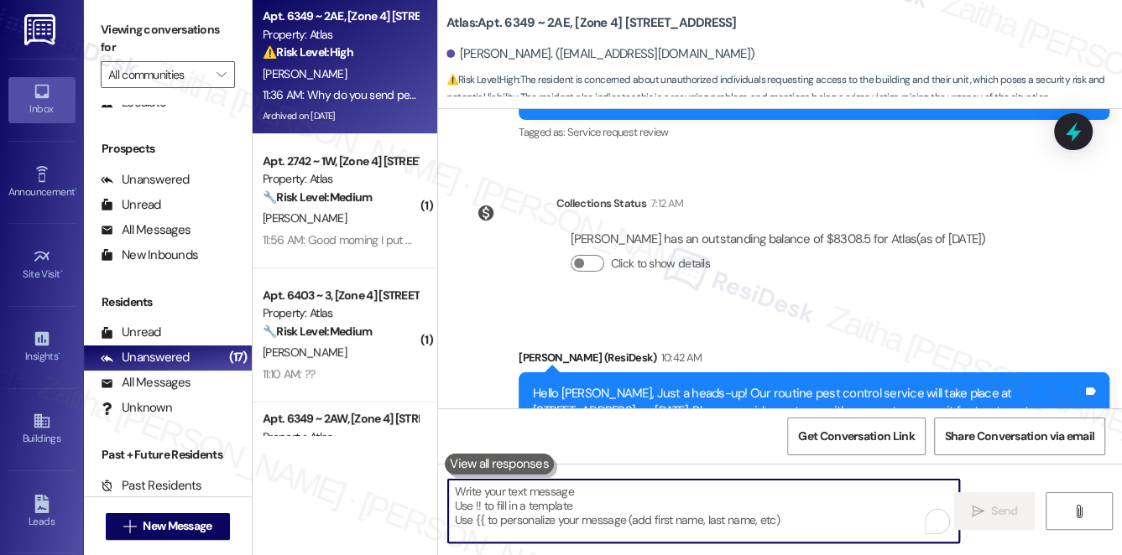
click at [608, 508] on textarea "To enrich screen reader interactions, please activate Accessibility in Grammarl…" at bounding box center [704, 511] width 512 height 63
paste textarea "Hi {{first_name}}, thank you for sharing this with us. I’m so sorry for the str…"
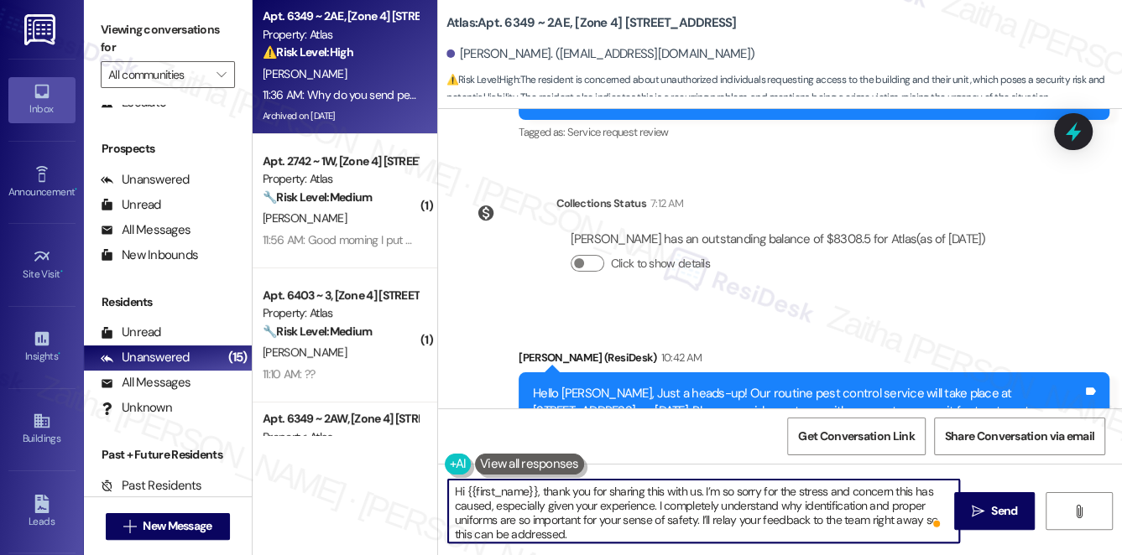
click at [904, 518] on textarea "Hi {{first_name}}, thank you for sharing this with us. I’m so sorry for the str…" at bounding box center [704, 511] width 512 height 63
click at [527, 533] on textarea "Hi {{first_name}}, thank you for sharing this with us. I’m so sorry for the str…" at bounding box center [704, 511] width 512 height 63
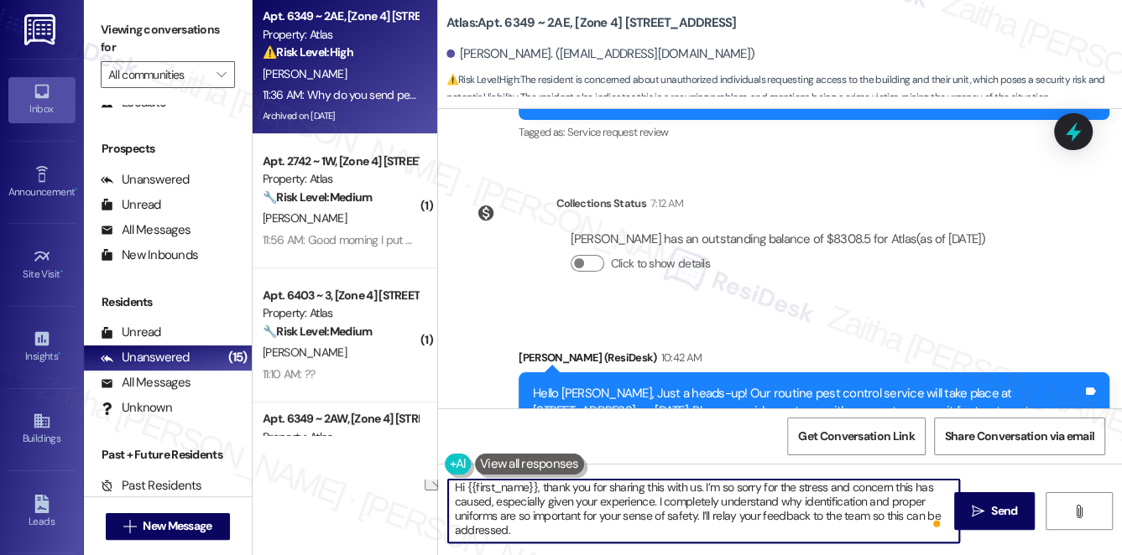
drag, startPoint x: 673, startPoint y: 514, endPoint x: 619, endPoint y: 514, distance: 53.7
click at [619, 514] on textarea "Hi {{first_name}}, thank you for sharing this with us. I’m so sorry for the str…" at bounding box center [704, 511] width 512 height 63
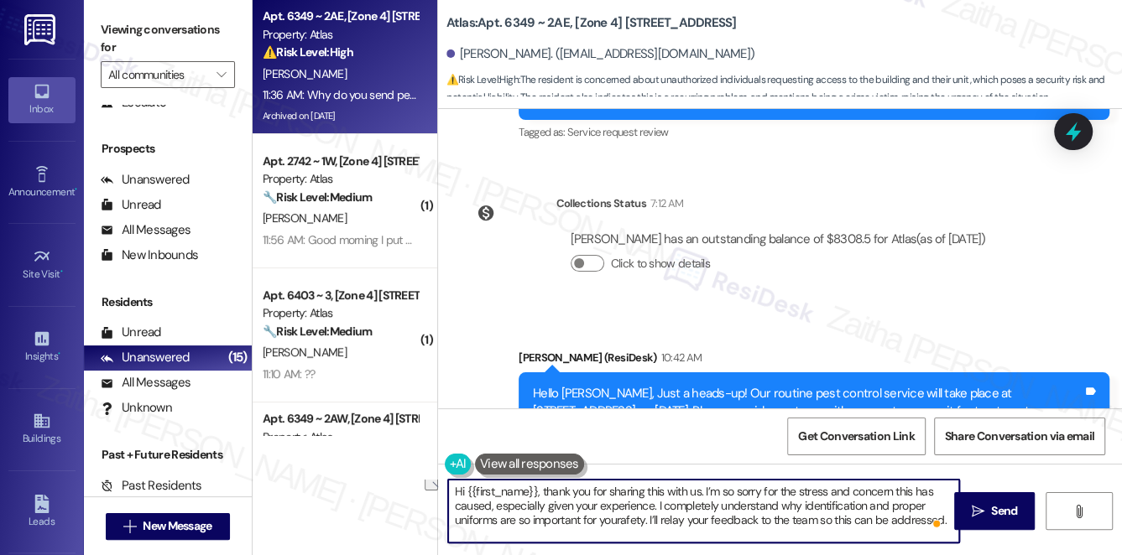
scroll to position [0, 0]
type textarea "Hi {{first_name}}, thank you for sharing this with us. I’m so sorry for the str…"
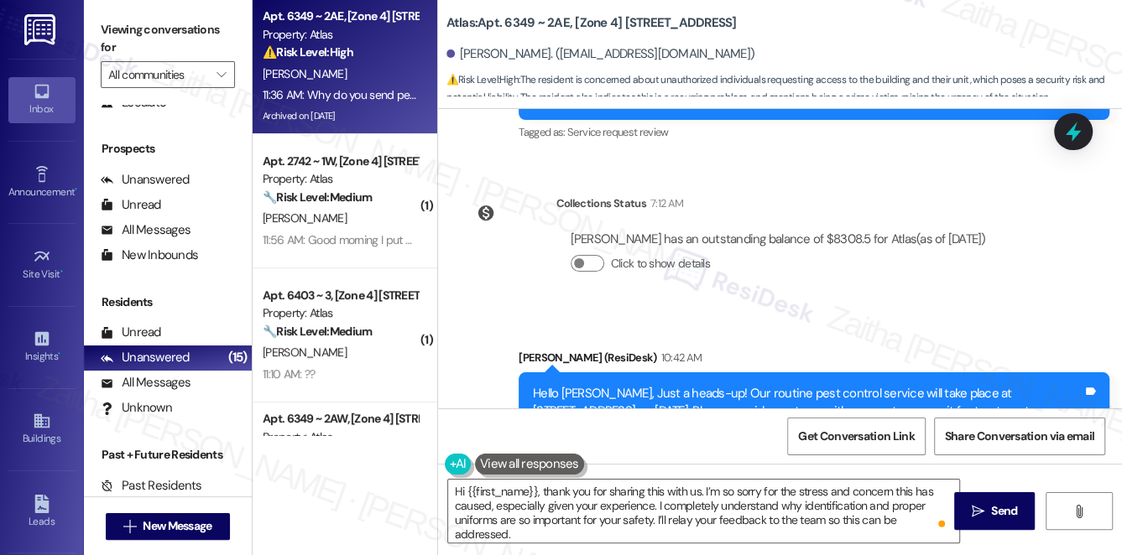
drag, startPoint x: 995, startPoint y: 515, endPoint x: 975, endPoint y: 490, distance: 32.2
click at [995, 515] on span "Send" at bounding box center [1004, 512] width 26 height 18
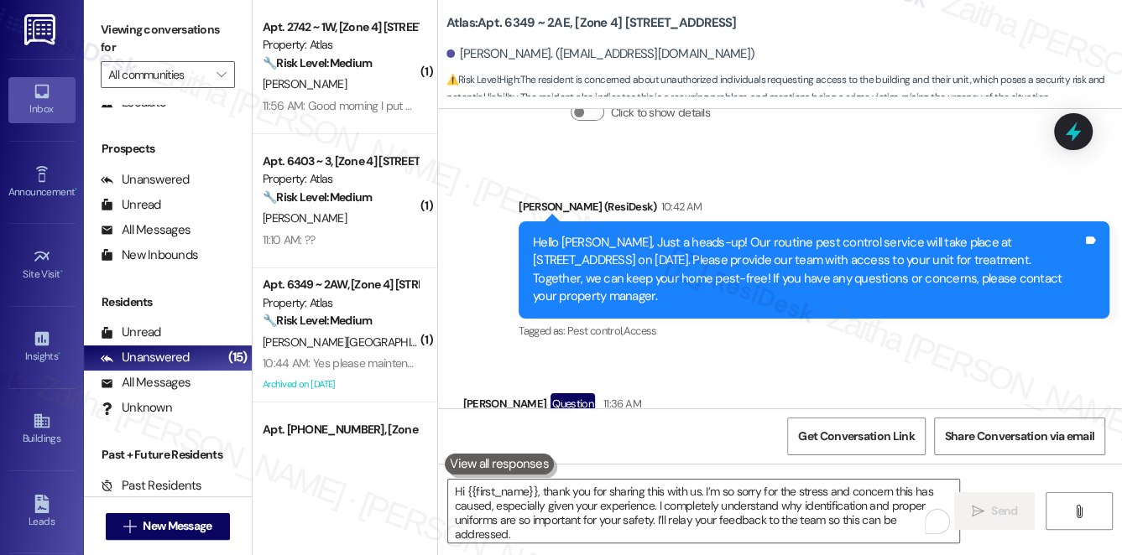
scroll to position [19674, 0]
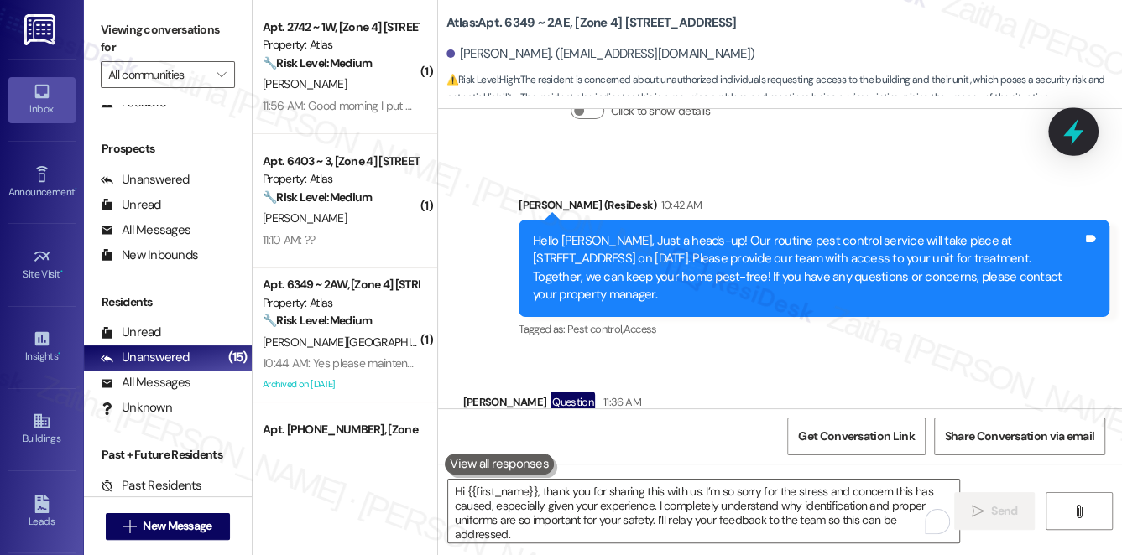
click at [1076, 133] on icon at bounding box center [1073, 132] width 20 height 26
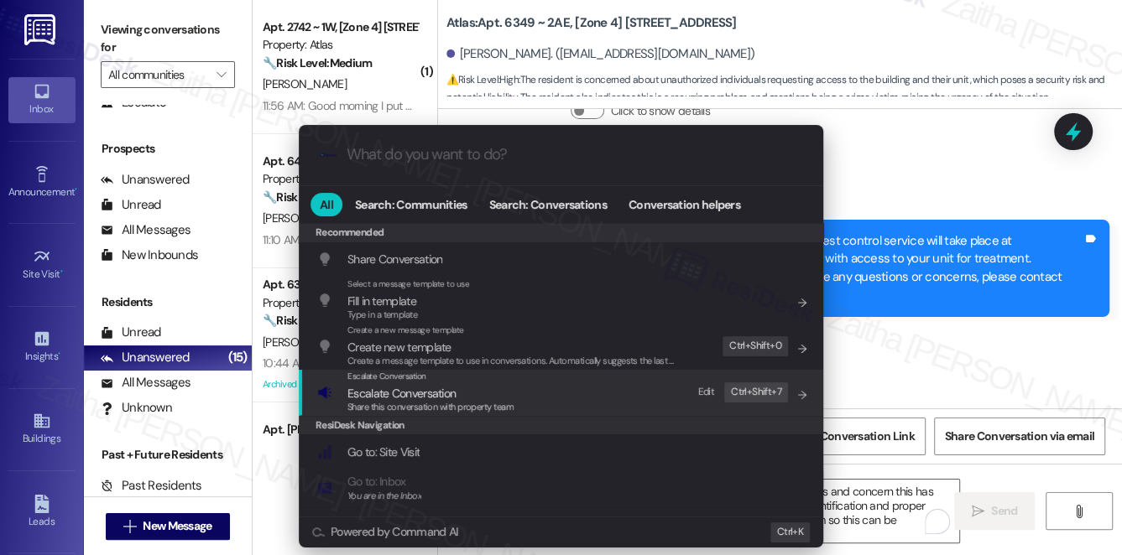
click at [404, 400] on div "Share this conversation with property team" at bounding box center [430, 407] width 166 height 15
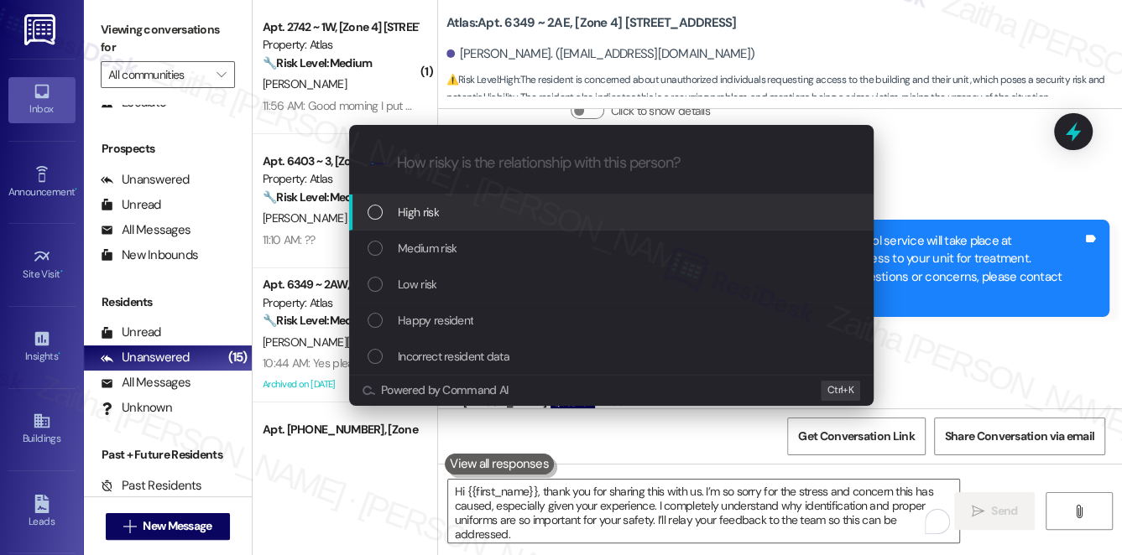
click at [455, 211] on div "High risk" at bounding box center [613, 212] width 491 height 18
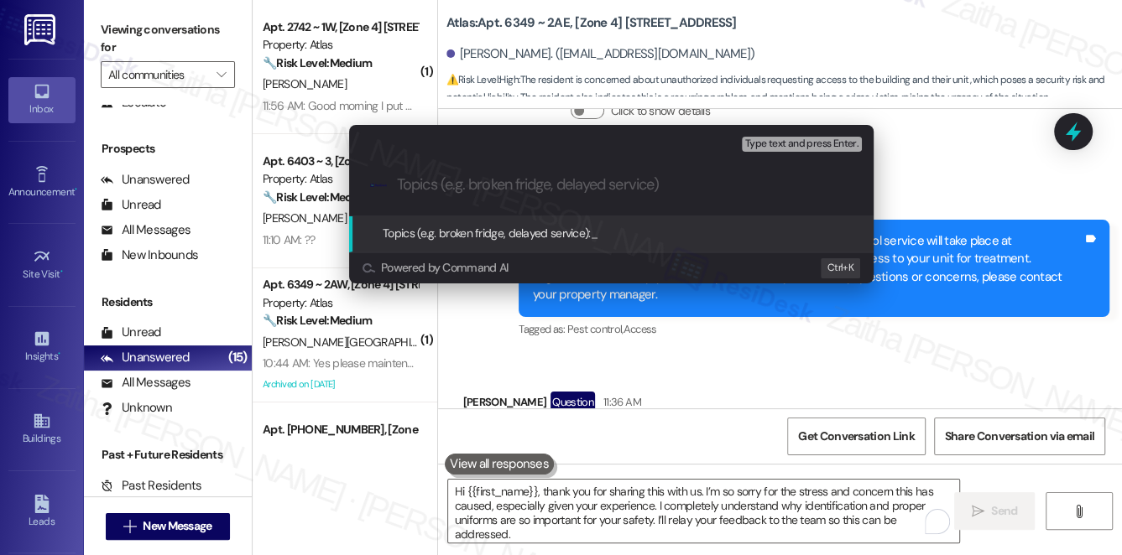
paste input "Pest Control Routine Service"
paste input "Staff Identification & Safety"
type input "Pest Control Routine Service - Staff Identification & Safety"
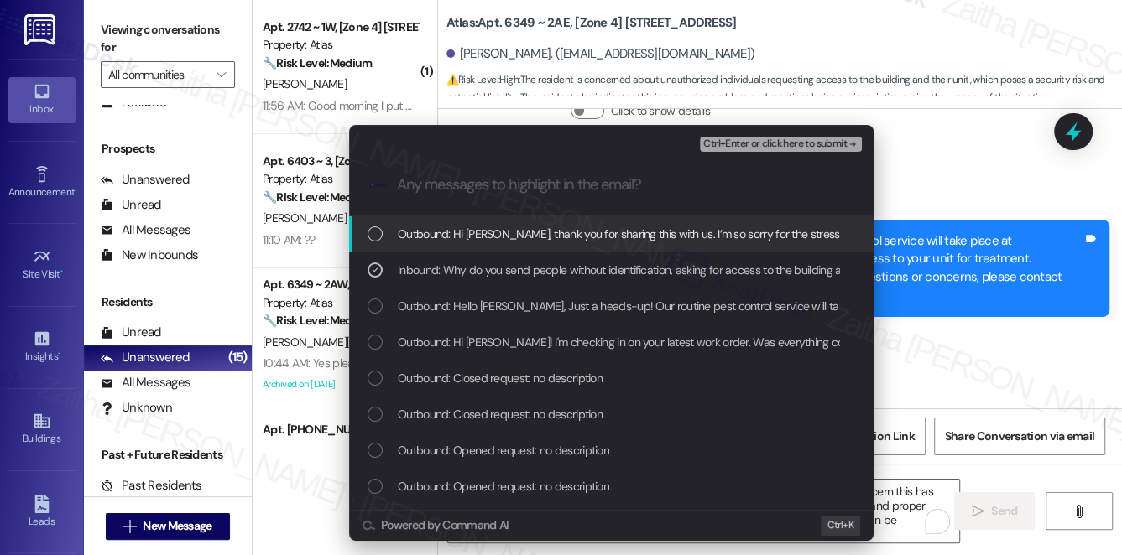
click at [747, 153] on div "Ctrl+Enter or click here to submit" at bounding box center [782, 144] width 165 height 22
click at [749, 141] on span "Ctrl+Enter or click here to submit" at bounding box center [774, 144] width 143 height 12
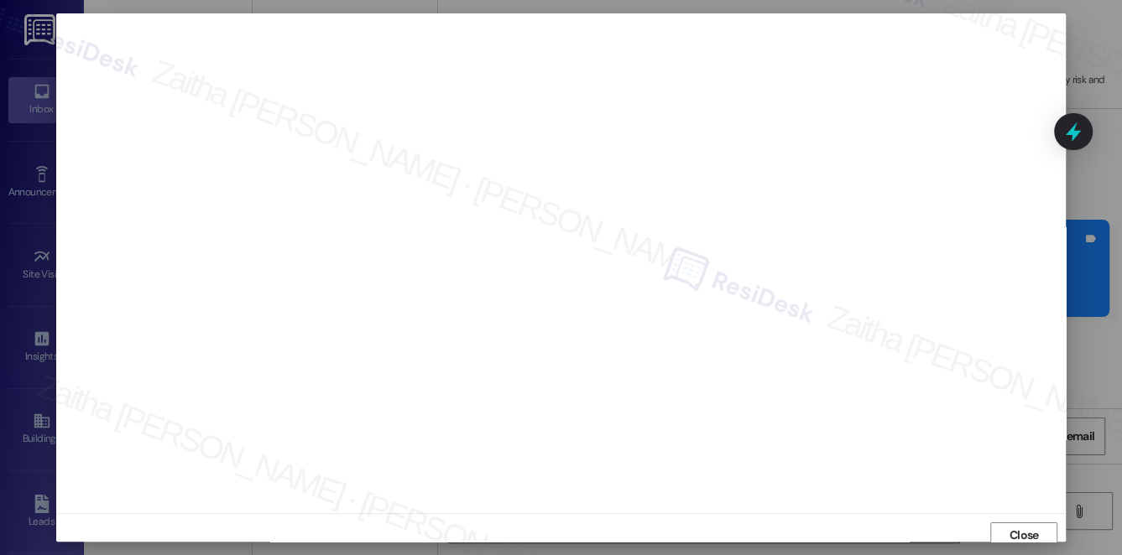
scroll to position [7, 0]
click at [1011, 525] on span "Close" at bounding box center [1023, 529] width 29 height 18
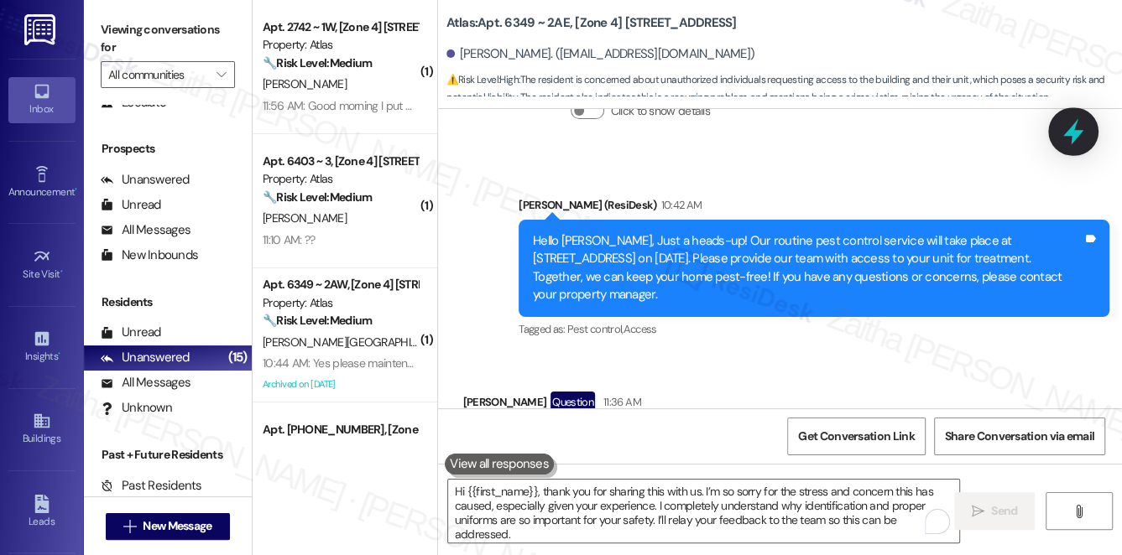
click at [1078, 140] on icon at bounding box center [1073, 131] width 29 height 29
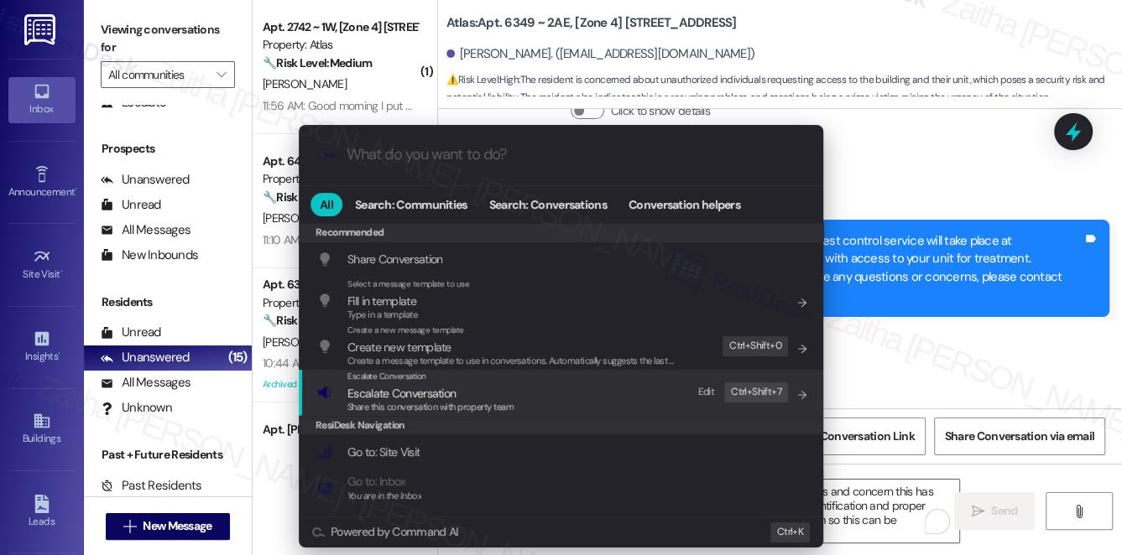
click at [392, 387] on span "Escalate Conversation" at bounding box center [401, 393] width 108 height 15
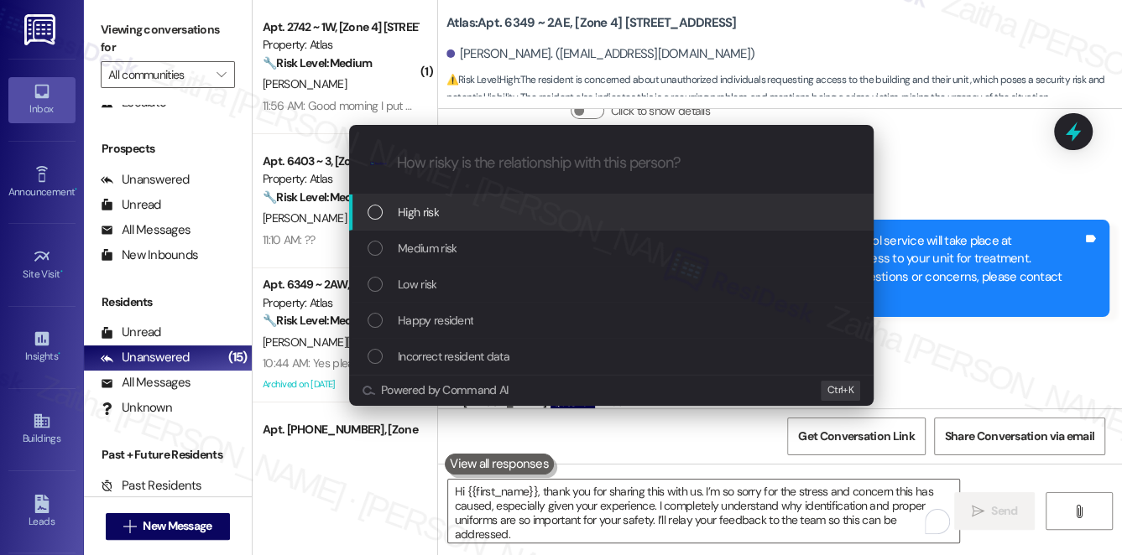
click at [438, 206] on span "High risk" at bounding box center [418, 212] width 41 height 18
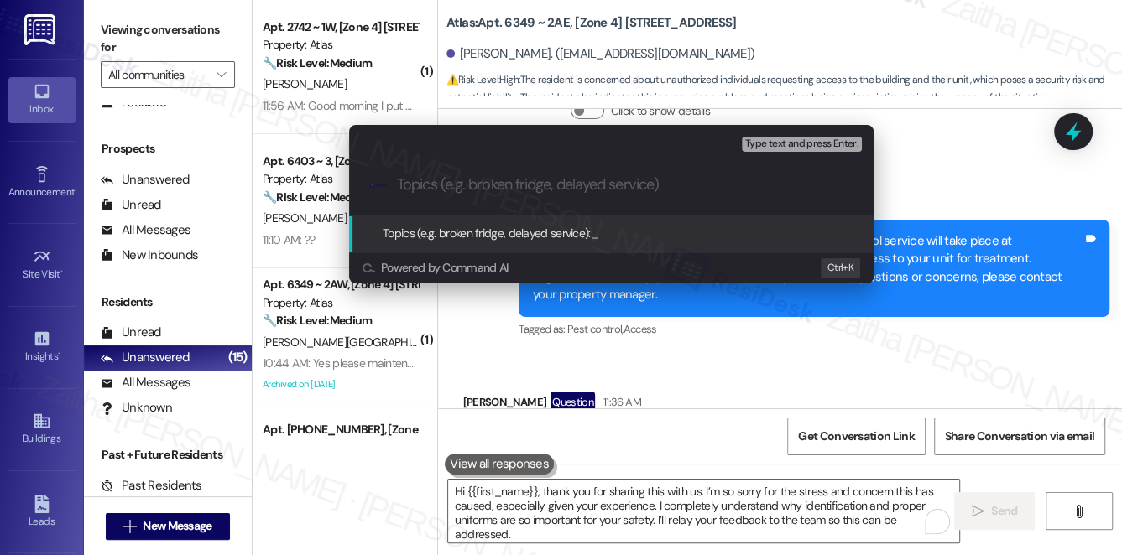
paste input "Staff Identification & Safety"
click at [397, 180] on input "Staff Identification & Safety" at bounding box center [618, 185] width 442 height 18
paste input "Pest Control Routine Service"
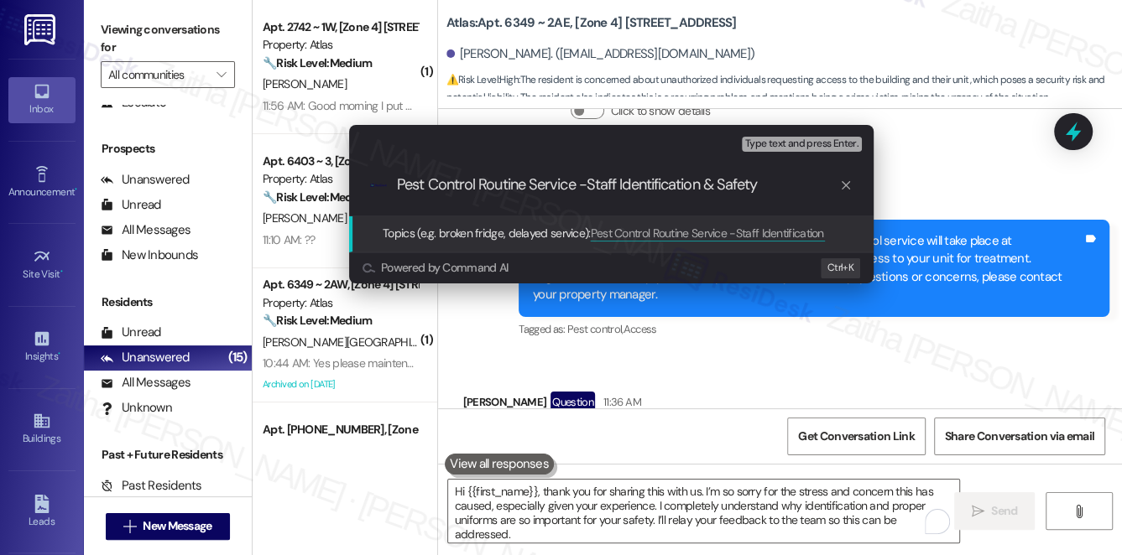
type input "Pest Control Routine Service - Staff Identification & Safety"
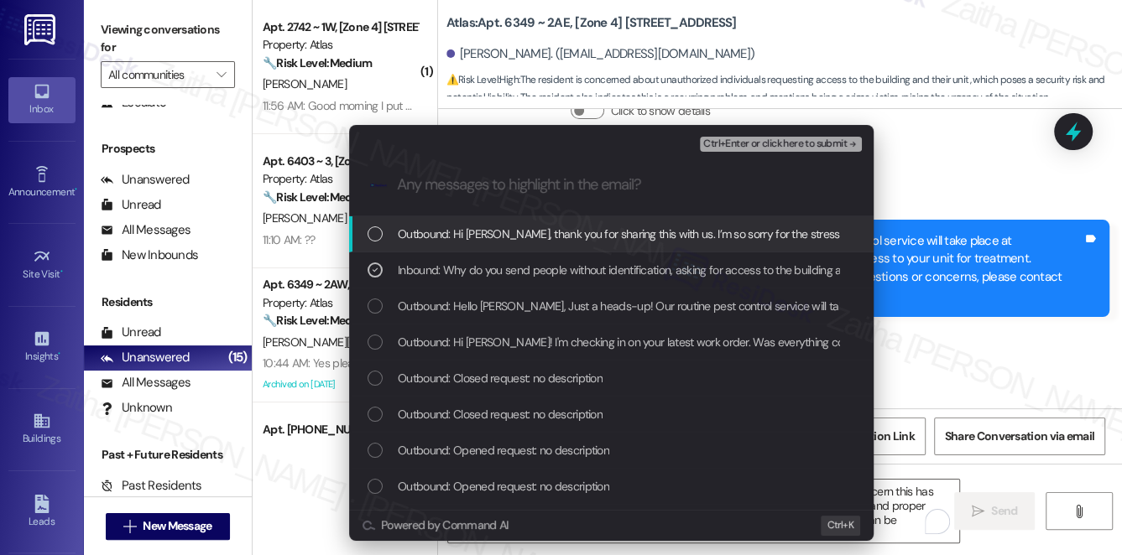
click at [765, 141] on span "Ctrl+Enter or click here to submit" at bounding box center [774, 144] width 143 height 12
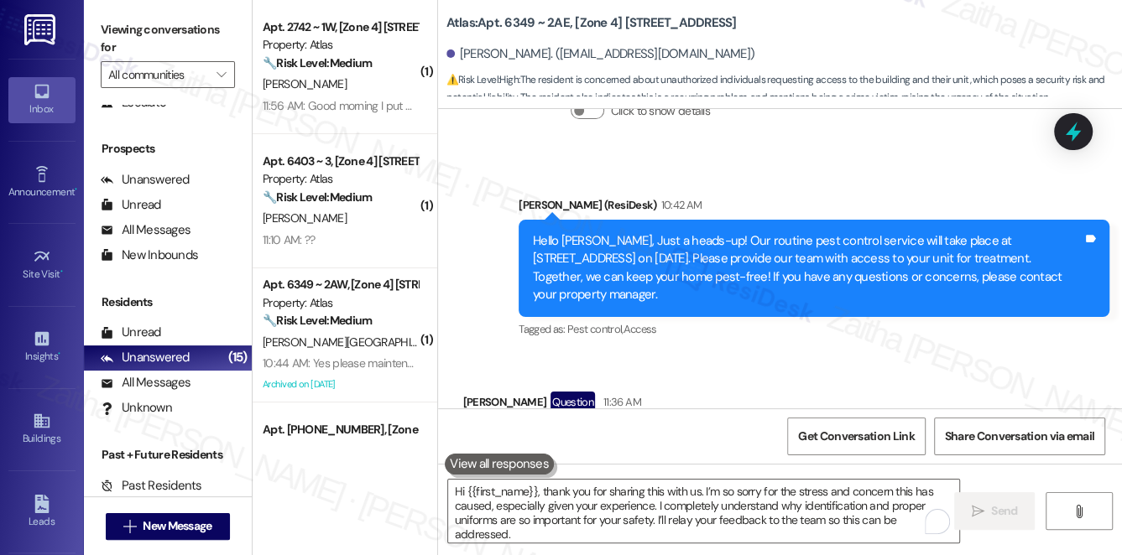
scroll to position [19896, 0]
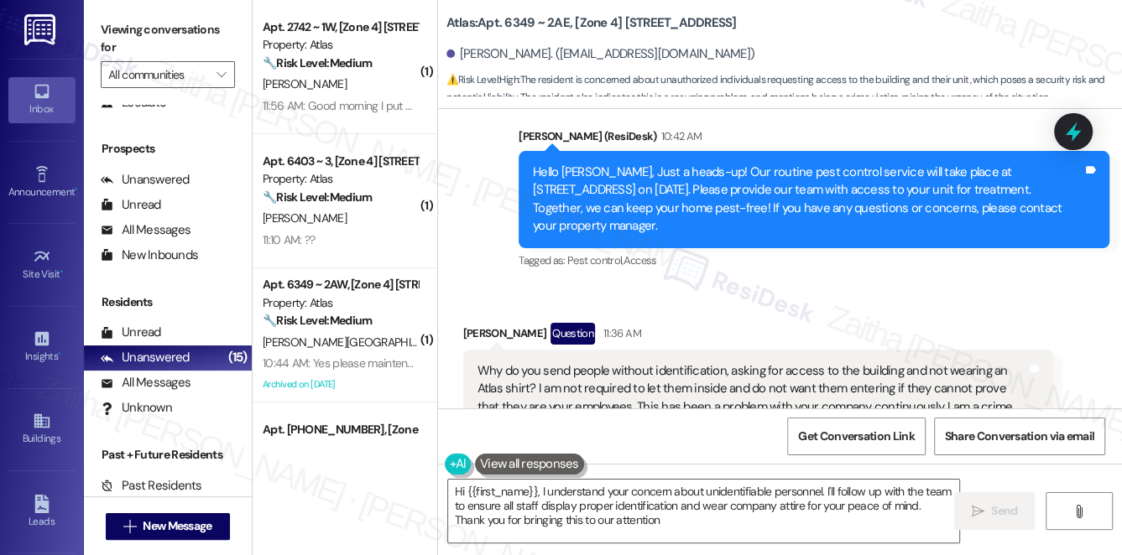
type textarea "Hi {{first_name}}, I understand your concern about unidentifiable personnel. I'…"
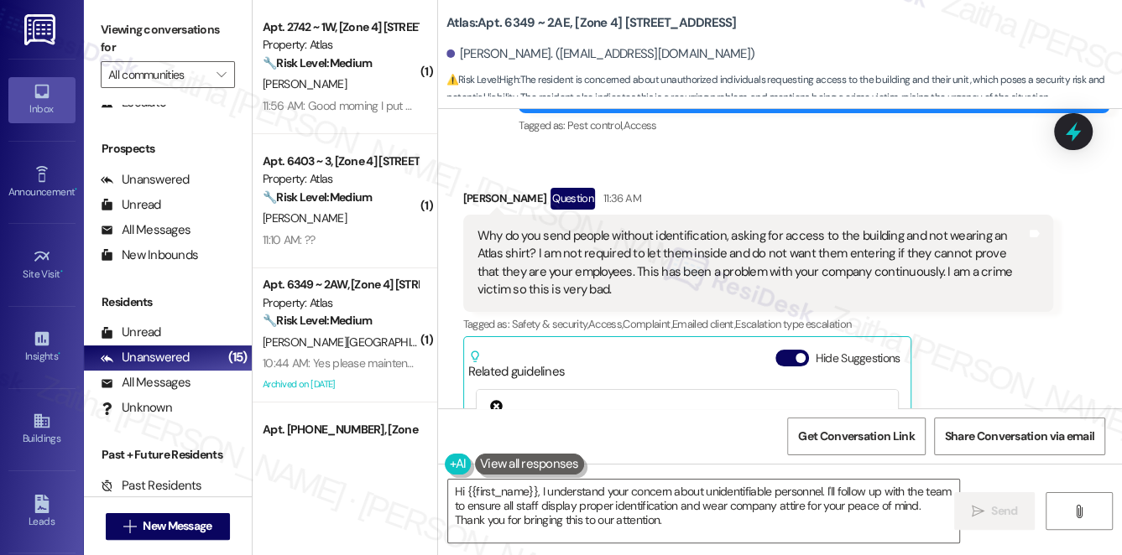
scroll to position [19920, 0]
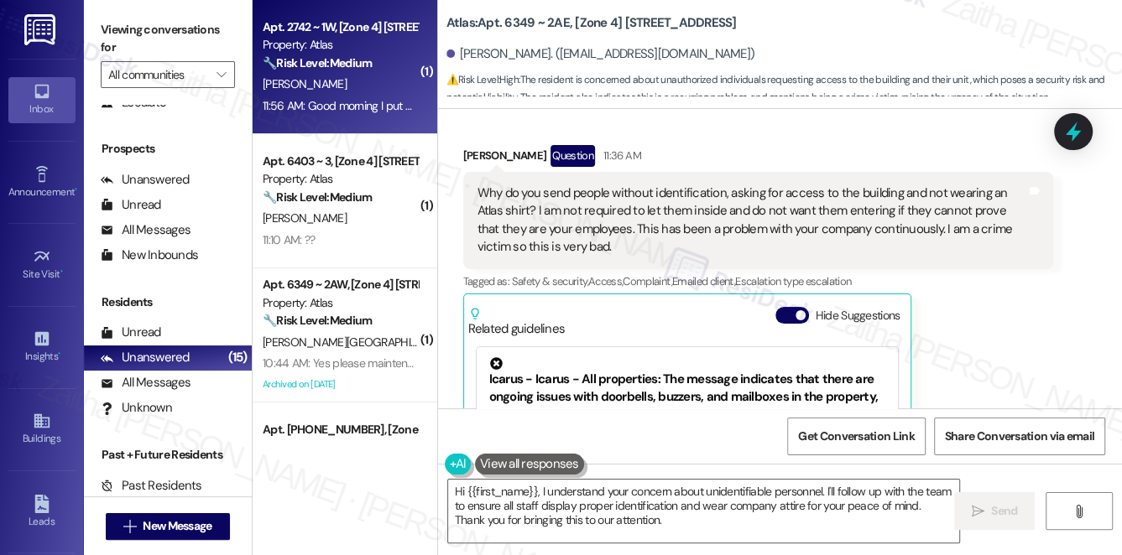
click at [356, 82] on div "[PERSON_NAME]" at bounding box center [340, 84] width 159 height 21
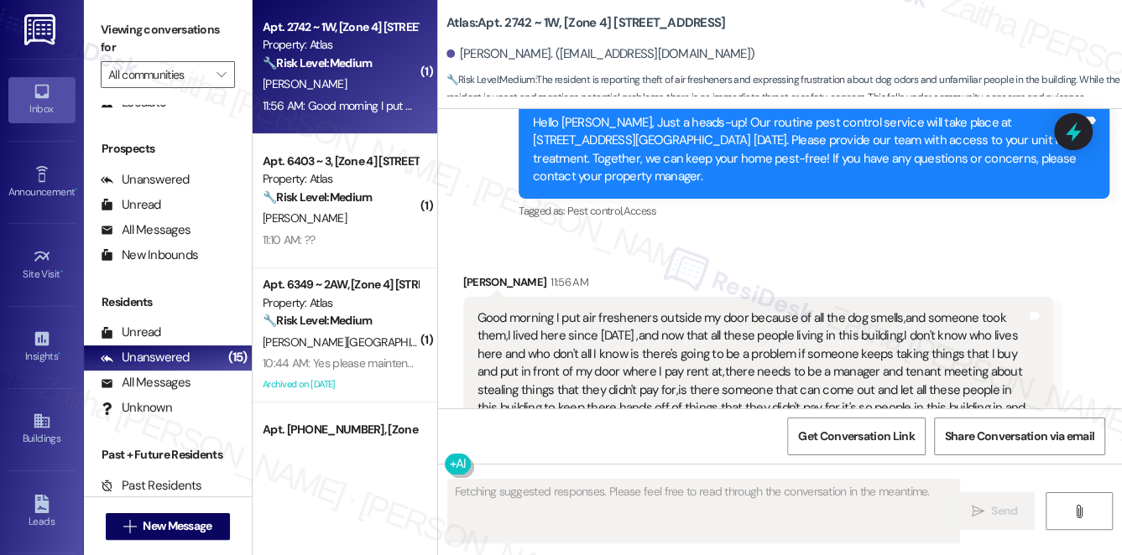
scroll to position [8447, 0]
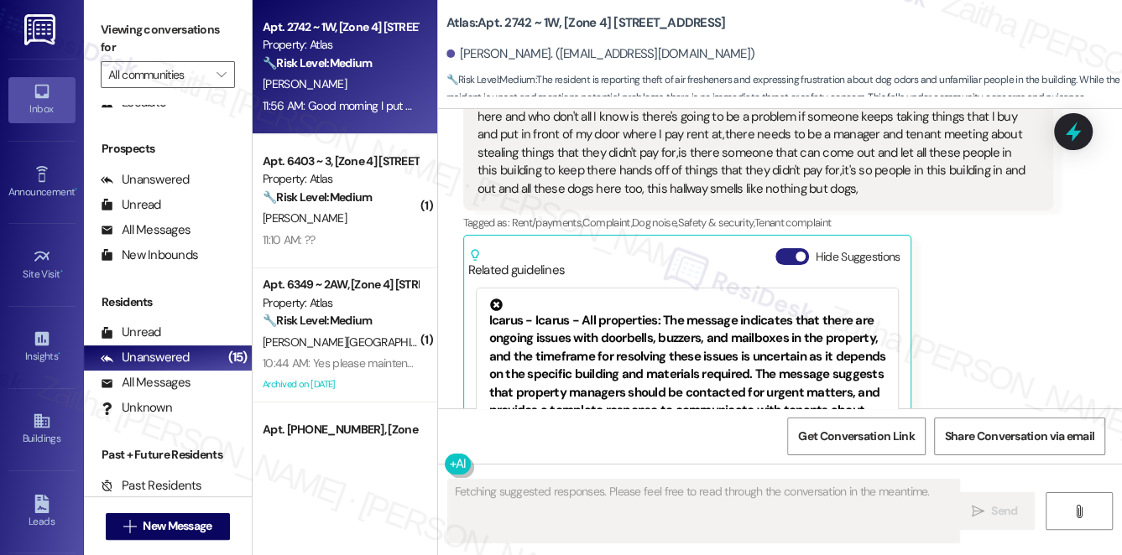
click at [785, 248] on button "Hide Suggestions" at bounding box center [792, 256] width 34 height 17
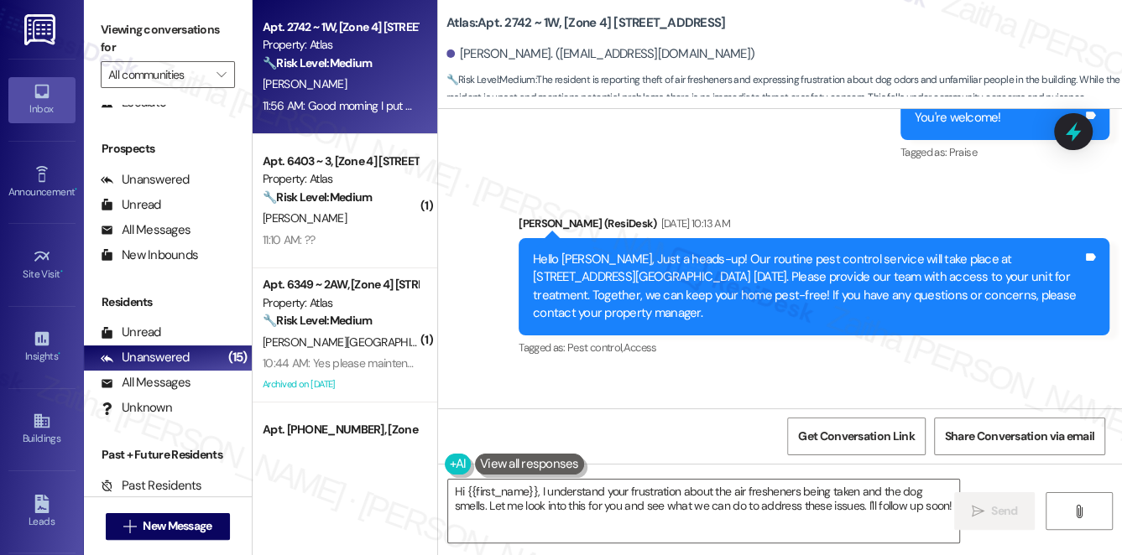
scroll to position [8225, 0]
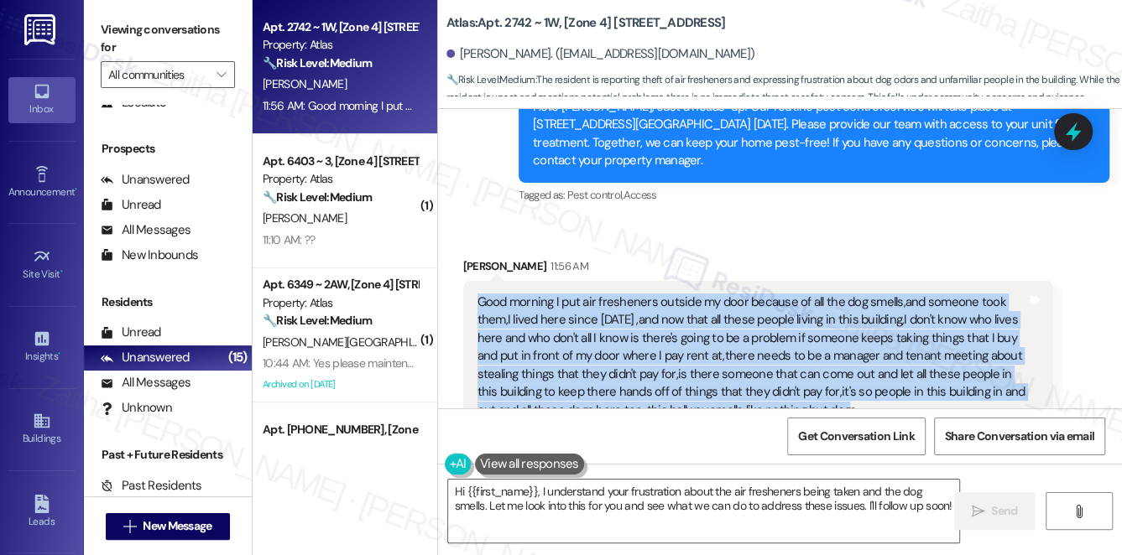
drag, startPoint x: 473, startPoint y: 190, endPoint x: 859, endPoint y: 300, distance: 401.1
click at [859, 300] on div "Good morning I put air fresheners outside my door because of all the dog smells…" at bounding box center [758, 356] width 591 height 151
copy div "Good morning I put air fresheners outside my door because of all the dog smells…"
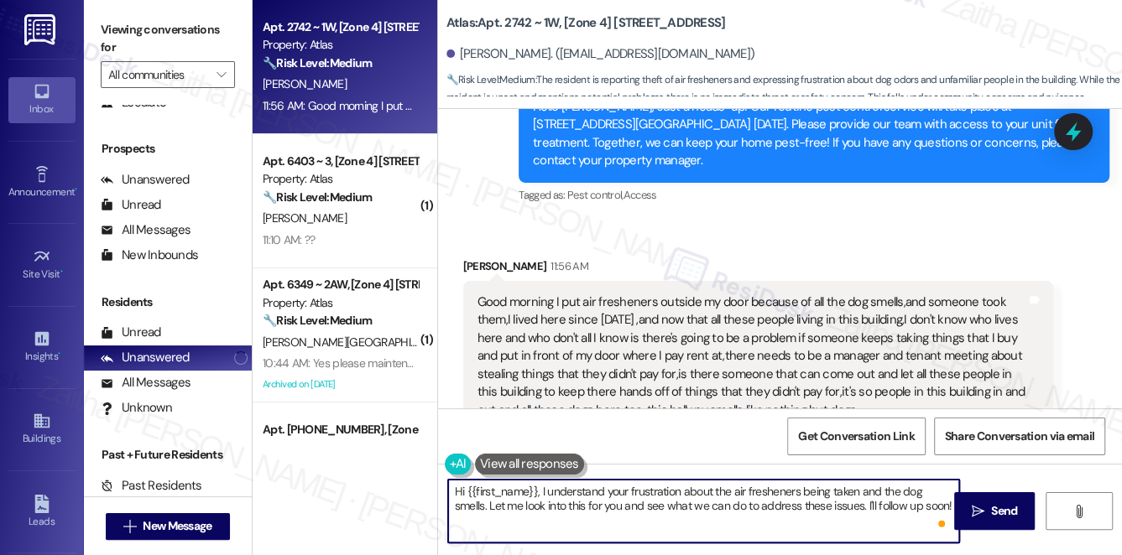
drag, startPoint x: 540, startPoint y: 492, endPoint x: 868, endPoint y: 529, distance: 331.0
click at [942, 508] on textarea "Hi {{first_name}}, I understand your frustration about the air fresheners being…" at bounding box center [704, 511] width 512 height 63
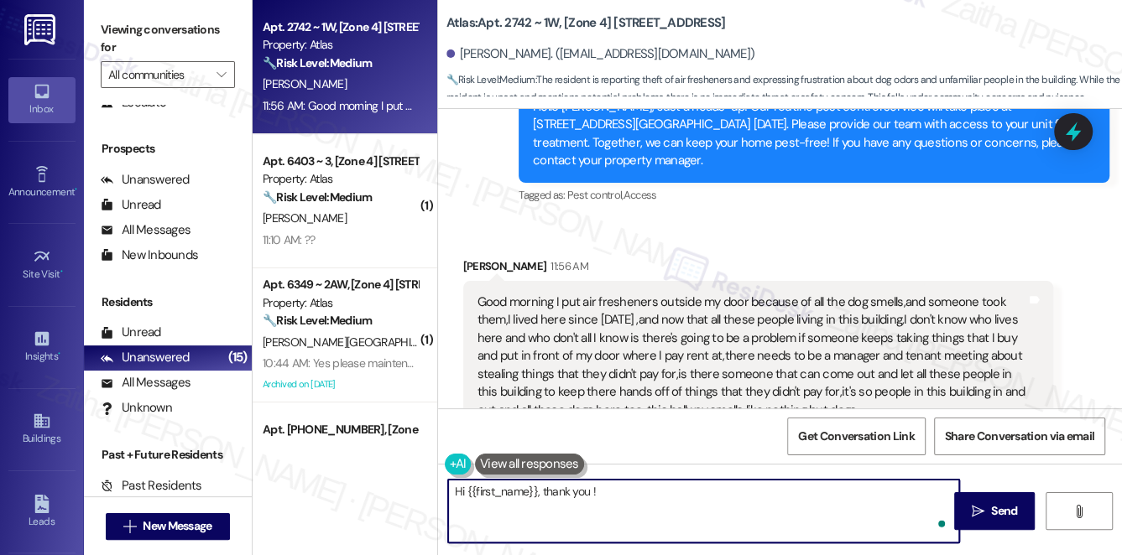
paste textarea "sharing your concerns. I’m so sorry to hear about your air fresheners being tak…"
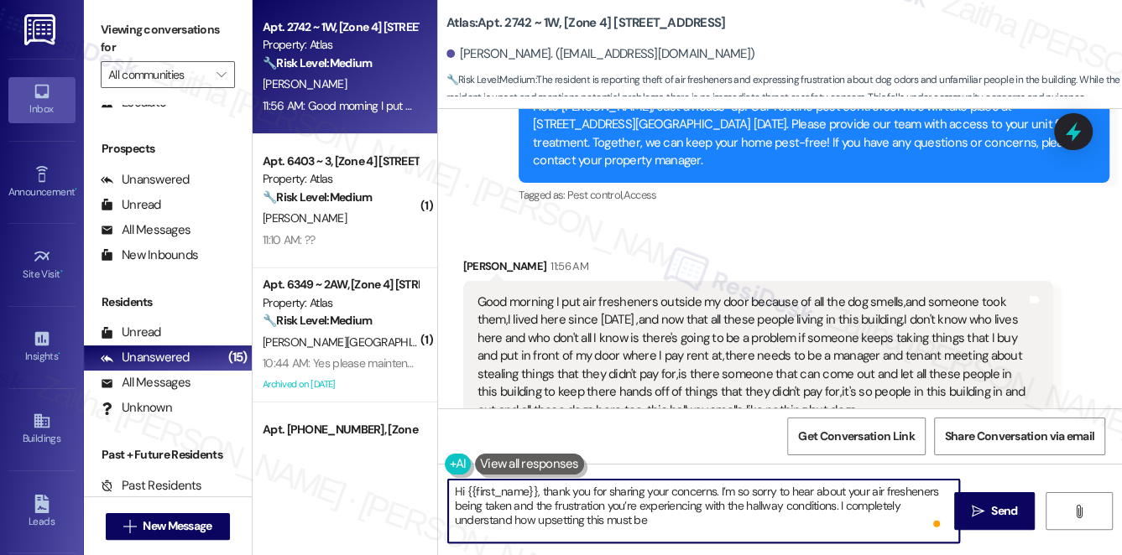
scroll to position [13, 0]
paste textarea "I’ll relay your feedback to the team so we can review possible next steps regar…"
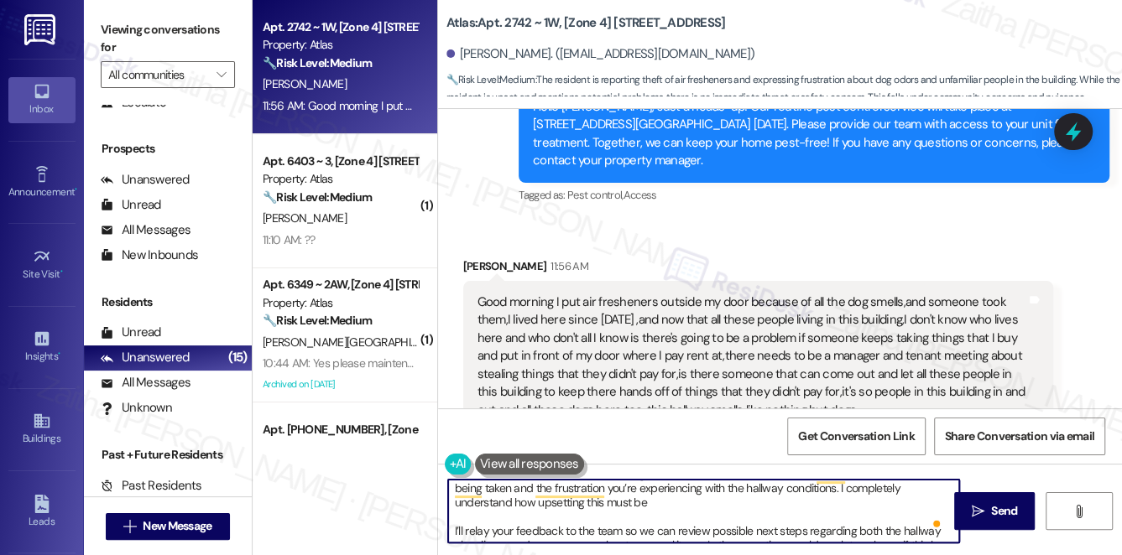
scroll to position [0, 0]
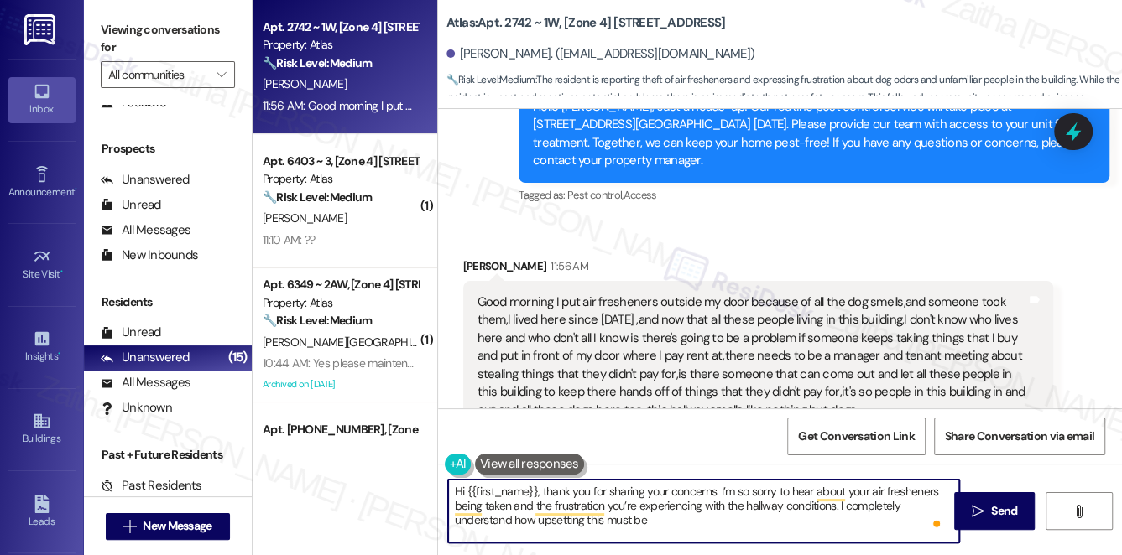
click at [649, 519] on textarea "Hi {{first_name}}, thank you for sharing your concerns. I’m so sorry to hear ab…" at bounding box center [704, 511] width 512 height 63
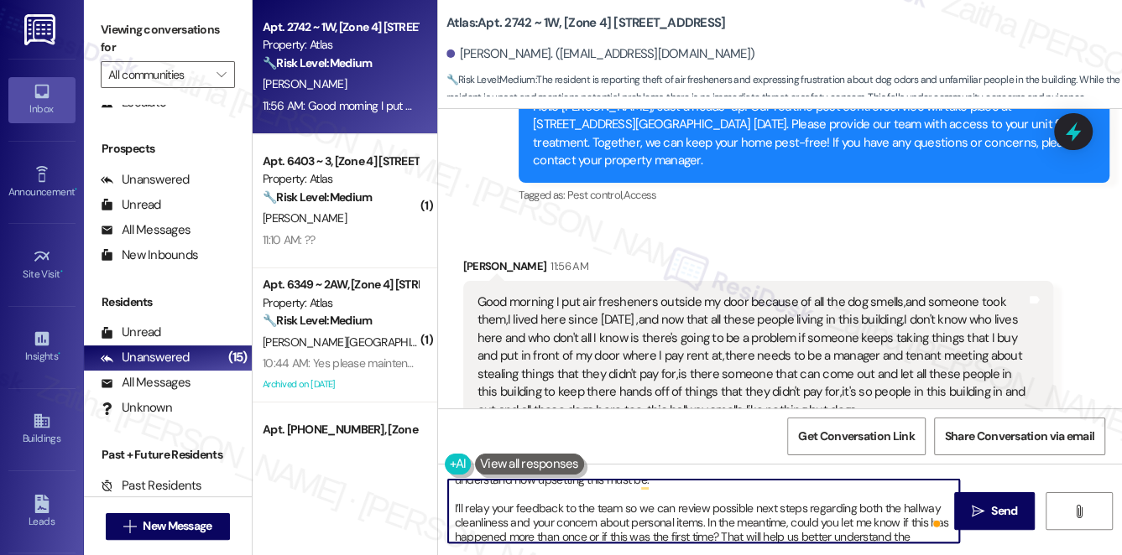
scroll to position [61, 0]
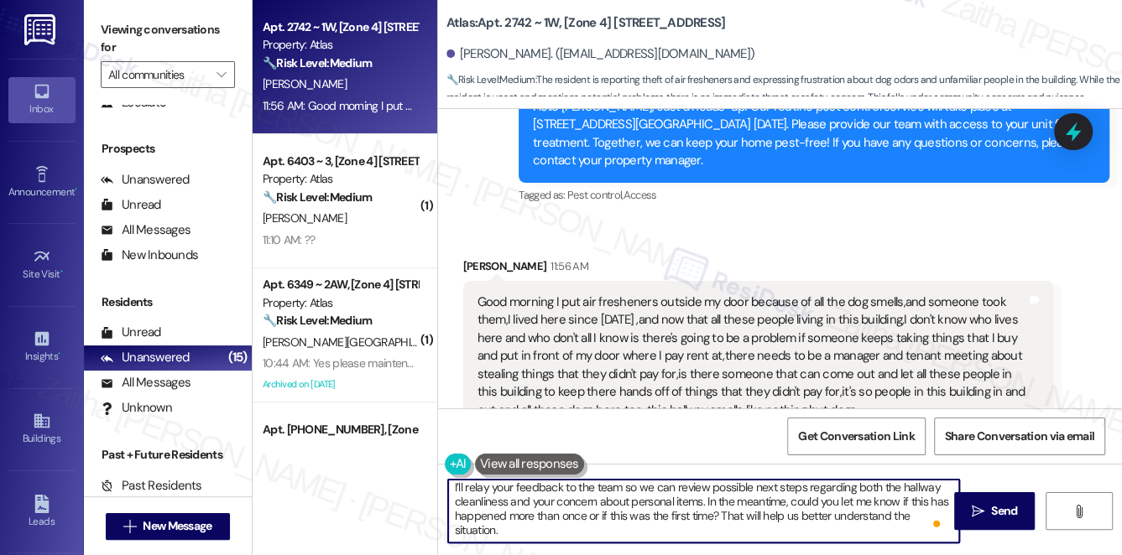
click at [567, 528] on textarea "Hi {{first_name}}, thank you for sharing your concerns. I’m so sorry to hear ab…" at bounding box center [704, 511] width 512 height 63
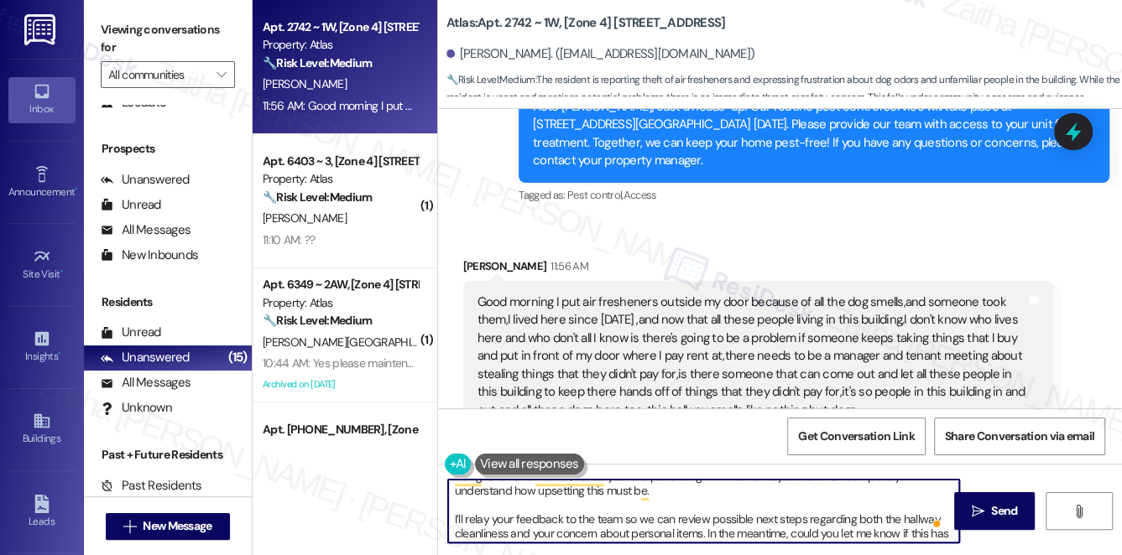
scroll to position [0, 0]
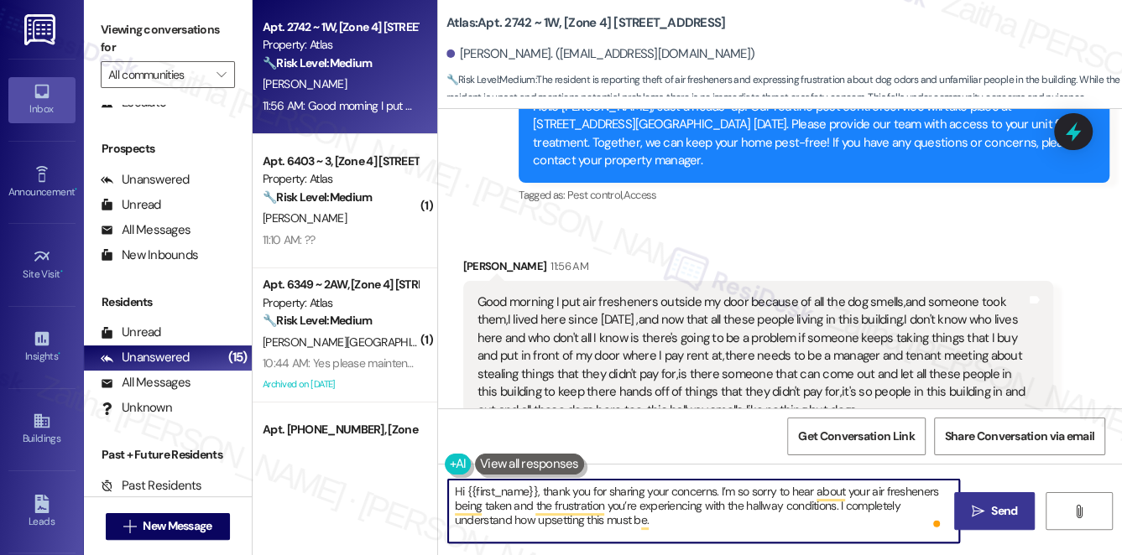
type textarea "Hi {{first_name}}, thank you for sharing your concerns. I’m so sorry to hear ab…"
click at [988, 508] on span "Send" at bounding box center [1004, 512] width 33 height 18
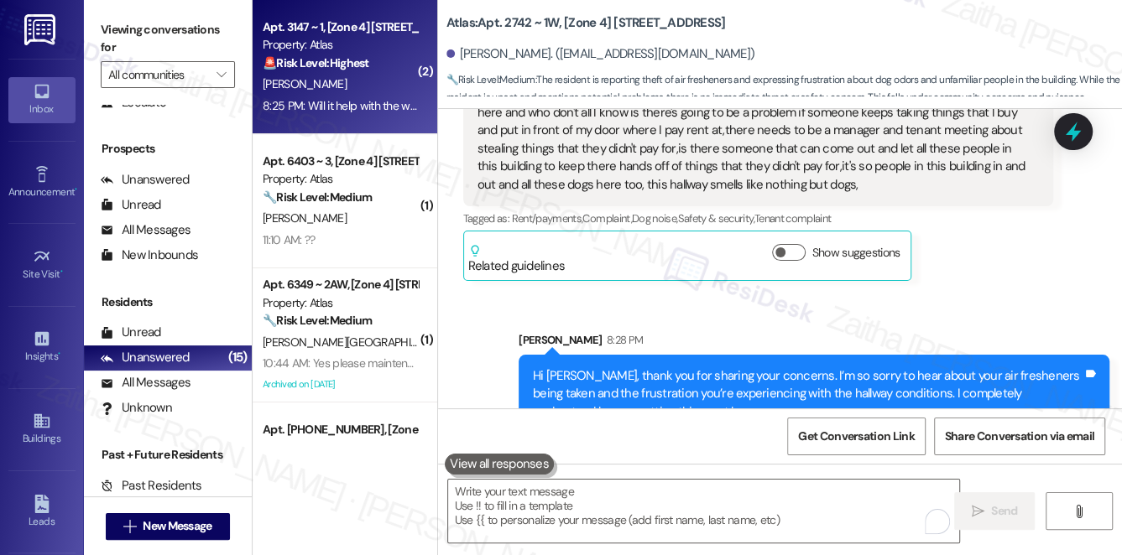
click at [388, 90] on div "[PERSON_NAME]" at bounding box center [340, 84] width 159 height 21
type textarea "Fetching suggested responses. Please feel free to read through the conversation…"
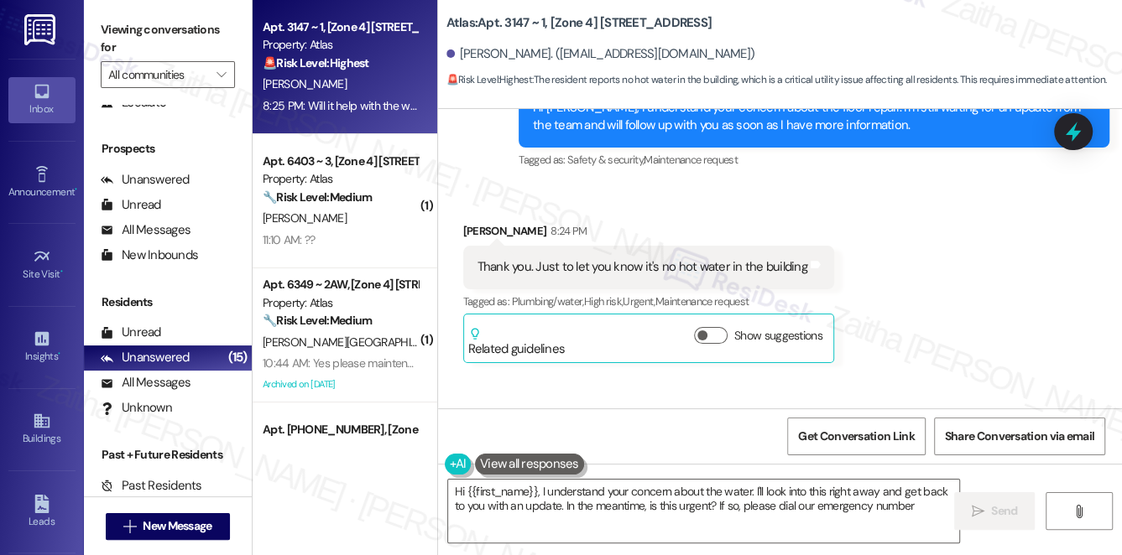
type textarea "Hi {{first_name}}, I understand your concern about the water. I'll look into th…"
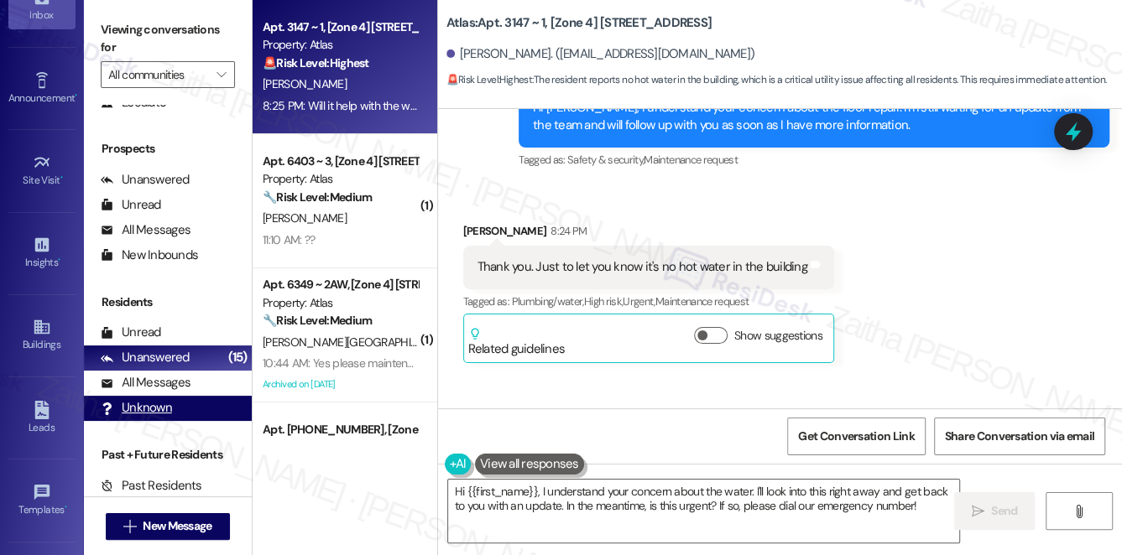
scroll to position [239, 0]
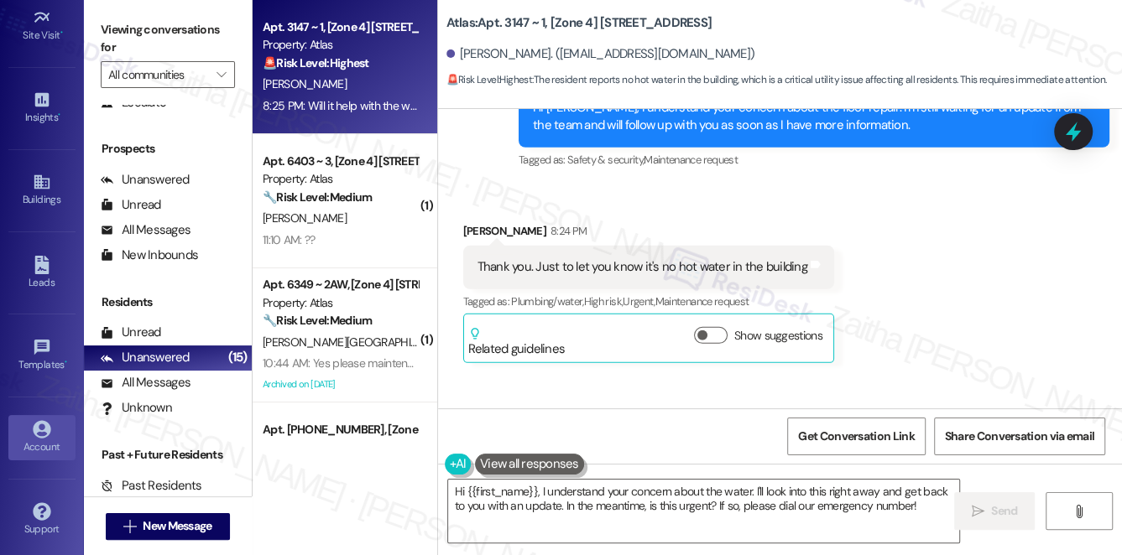
click at [42, 446] on div "Account" at bounding box center [42, 447] width 84 height 17
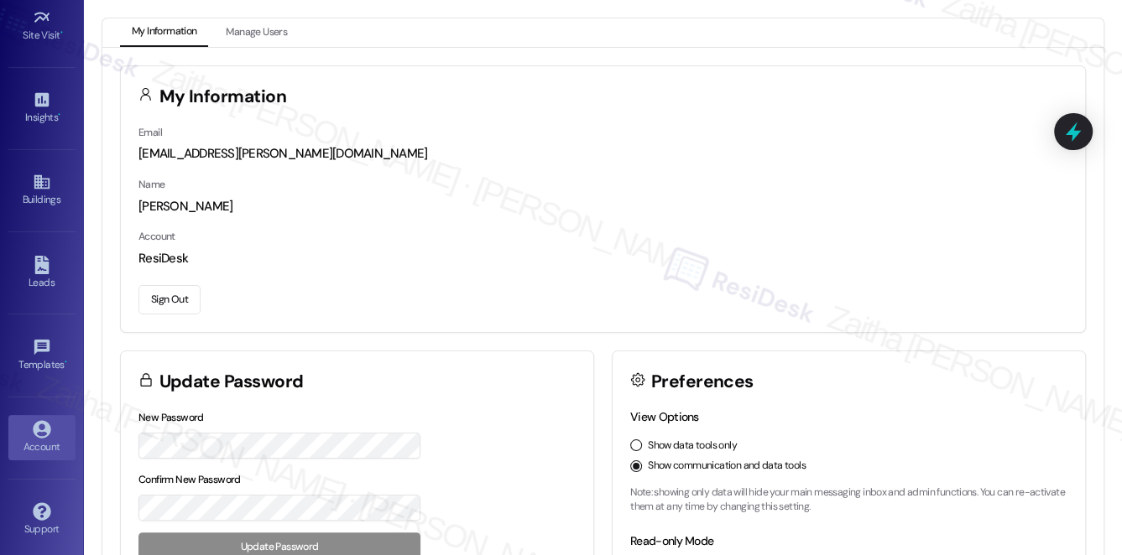
click at [169, 302] on button "Sign Out" at bounding box center [169, 299] width 62 height 29
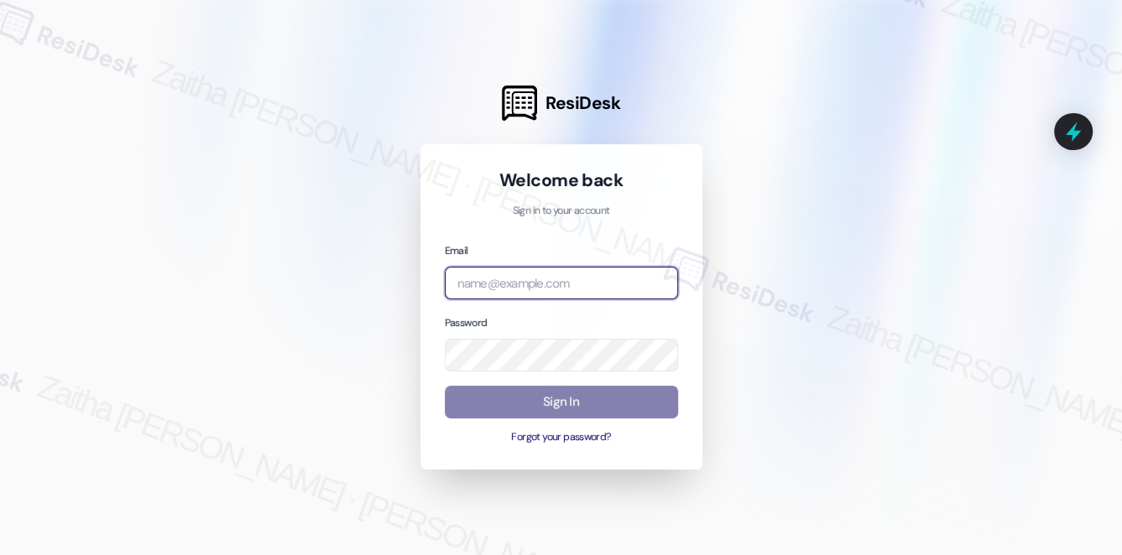
click at [551, 284] on input "email" at bounding box center [561, 283] width 233 height 33
type input "automated-surveys-meridian_management-zaitha.mae.garcia@meridian_management.com"
